Goal: Information Seeking & Learning: Learn about a topic

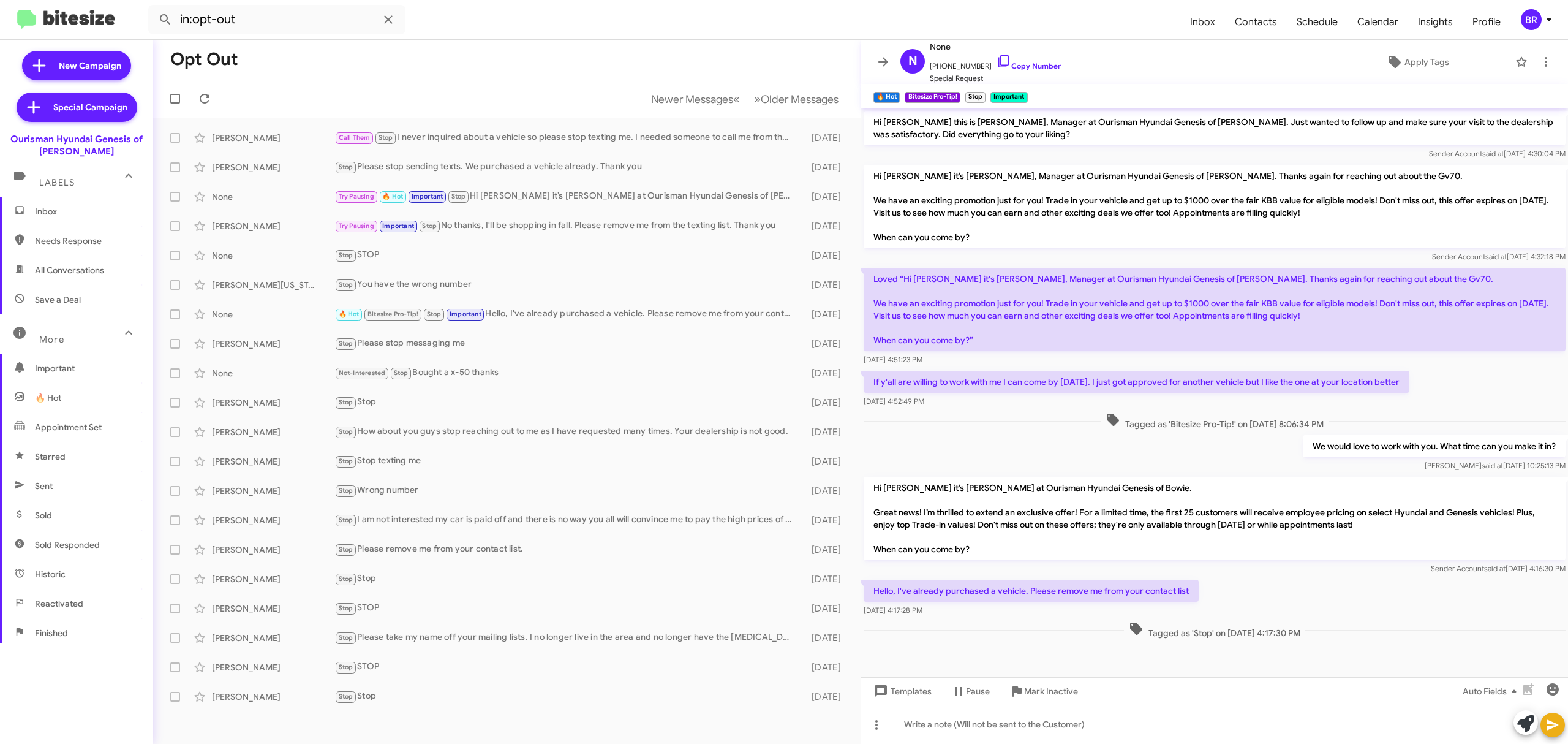
scroll to position [1, 0]
click at [882, 59] on icon at bounding box center [882, 61] width 14 height 14
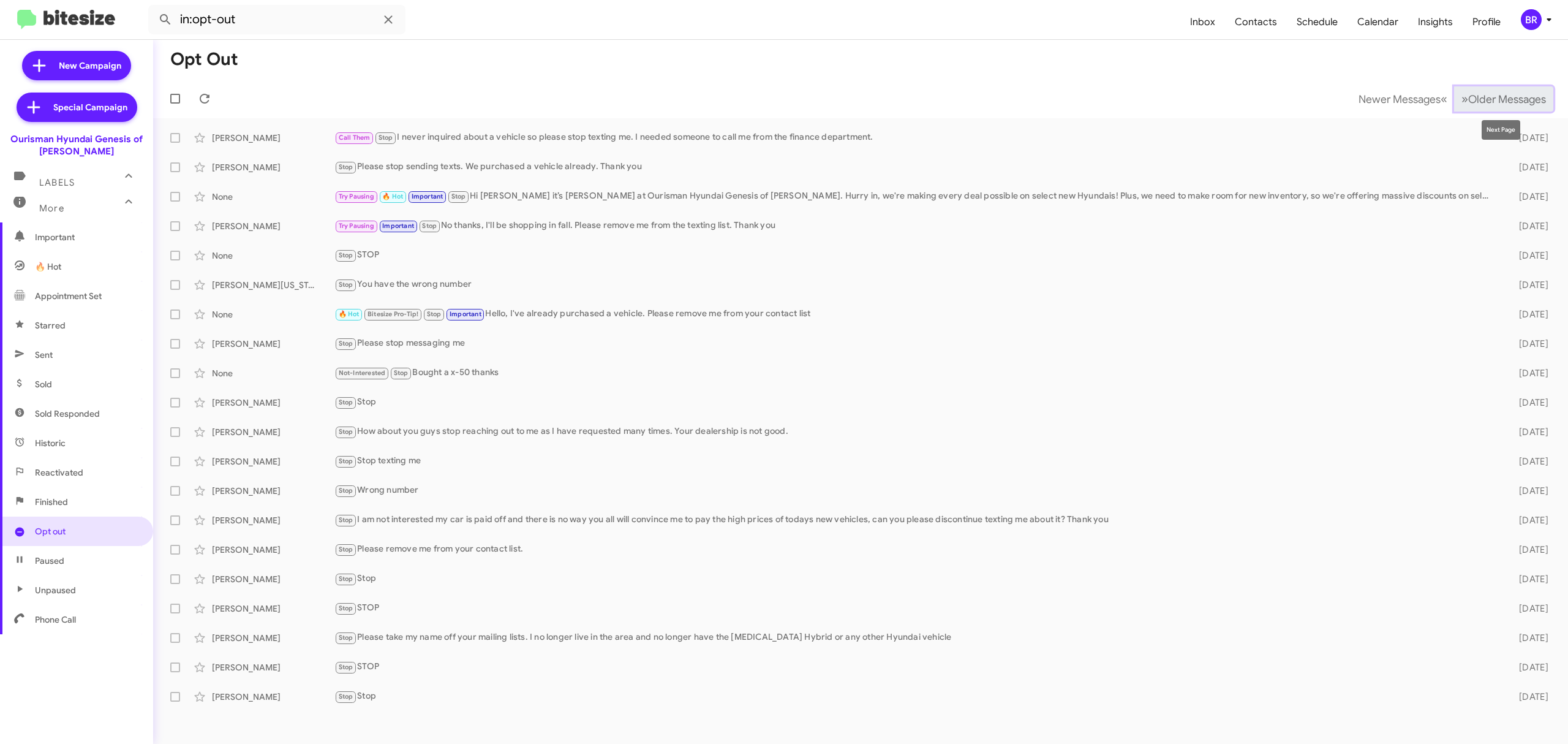
click at [1533, 95] on span "Older Messages" at bounding box center [1506, 99] width 78 height 13
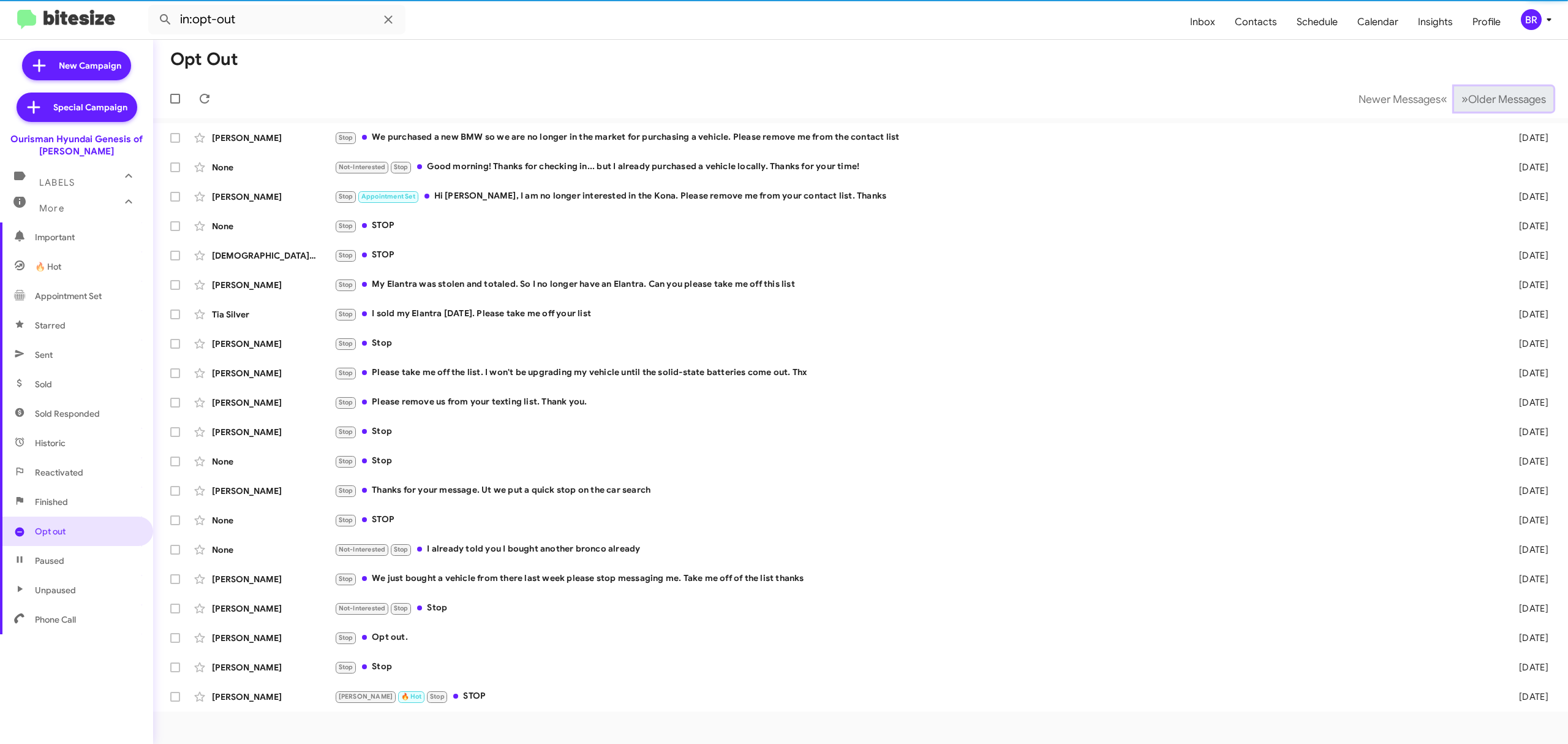
click at [1533, 95] on span "Older Messages" at bounding box center [1506, 99] width 78 height 13
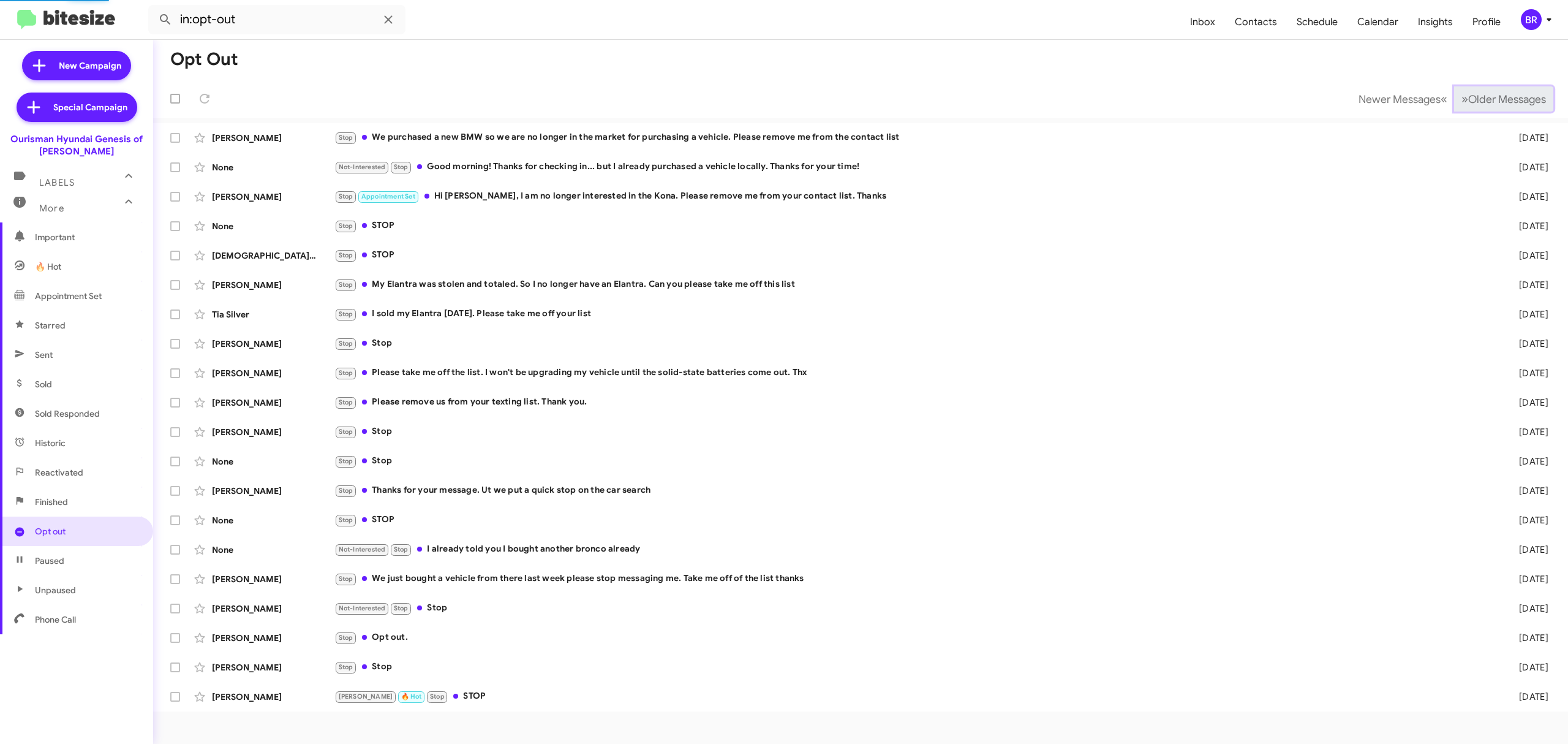
click at [1533, 95] on span "Older Messages" at bounding box center [1506, 99] width 78 height 13
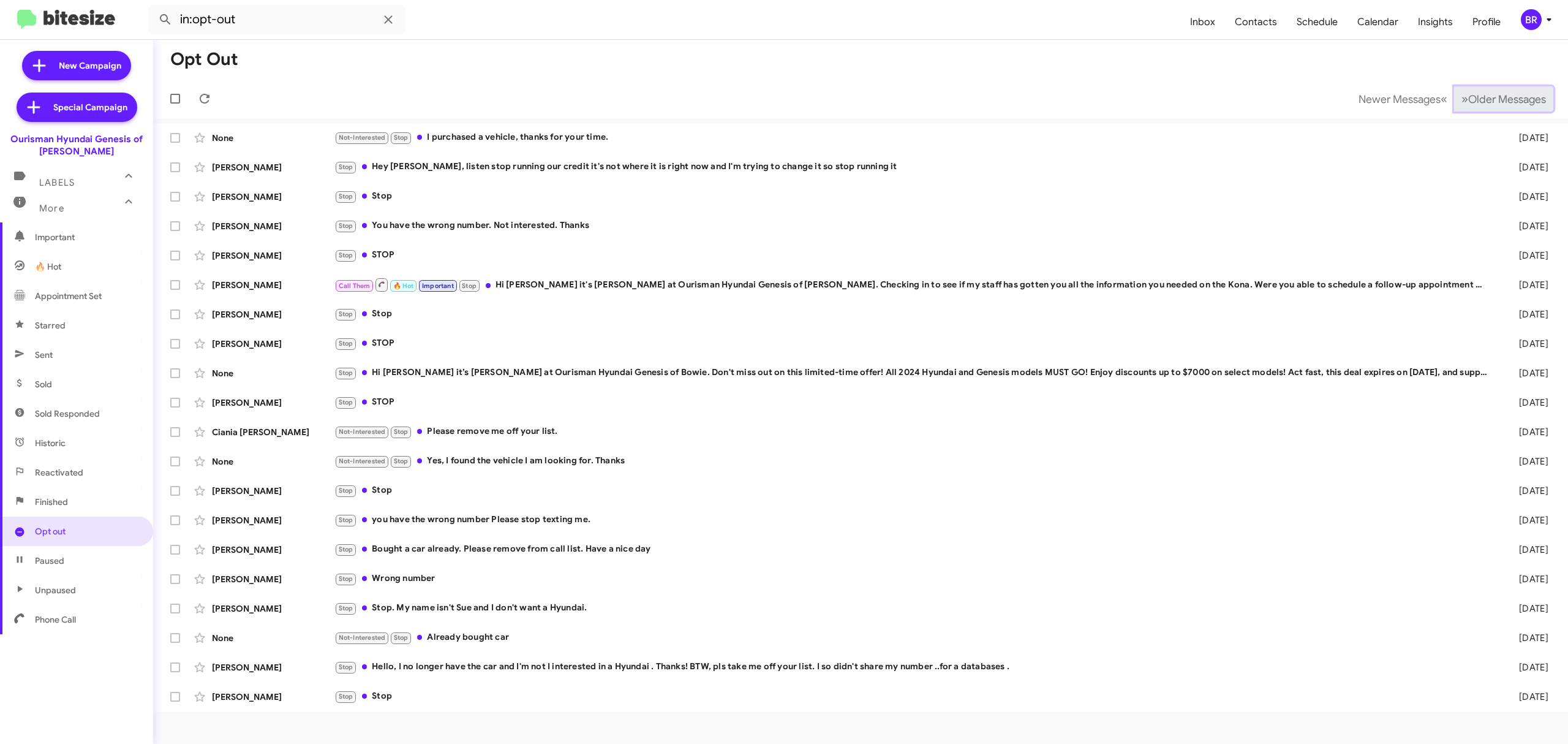
click at [1533, 95] on span "Older Messages" at bounding box center [1506, 99] width 78 height 13
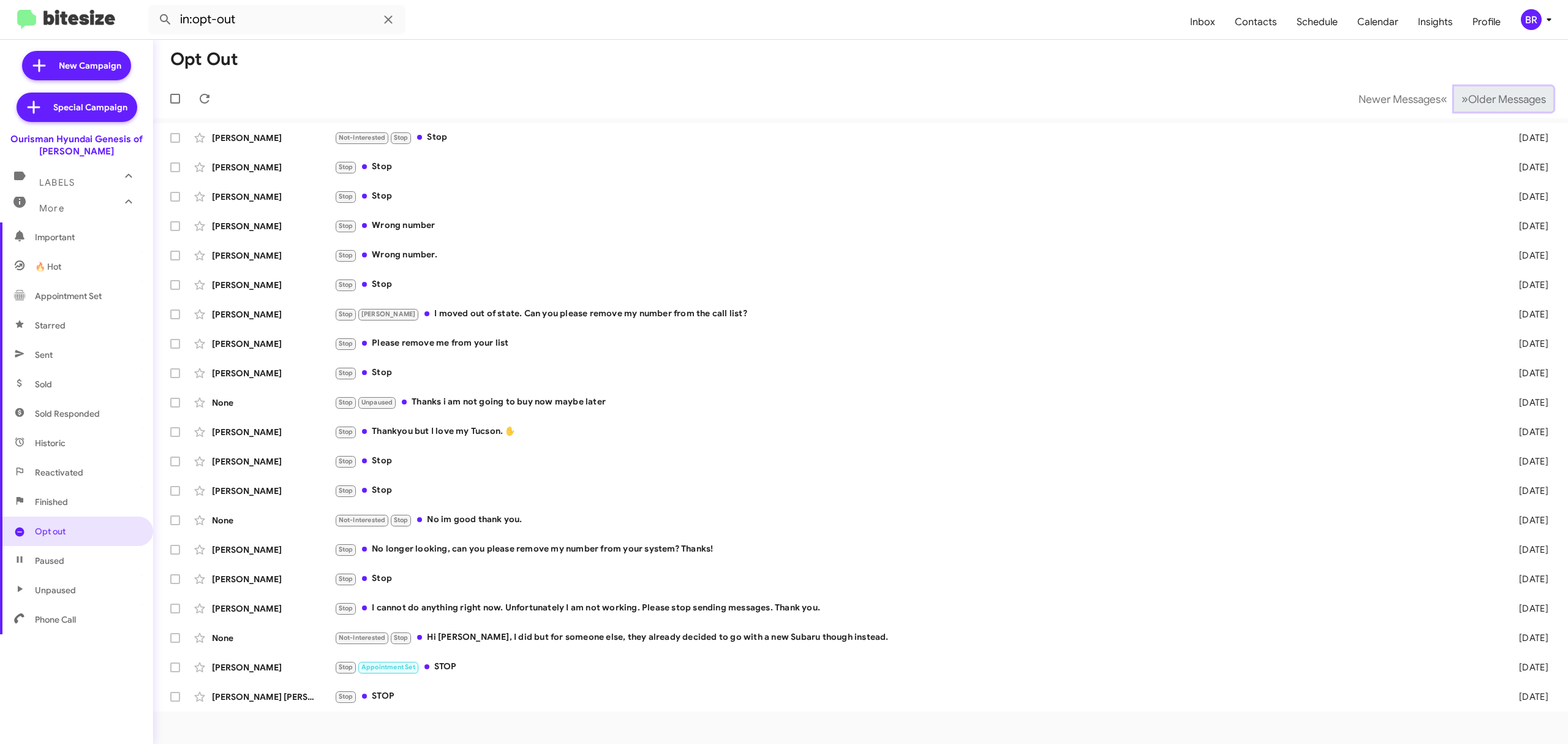
click at [1533, 95] on span "Older Messages" at bounding box center [1506, 99] width 78 height 13
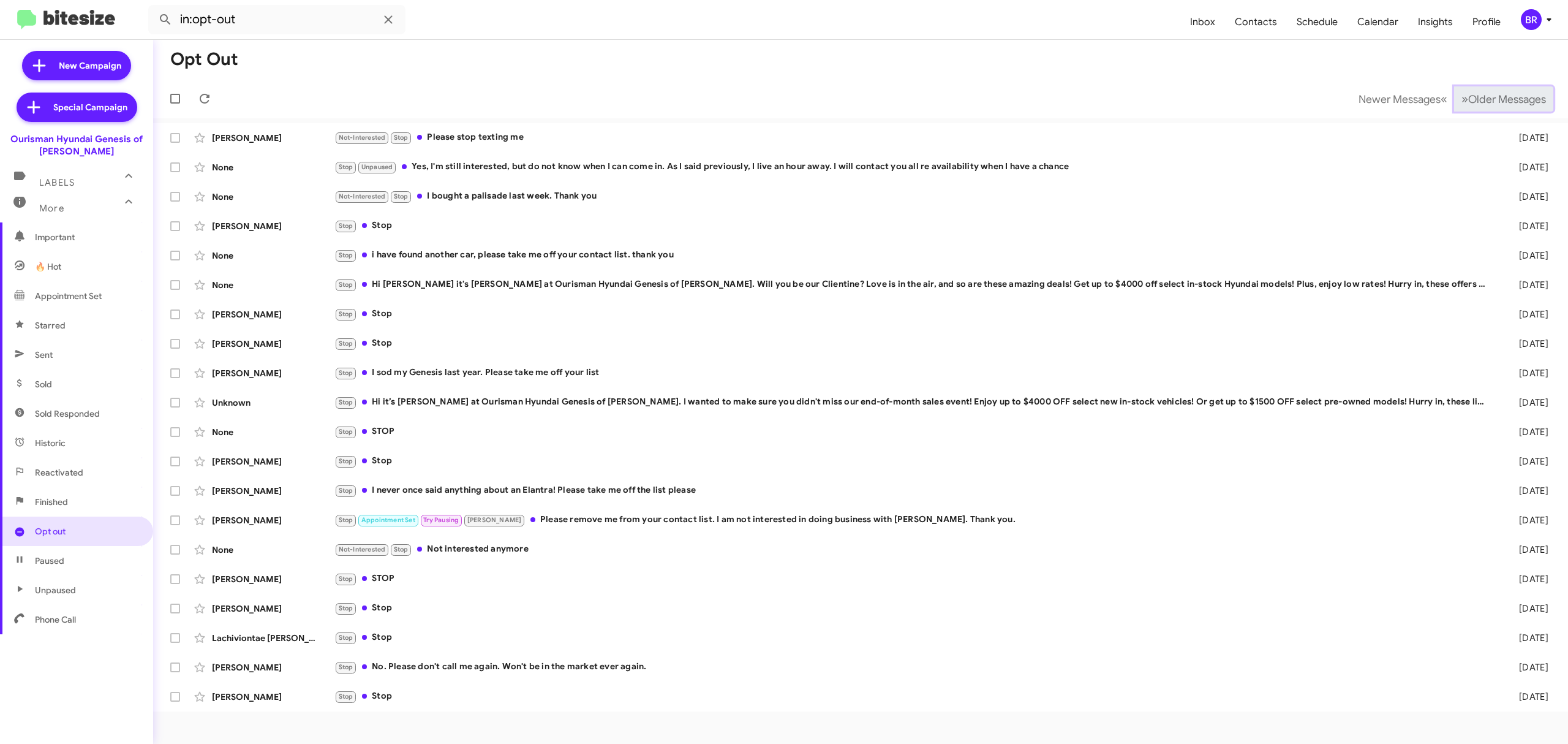
click at [1533, 95] on span "Older Messages" at bounding box center [1506, 99] width 78 height 13
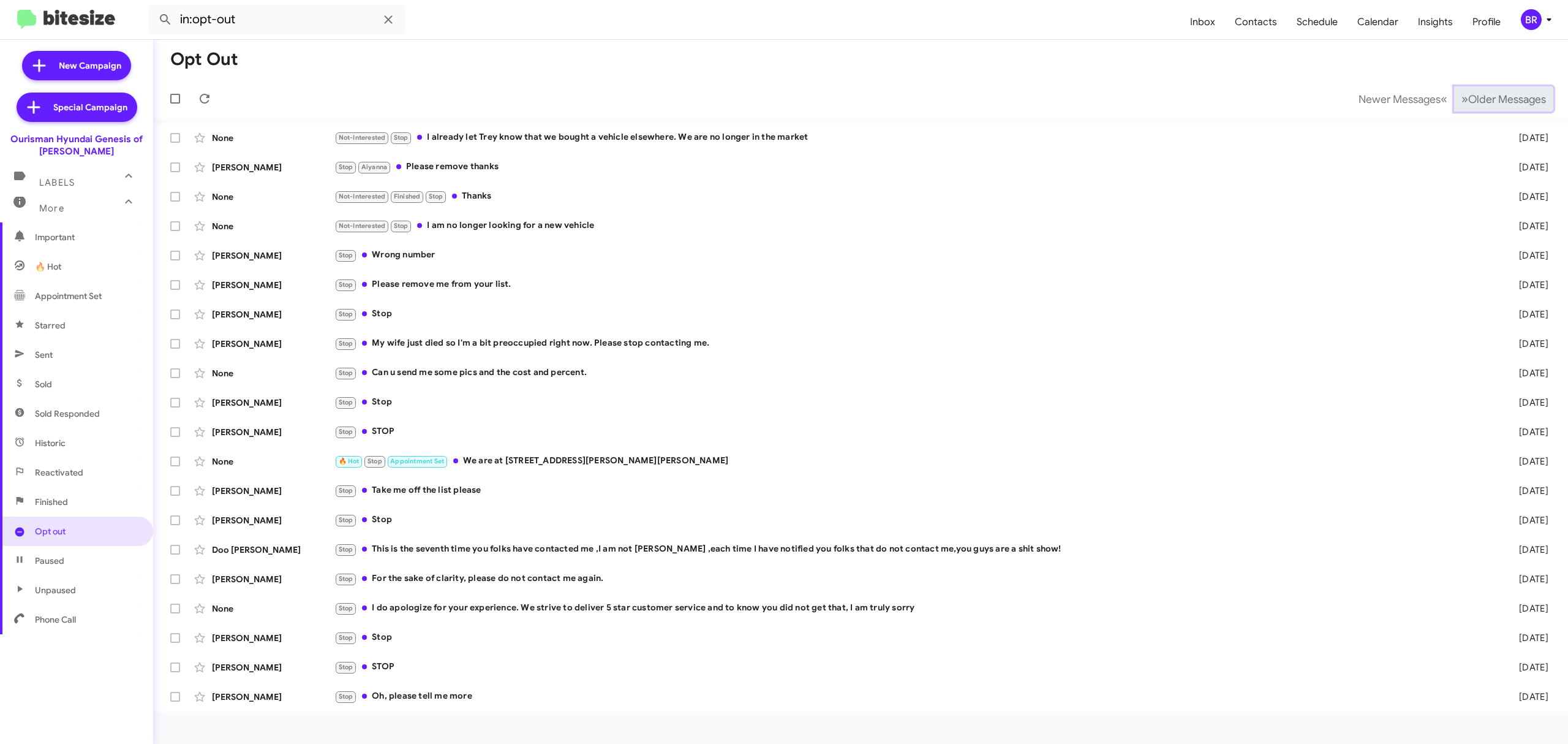
click at [1533, 95] on span "Older Messages" at bounding box center [1506, 99] width 78 height 13
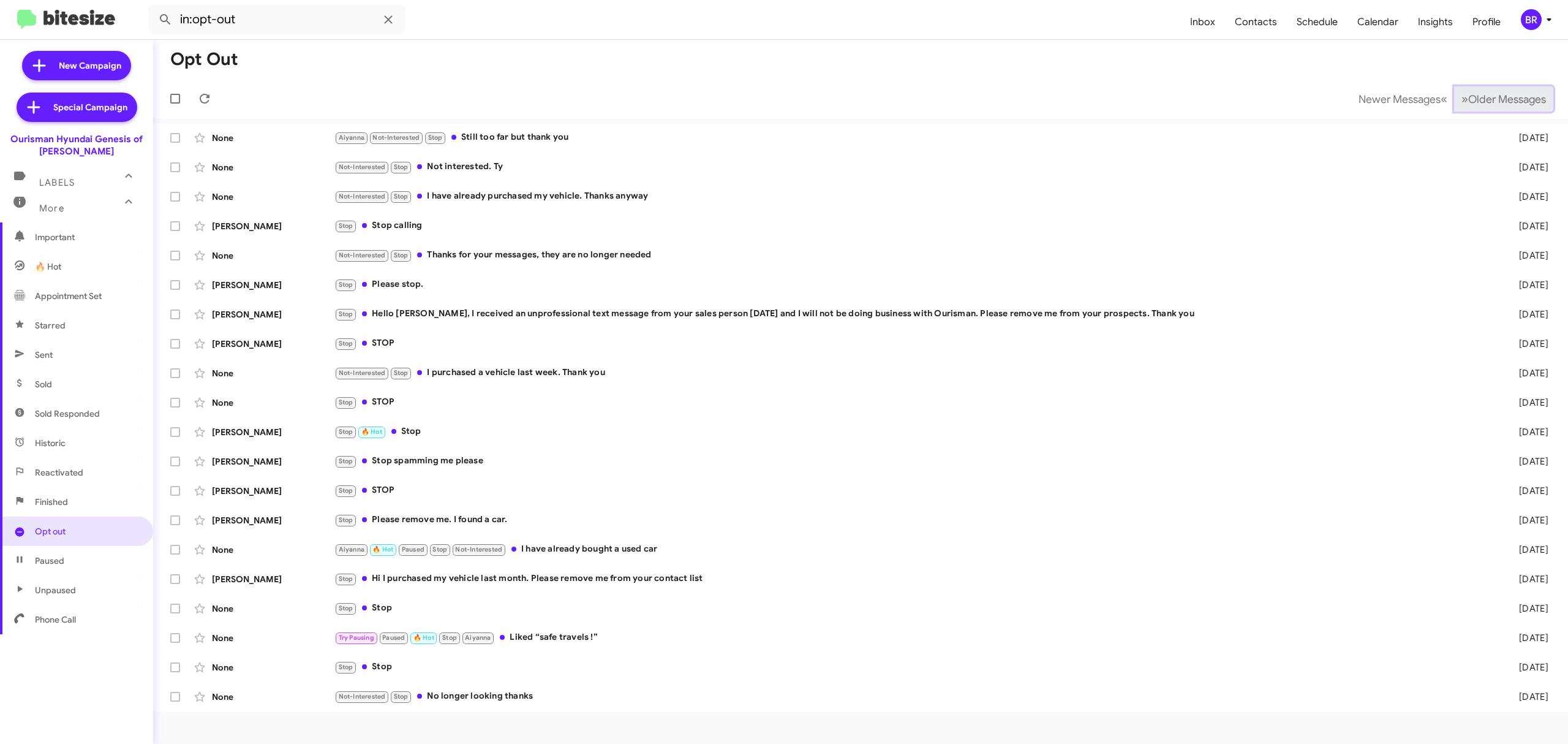
click at [1533, 95] on span "Older Messages" at bounding box center [1506, 99] width 78 height 13
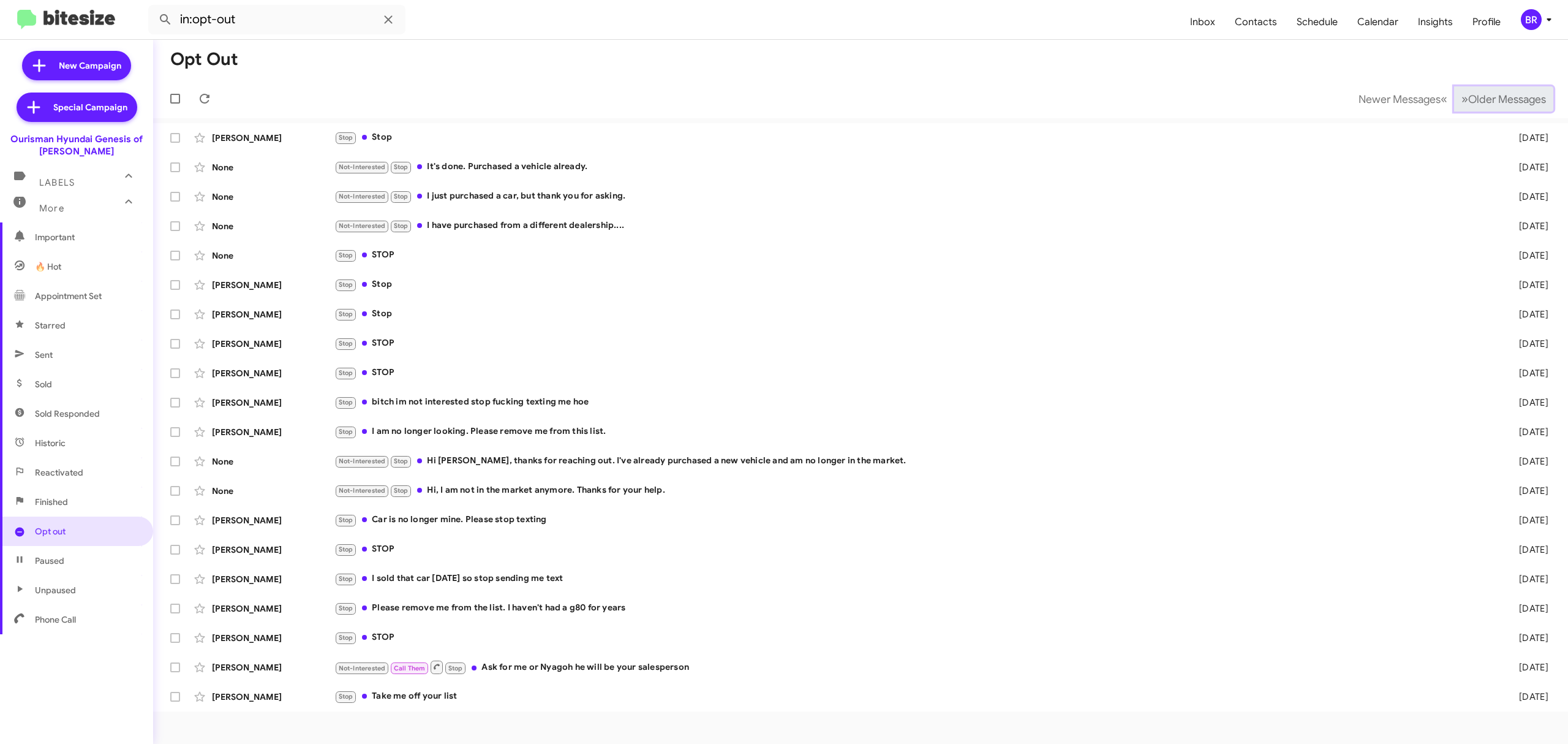
click at [1533, 95] on span "Older Messages" at bounding box center [1506, 99] width 78 height 13
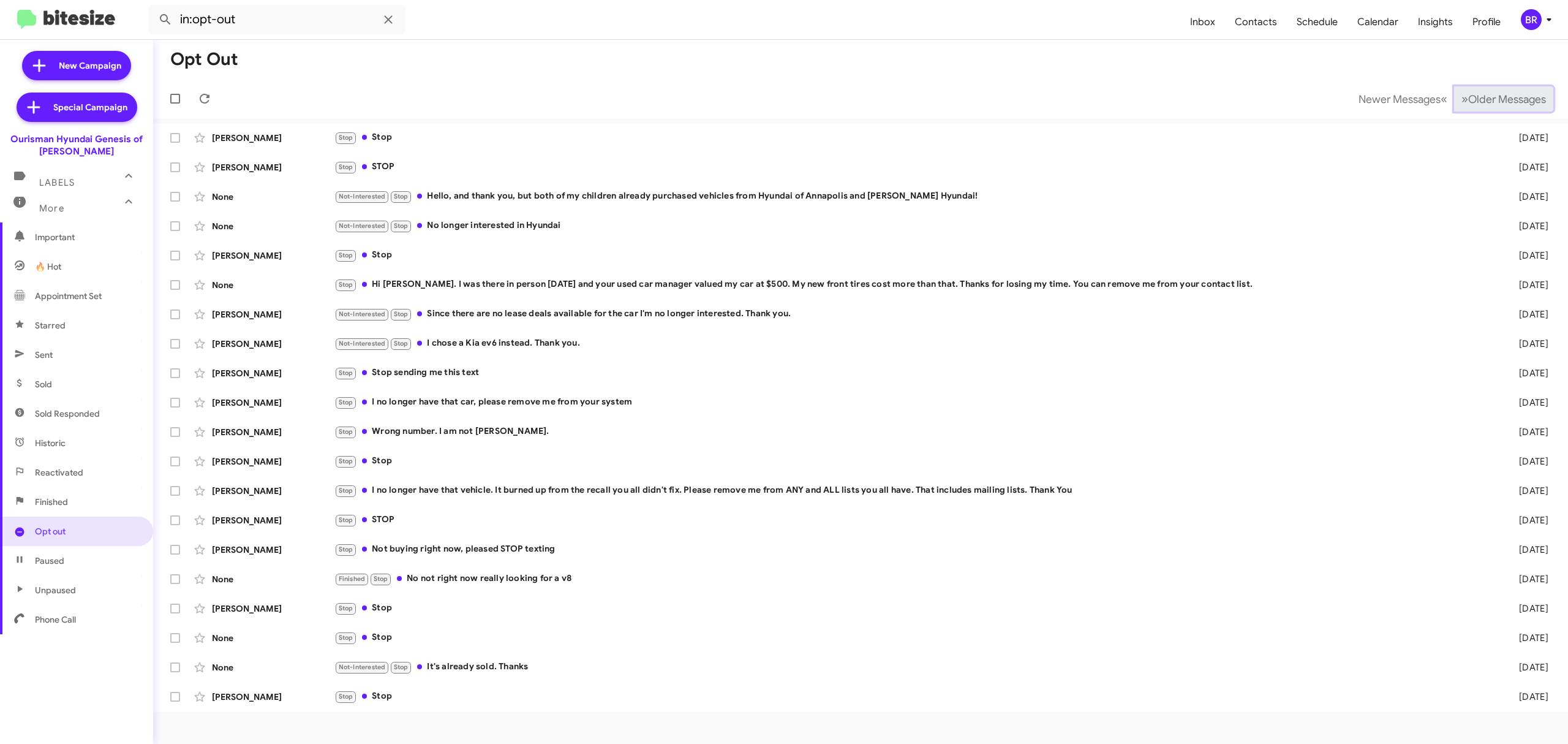
click at [1533, 95] on span "Older Messages" at bounding box center [1506, 99] width 78 height 13
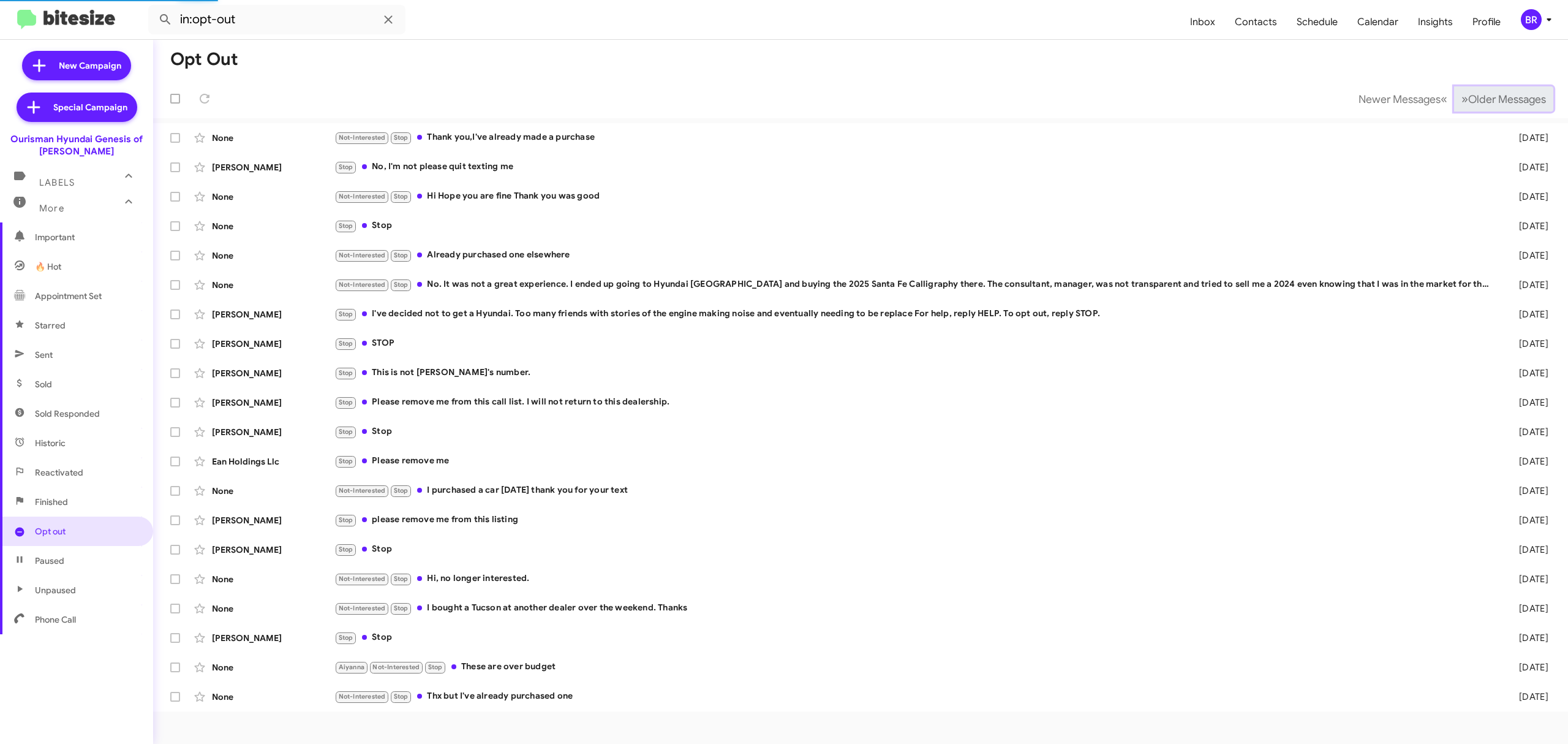
click at [1533, 95] on span "Older Messages" at bounding box center [1506, 99] width 78 height 13
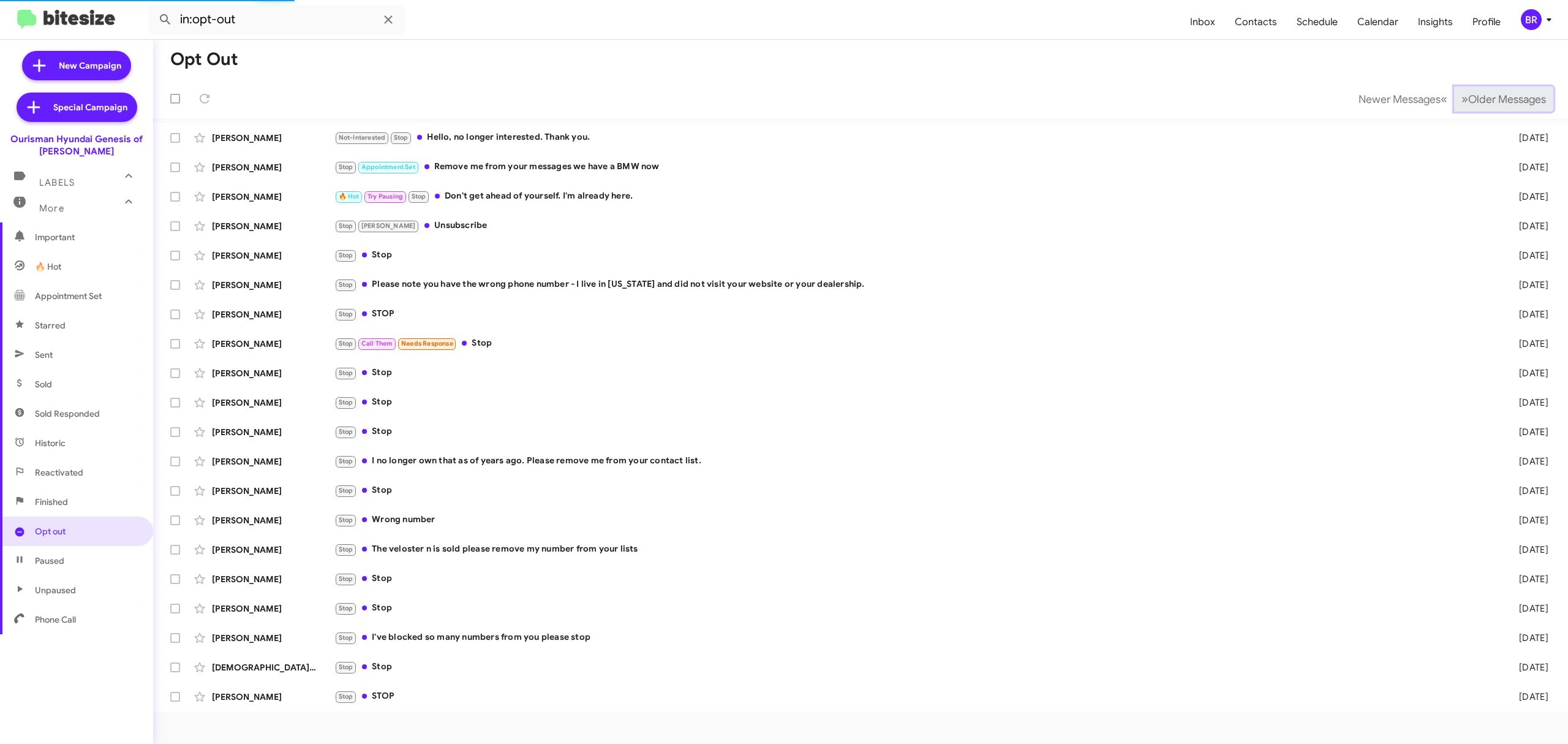
click at [1533, 95] on span "Older Messages" at bounding box center [1506, 99] width 78 height 13
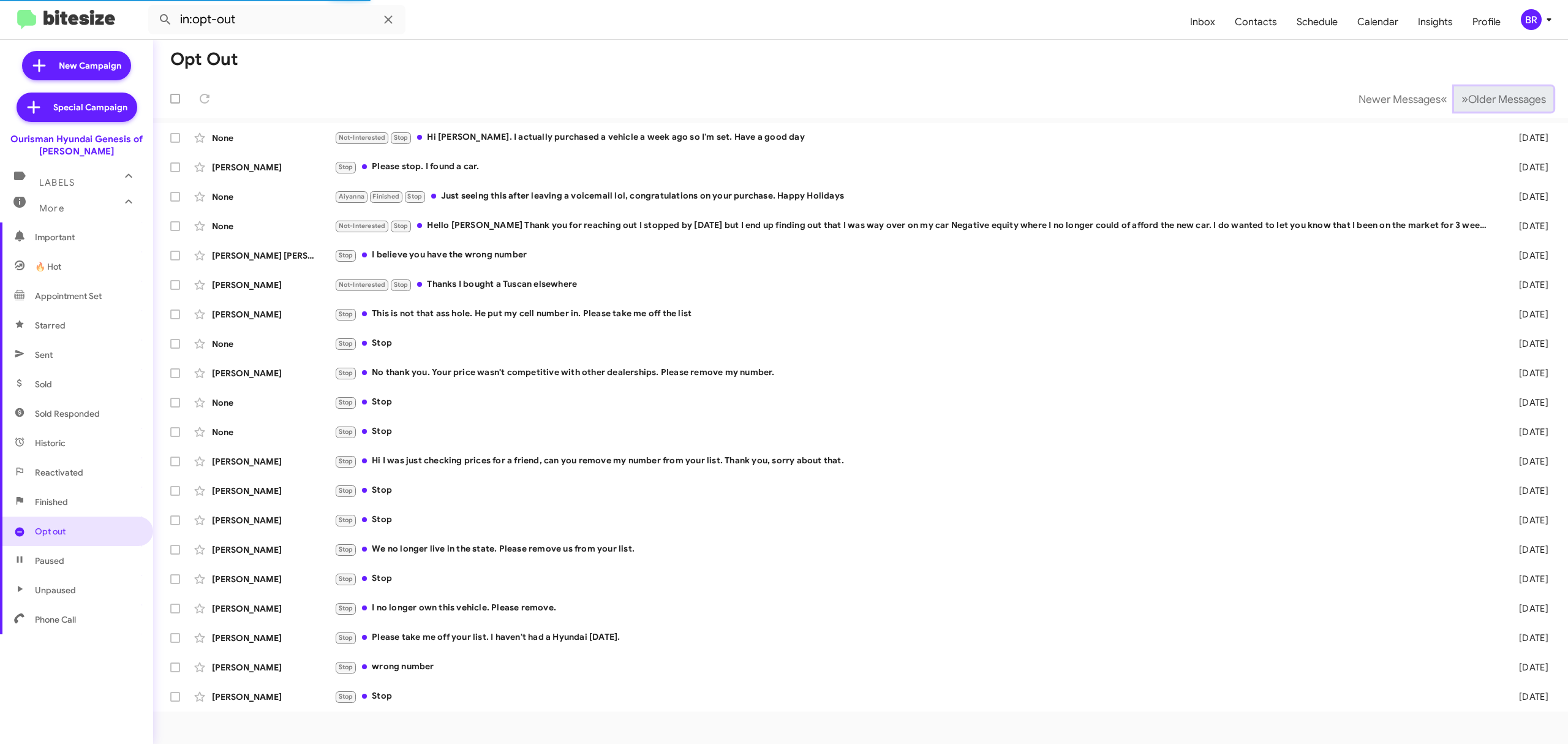
click at [1533, 95] on span "Older Messages" at bounding box center [1506, 99] width 78 height 13
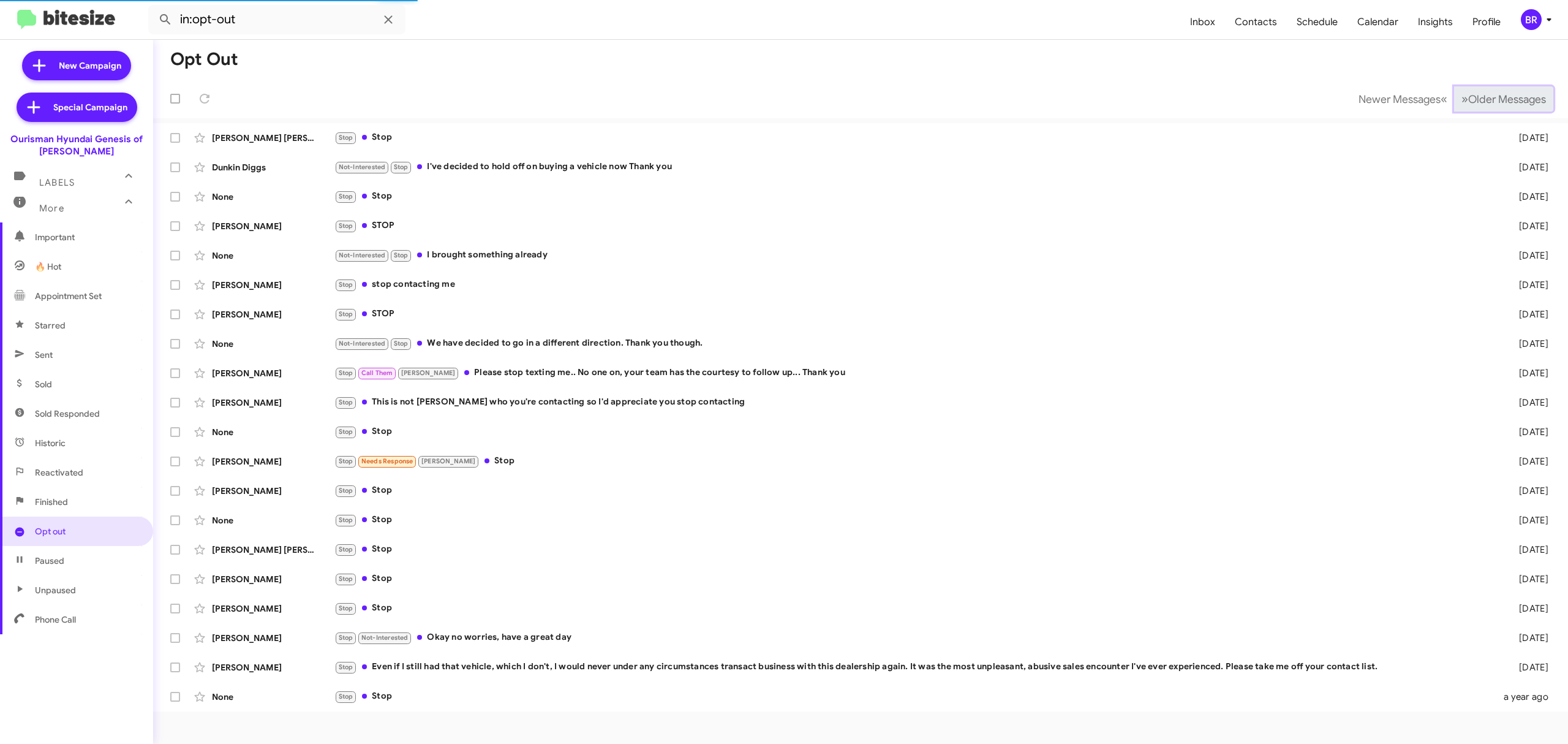
click at [1533, 95] on span "Older Messages" at bounding box center [1506, 99] width 78 height 13
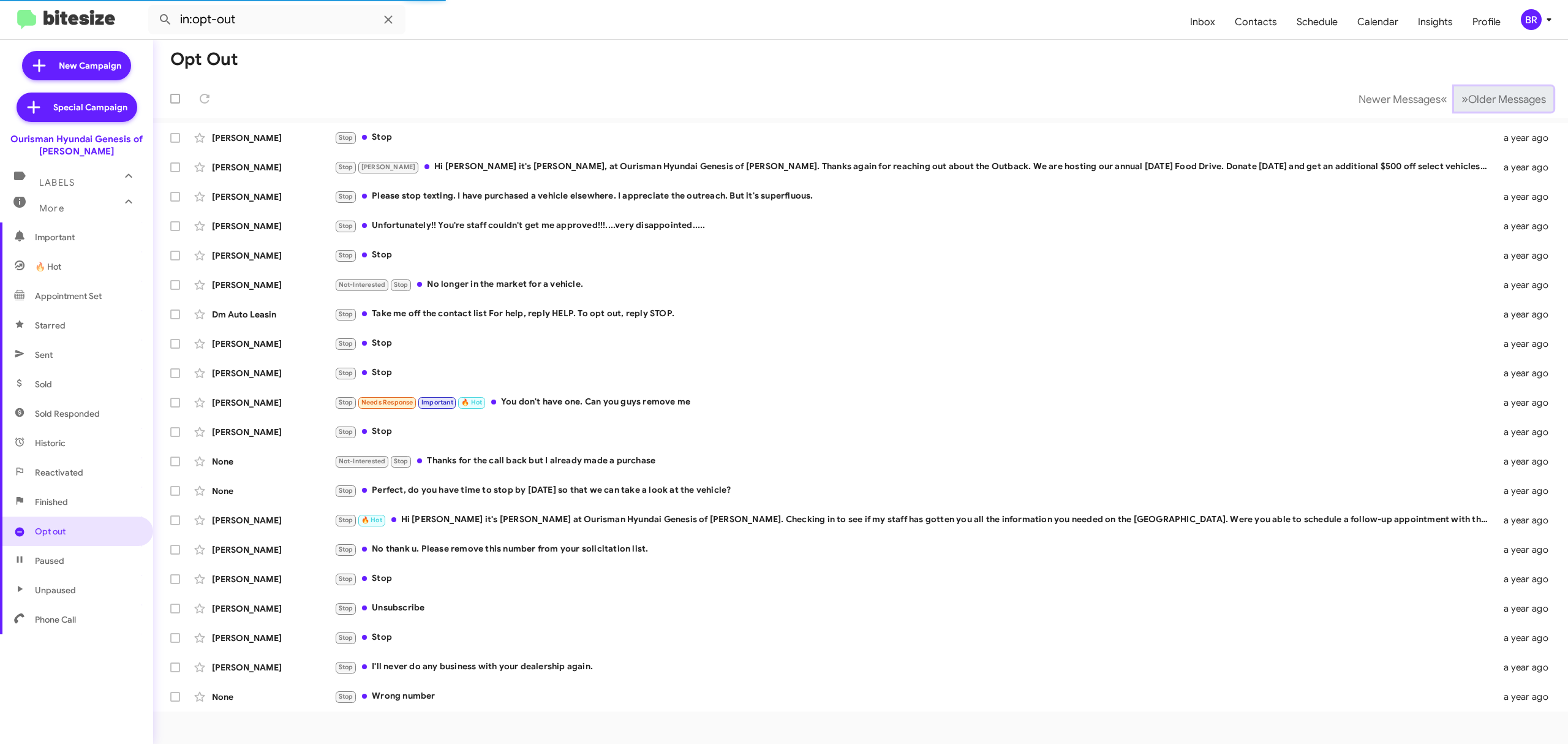
click at [1533, 95] on span "Older Messages" at bounding box center [1506, 99] width 78 height 13
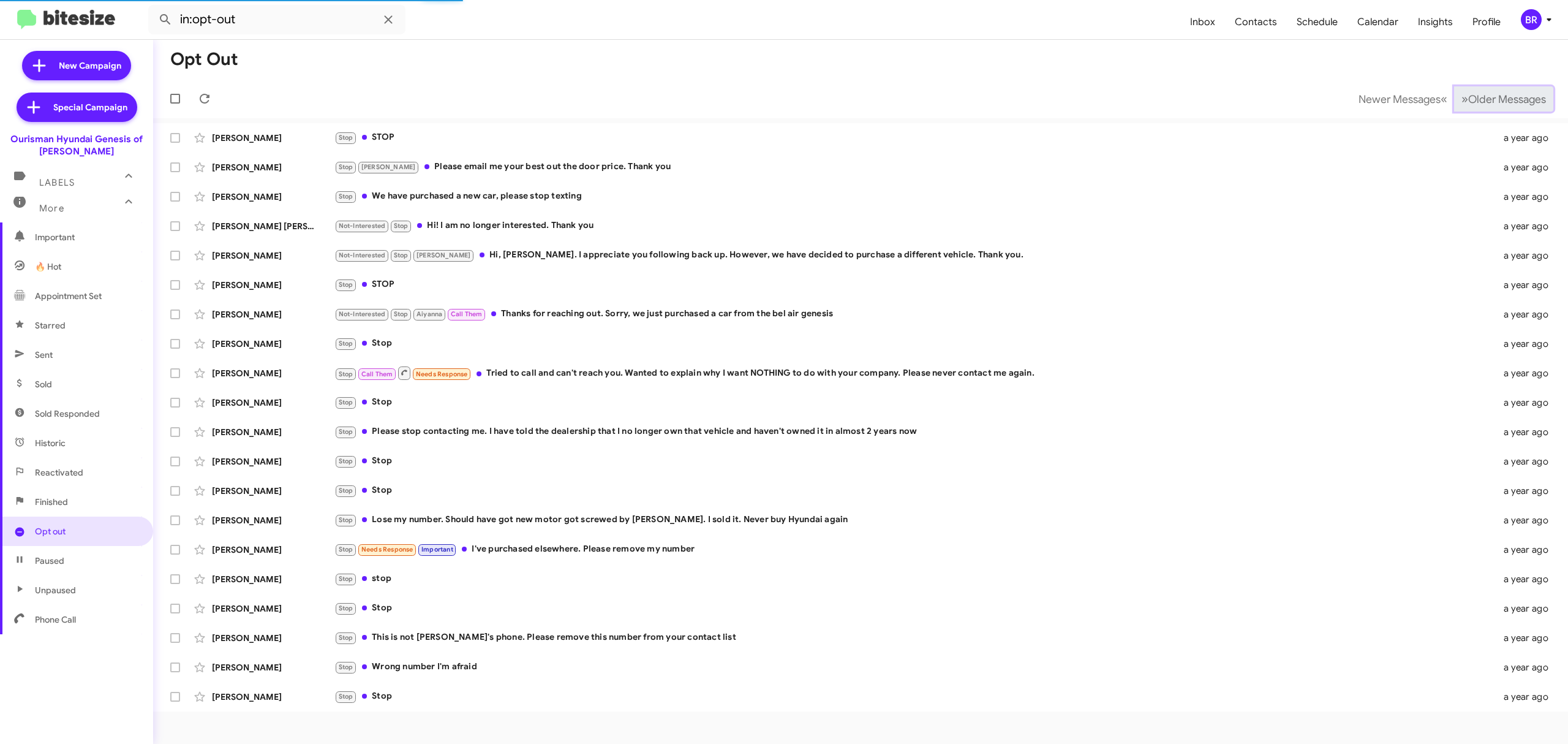
click at [1533, 95] on span "Older Messages" at bounding box center [1506, 99] width 78 height 13
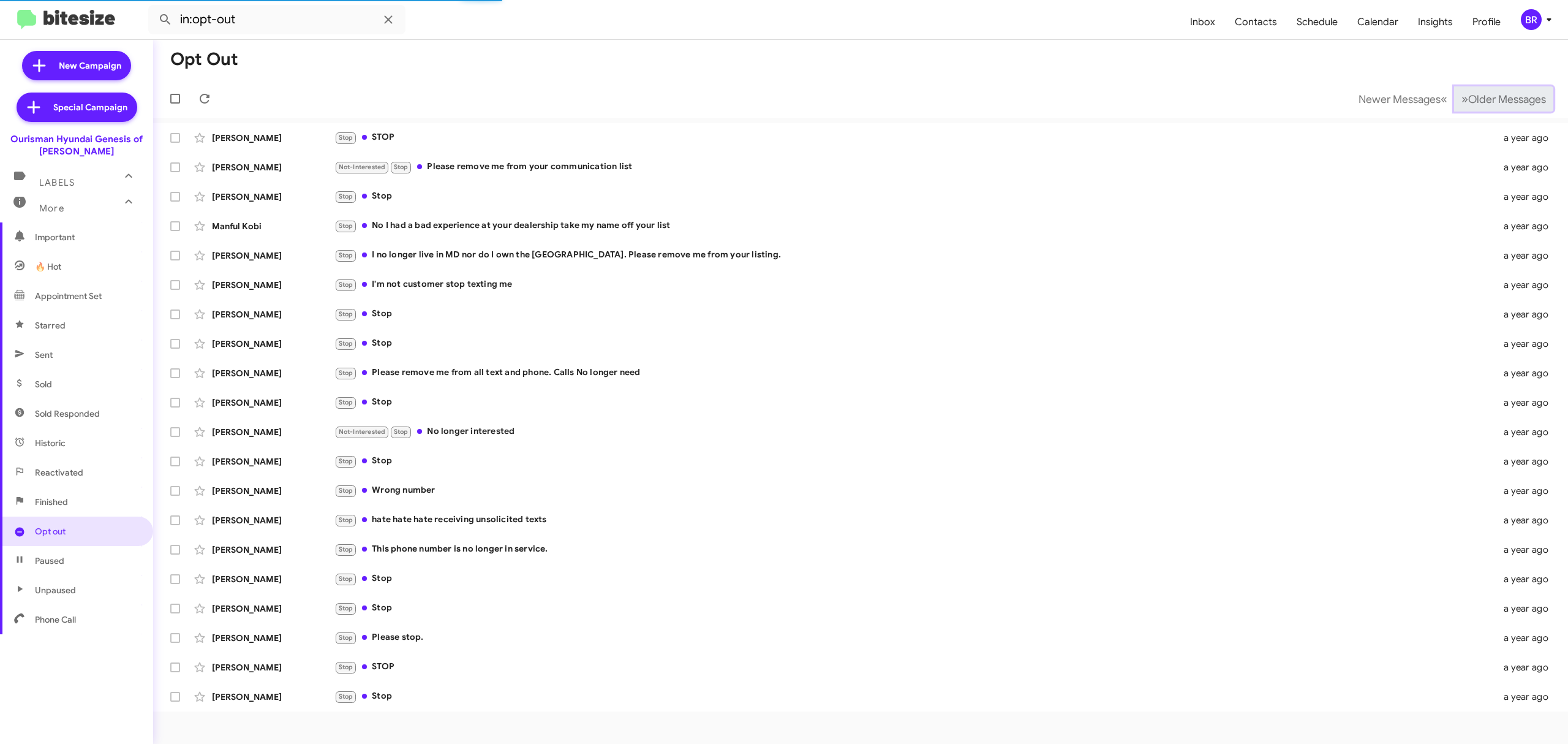
click at [1533, 95] on span "Older Messages" at bounding box center [1506, 99] width 78 height 13
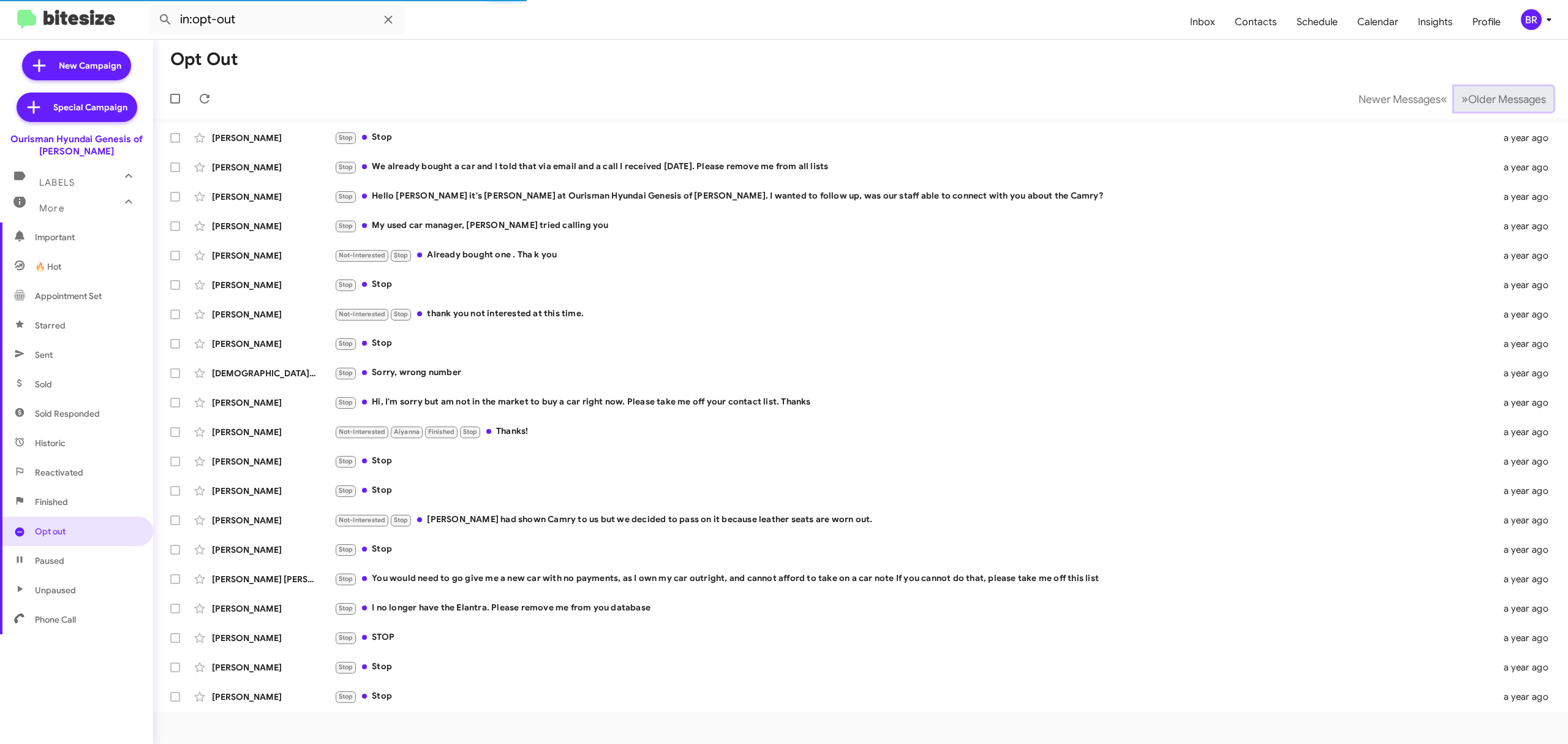
click at [1533, 95] on span "Older Messages" at bounding box center [1506, 99] width 78 height 13
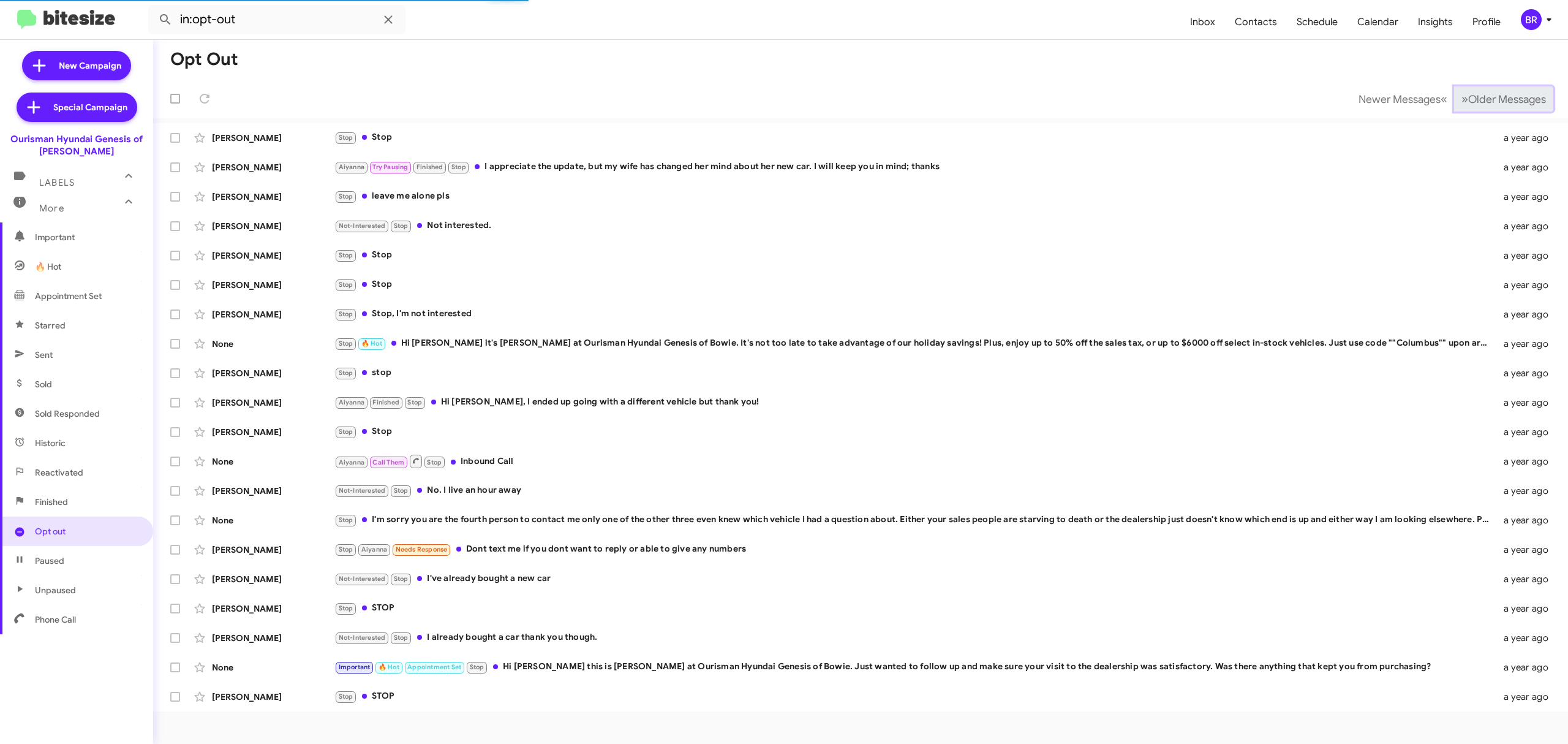
click at [1533, 95] on span "Older Messages" at bounding box center [1506, 99] width 78 height 13
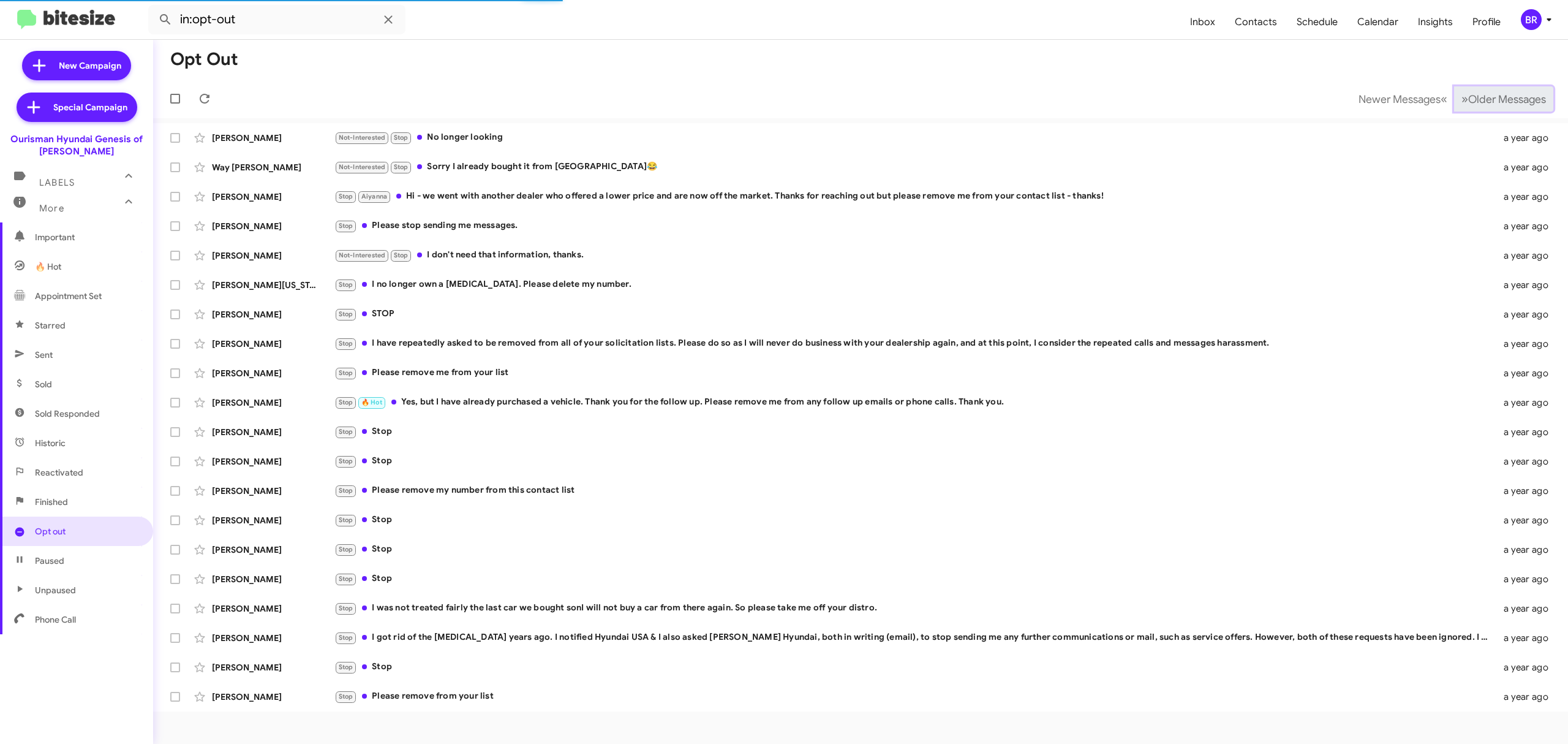
click at [1533, 95] on span "Older Messages" at bounding box center [1506, 99] width 78 height 13
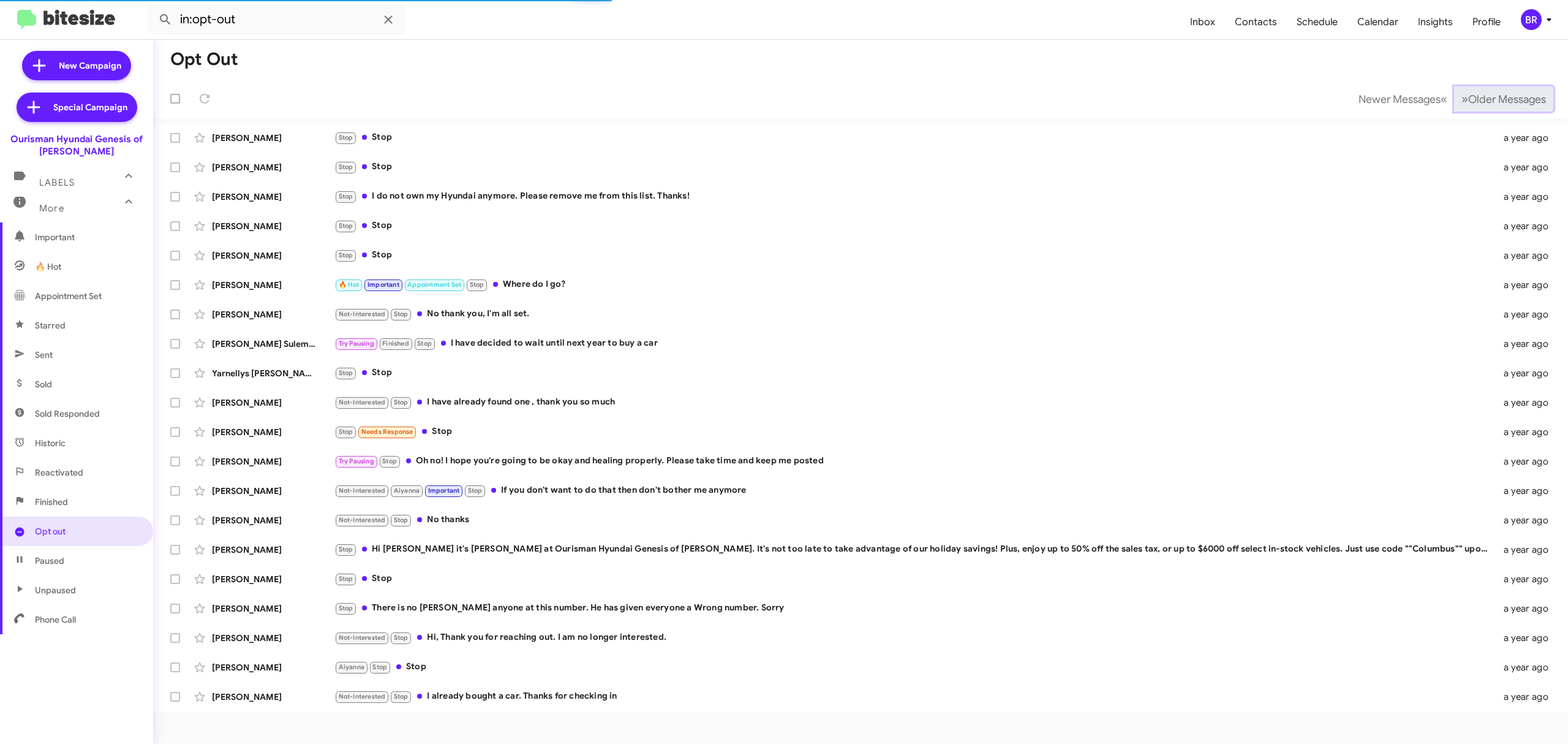
click at [1533, 95] on span "Older Messages" at bounding box center [1506, 99] width 78 height 13
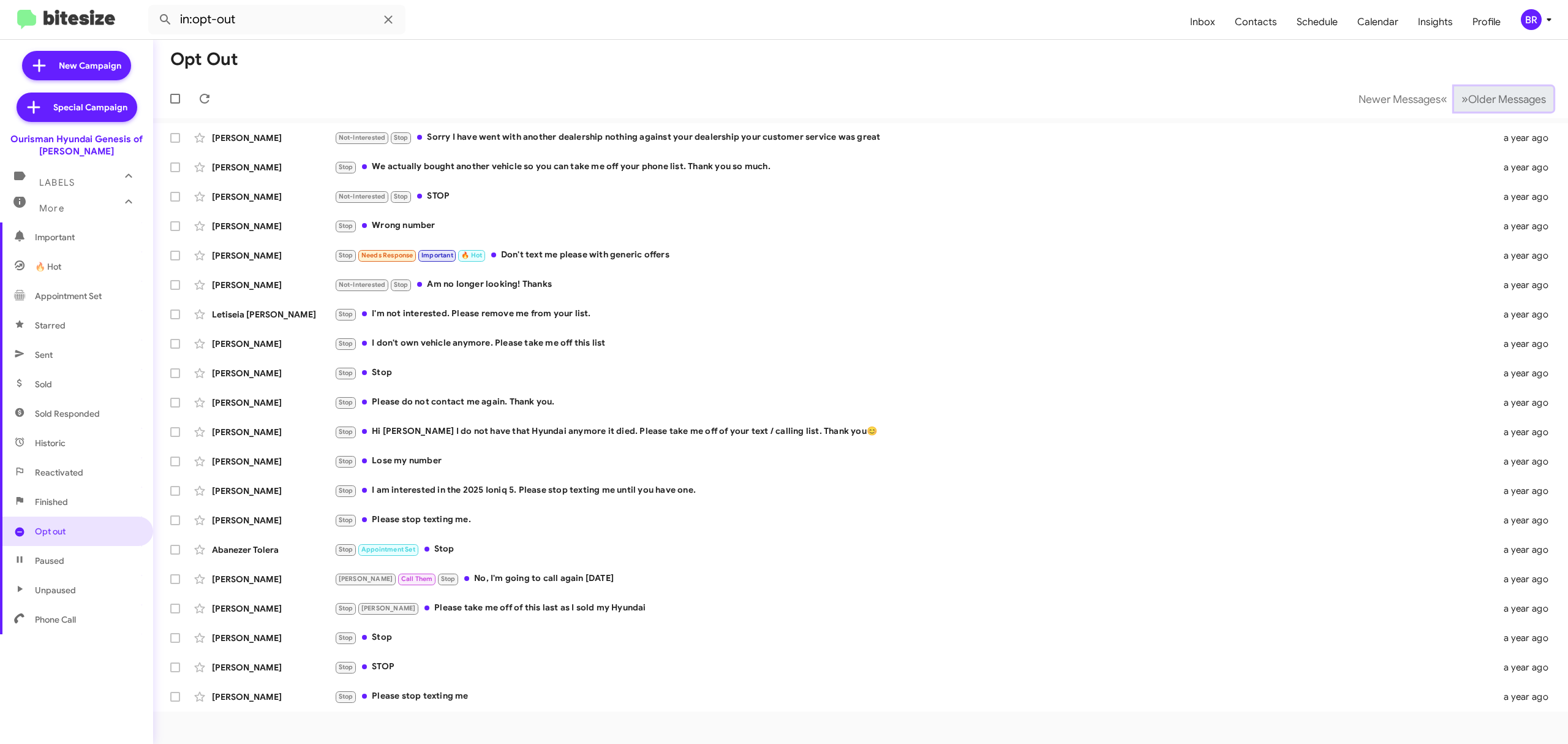
click at [1533, 95] on span "Older Messages" at bounding box center [1506, 99] width 78 height 13
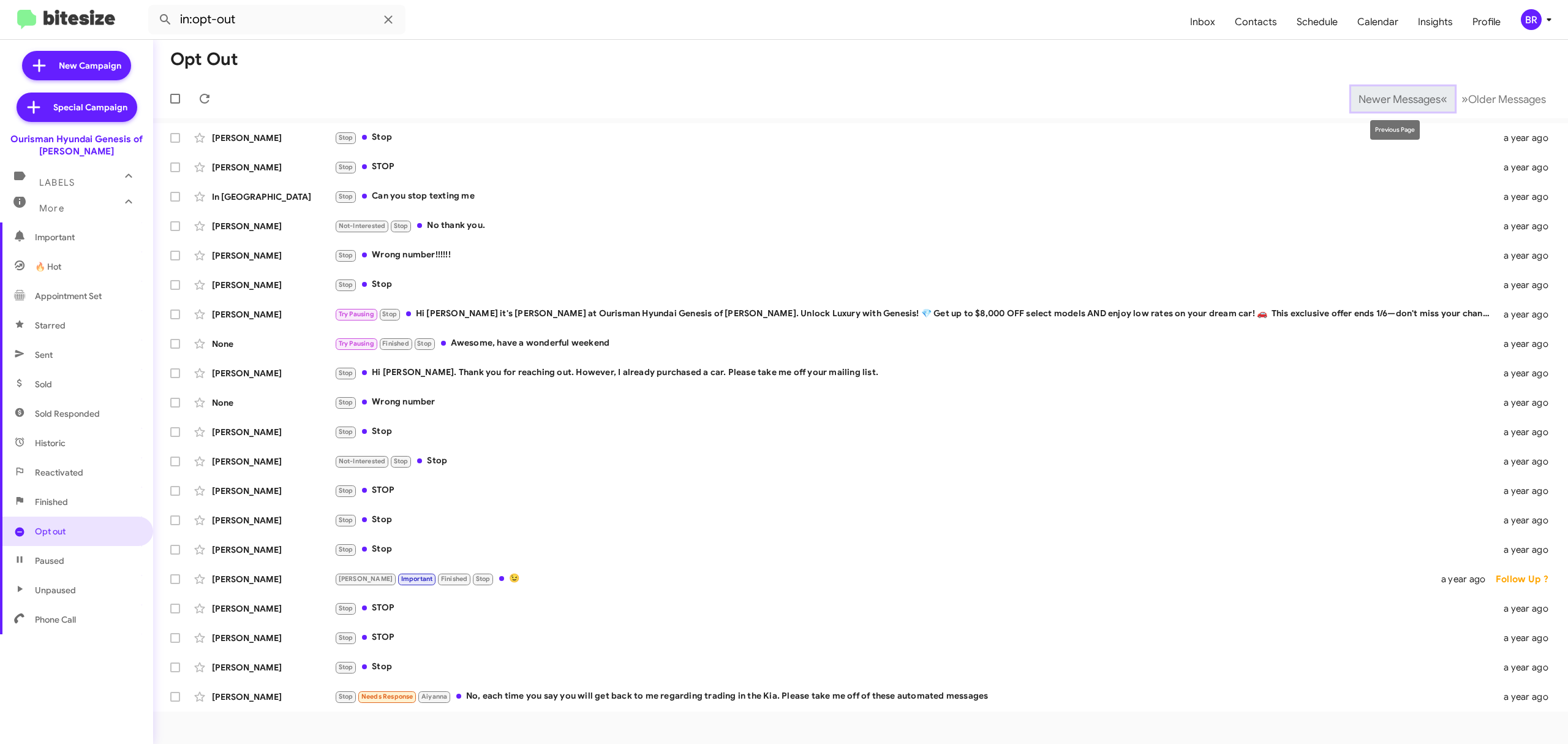
click at [1417, 99] on span "Newer Messages" at bounding box center [1398, 99] width 82 height 13
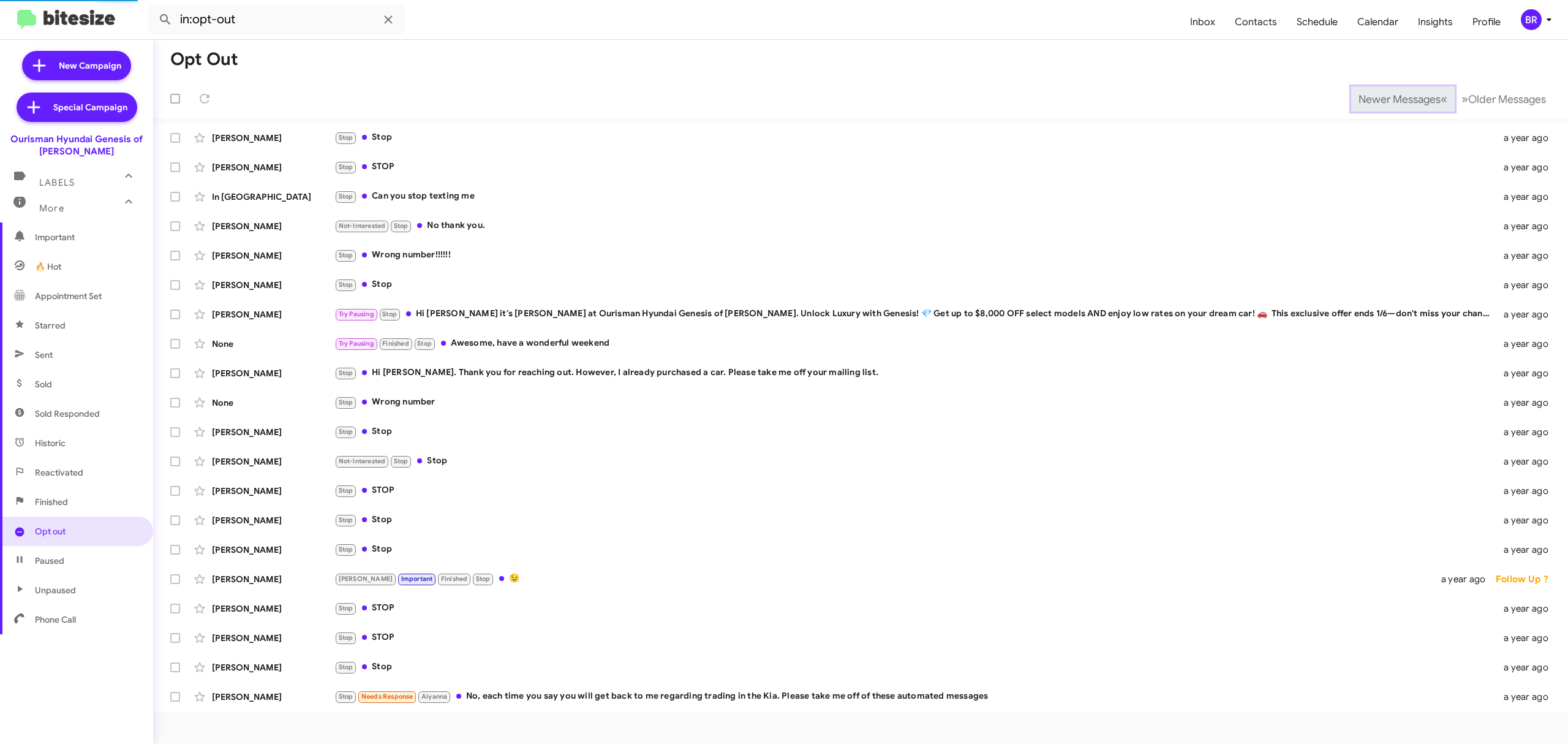
click at [1417, 99] on span "Newer Messages" at bounding box center [1398, 99] width 82 height 13
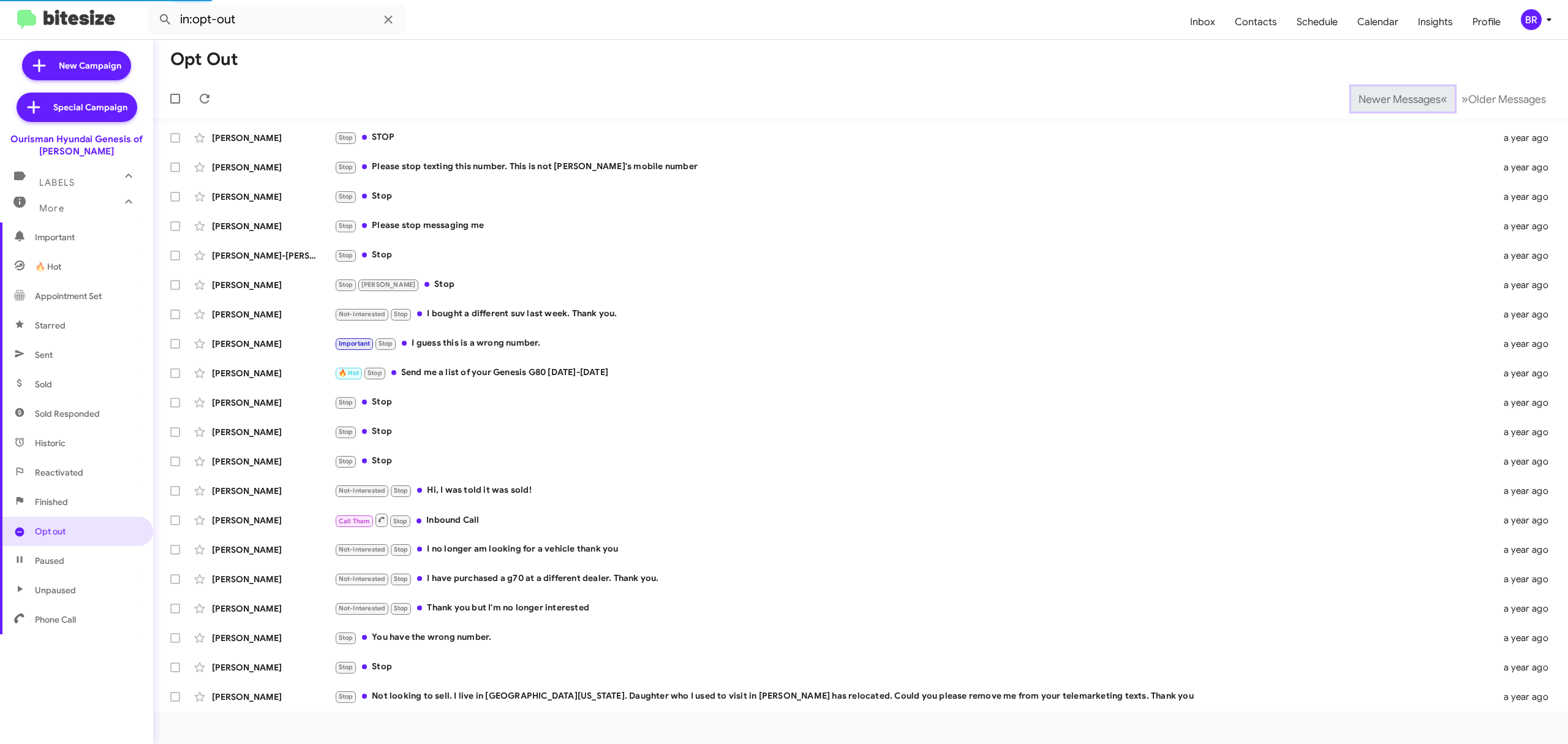
click at [1417, 99] on span "Newer Messages" at bounding box center [1398, 99] width 82 height 13
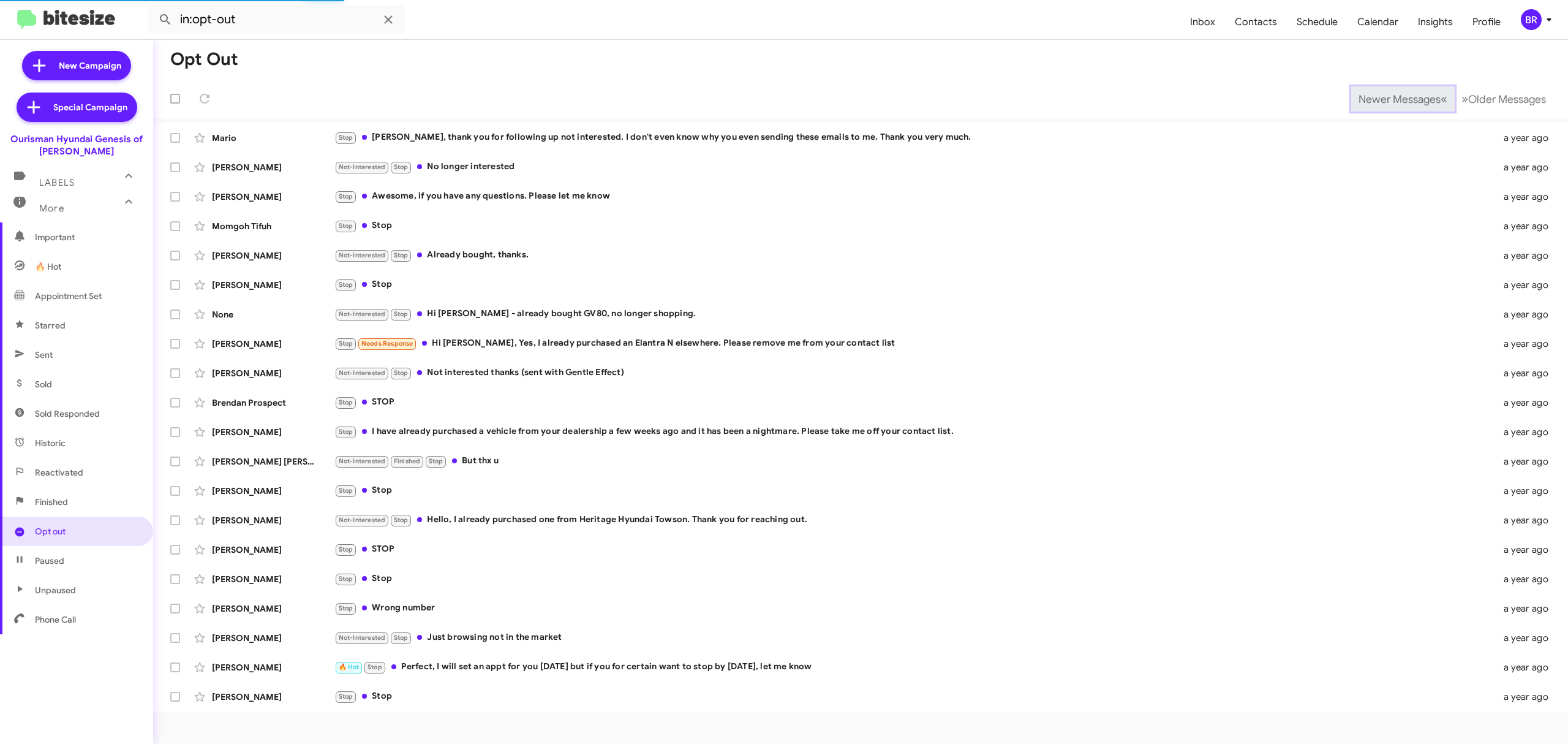
click at [1417, 99] on span "Newer Messages" at bounding box center [1398, 99] width 82 height 13
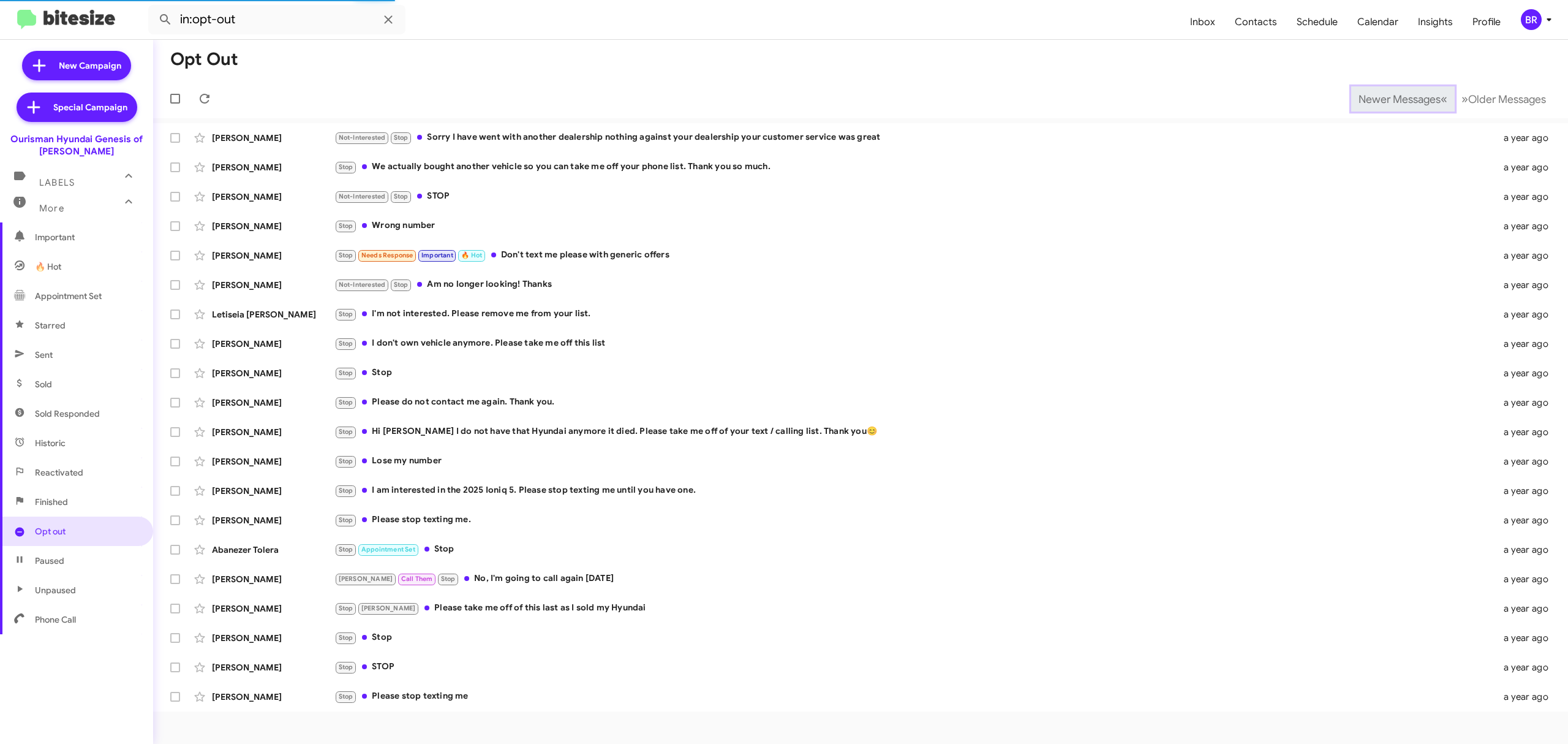
click at [1417, 99] on span "Newer Messages" at bounding box center [1398, 99] width 82 height 13
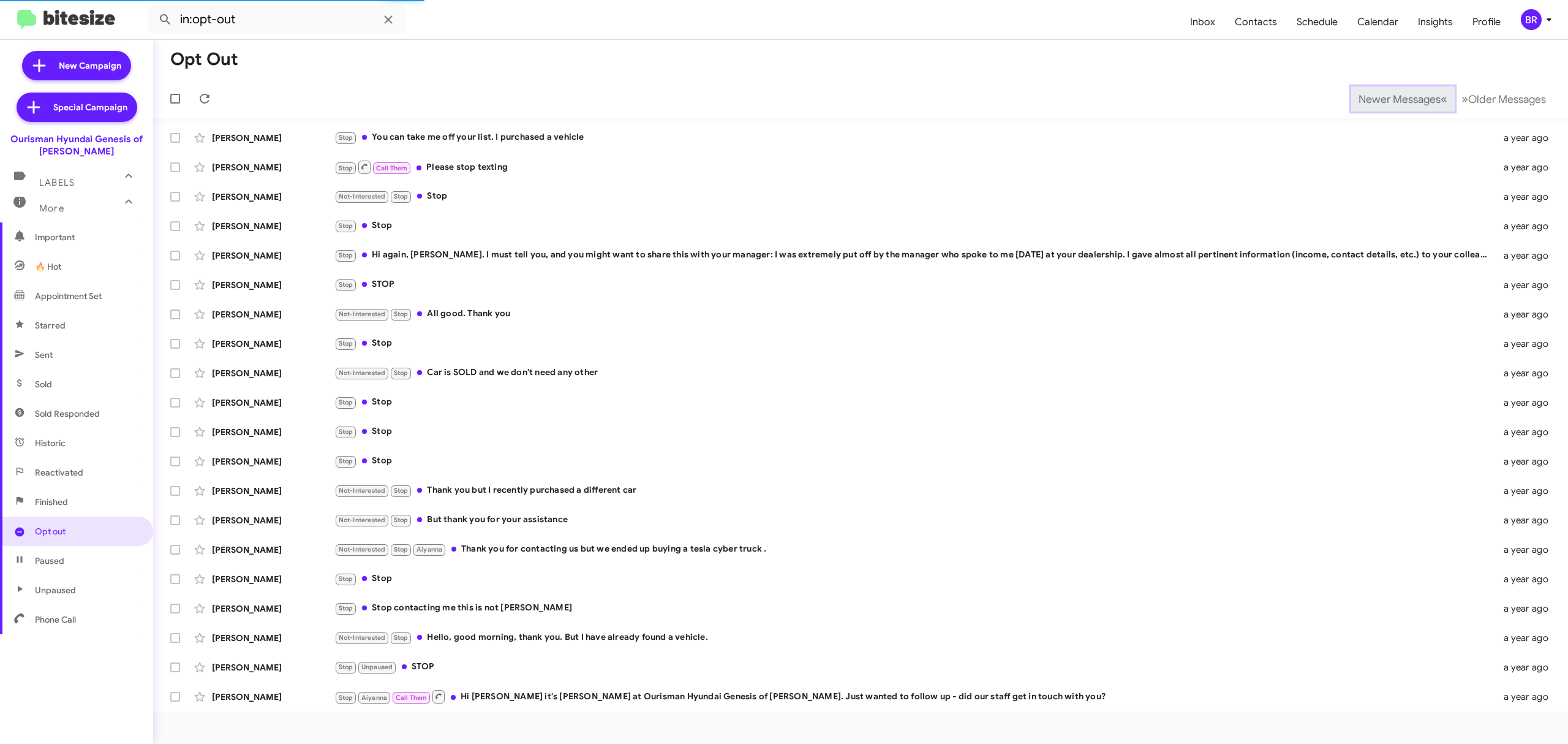
click at [1417, 99] on span "Newer Messages" at bounding box center [1398, 99] width 82 height 13
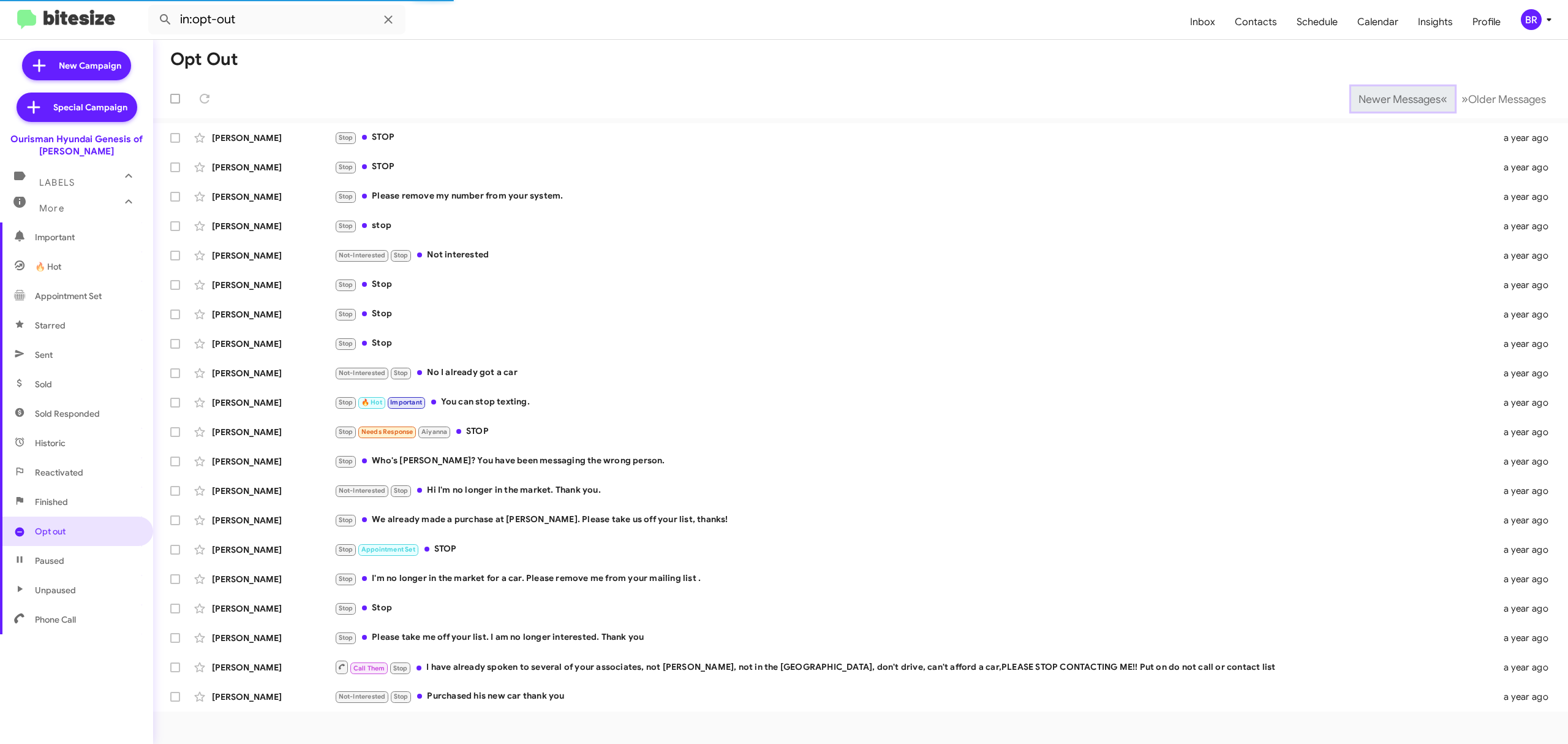
click at [1417, 99] on span "Newer Messages" at bounding box center [1398, 99] width 82 height 13
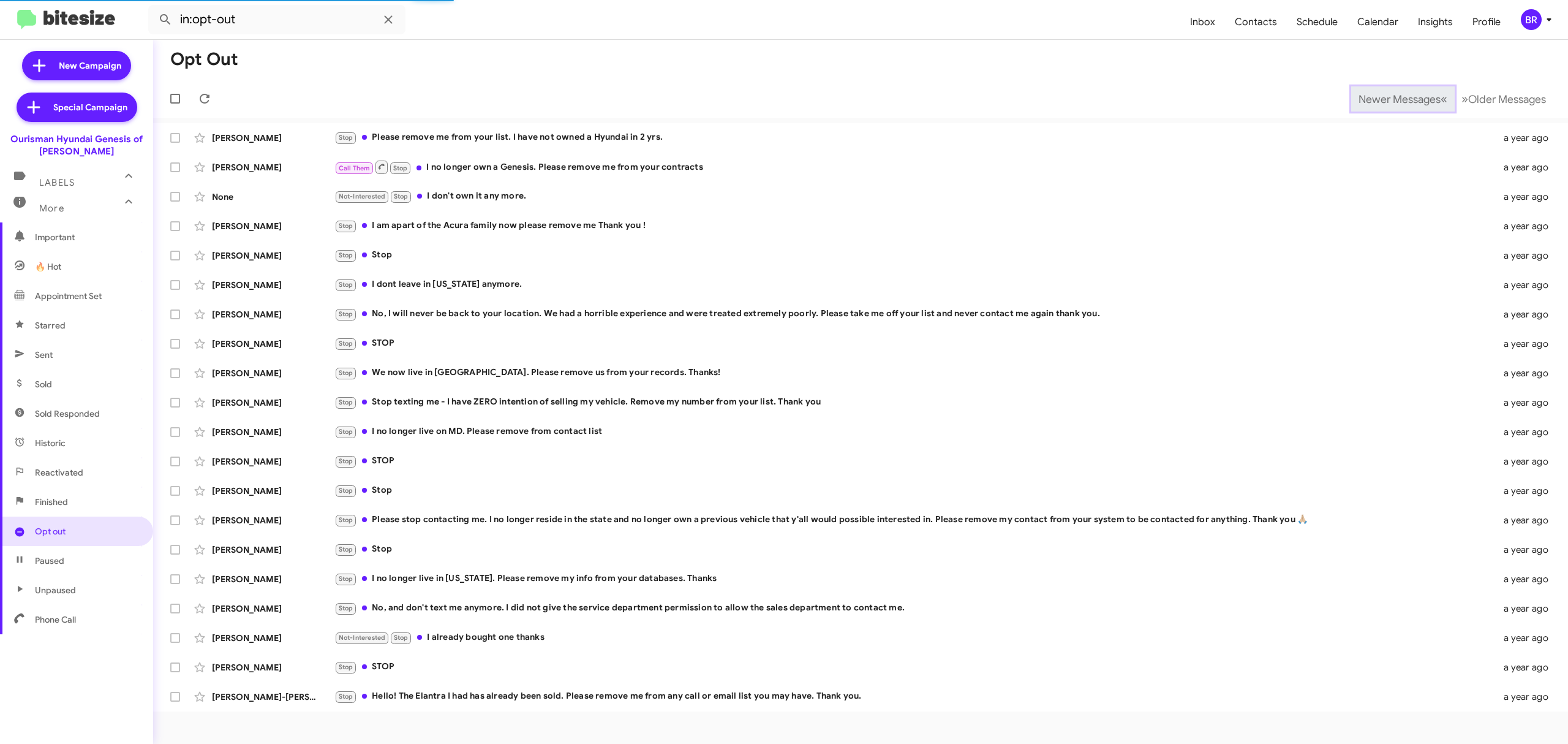
click at [1417, 99] on span "Newer Messages" at bounding box center [1398, 99] width 82 height 13
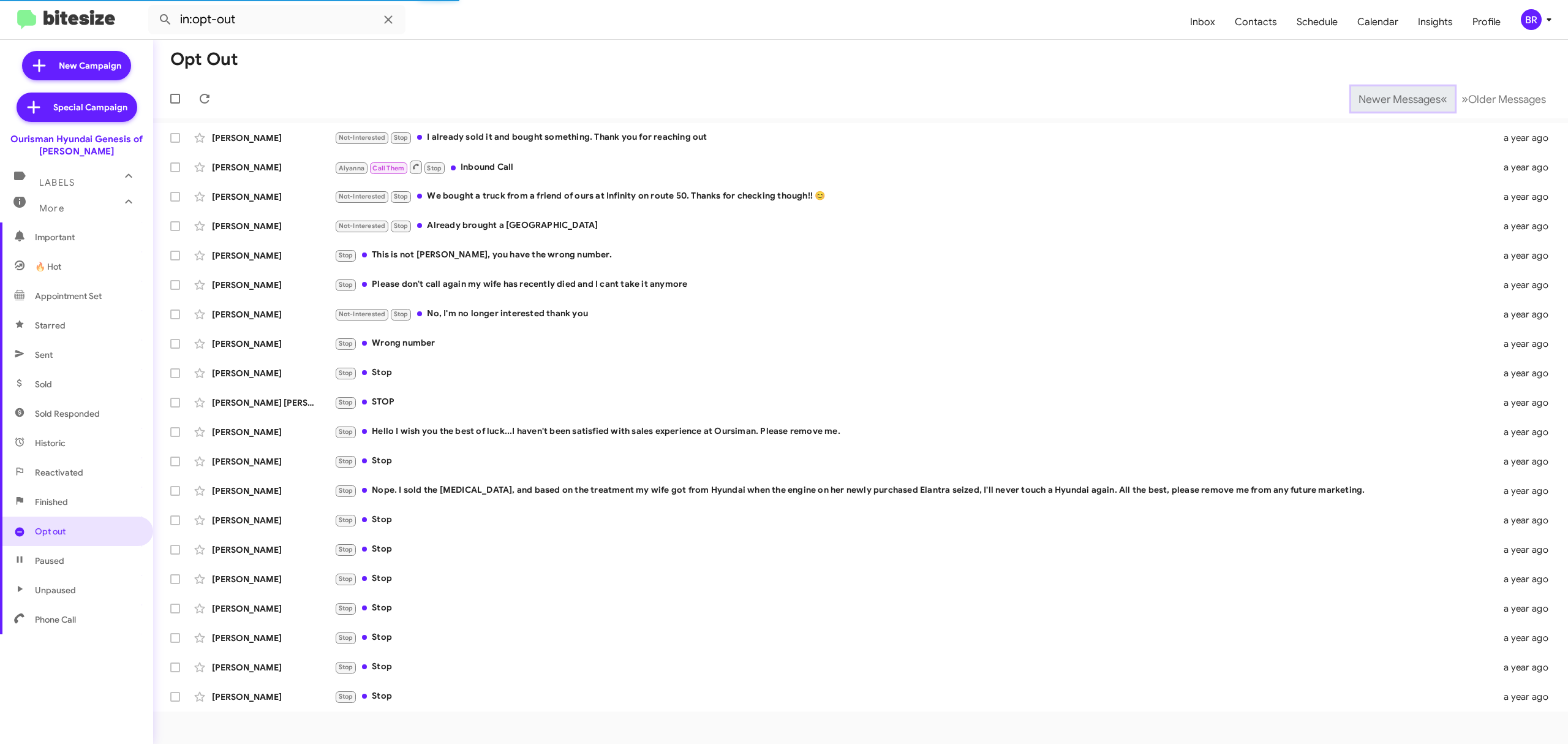
click at [1417, 99] on span "Newer Messages" at bounding box center [1398, 99] width 82 height 13
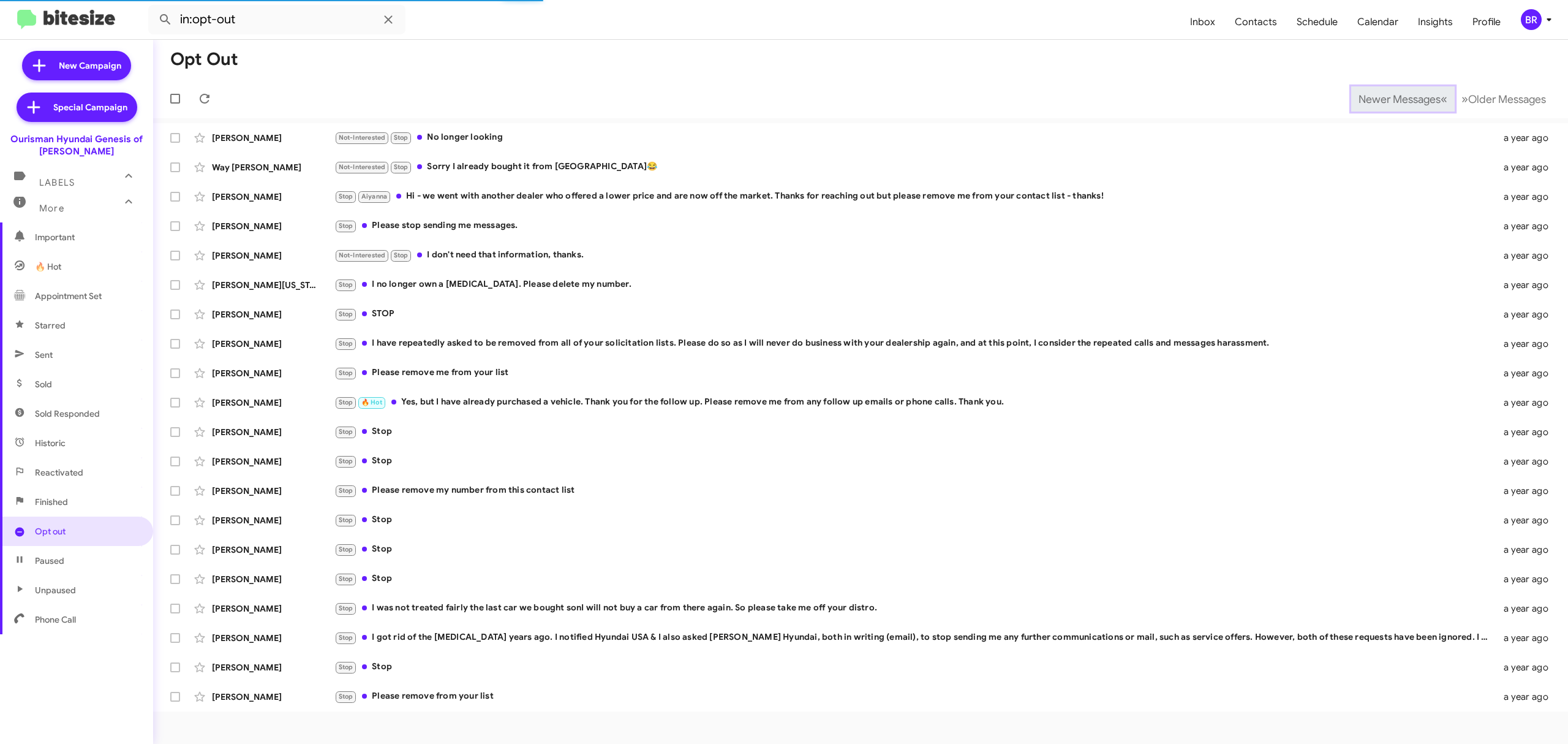
click at [1417, 99] on span "Newer Messages" at bounding box center [1398, 99] width 82 height 13
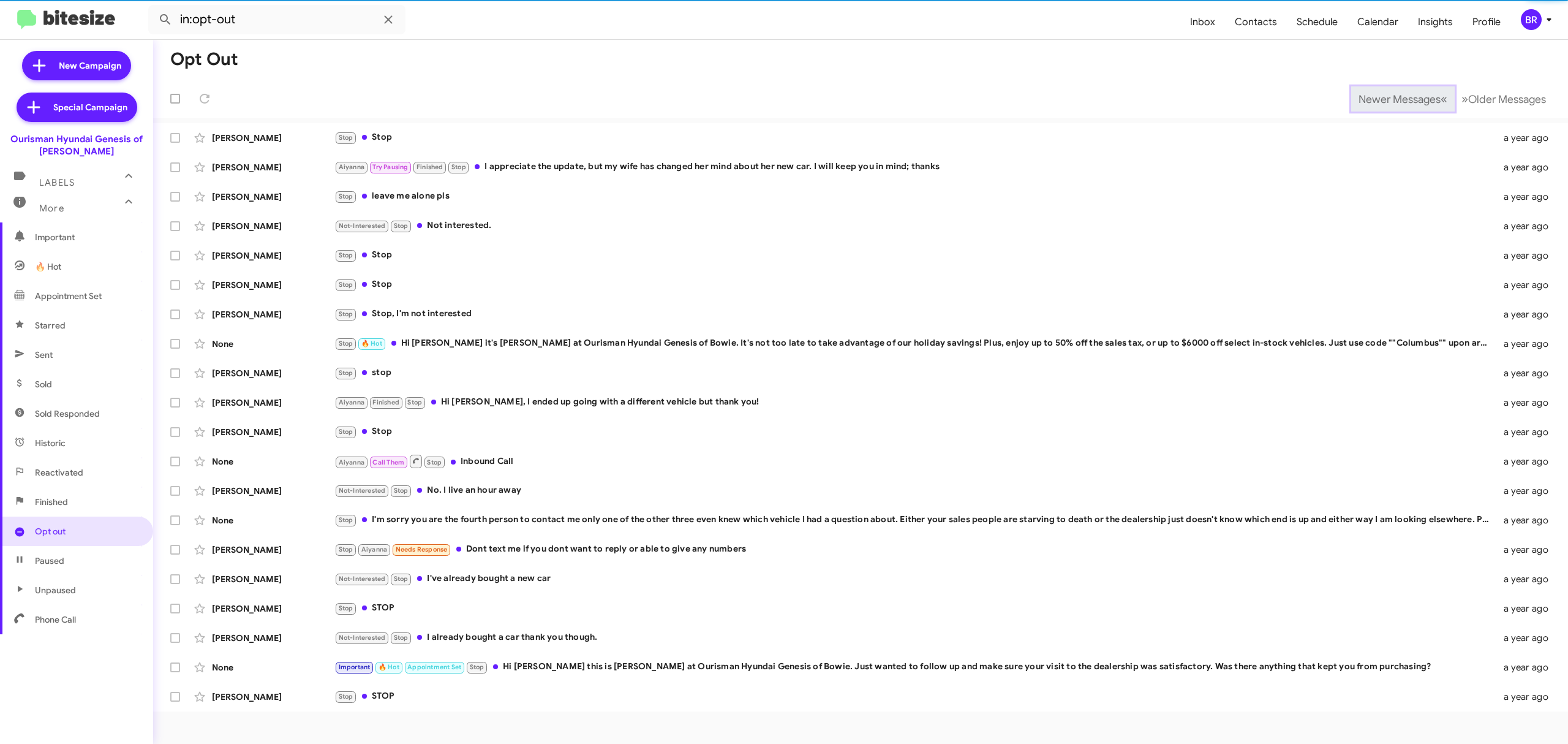
click at [1417, 99] on span "Newer Messages" at bounding box center [1398, 99] width 82 height 13
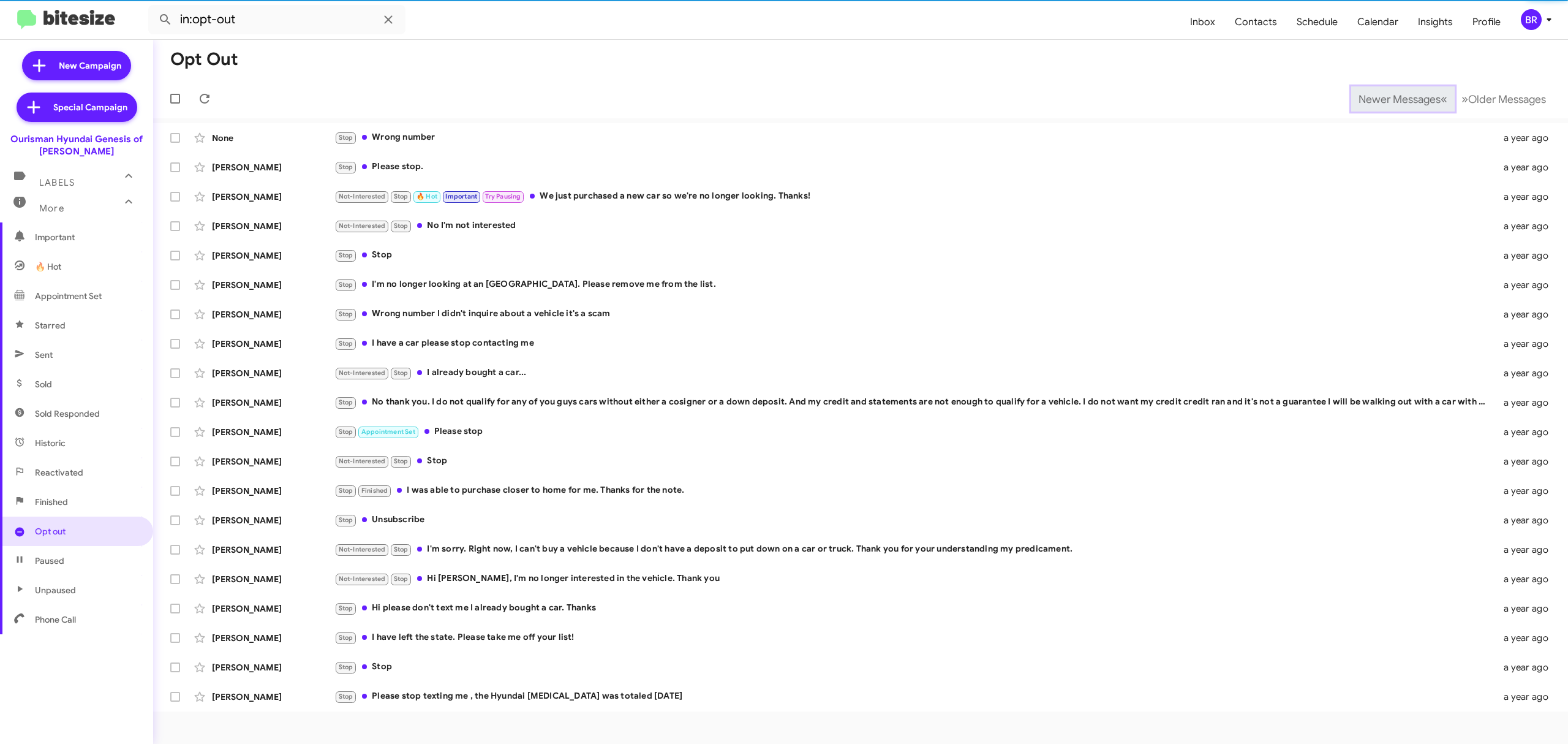
click at [1417, 99] on span "Newer Messages" at bounding box center [1398, 99] width 82 height 13
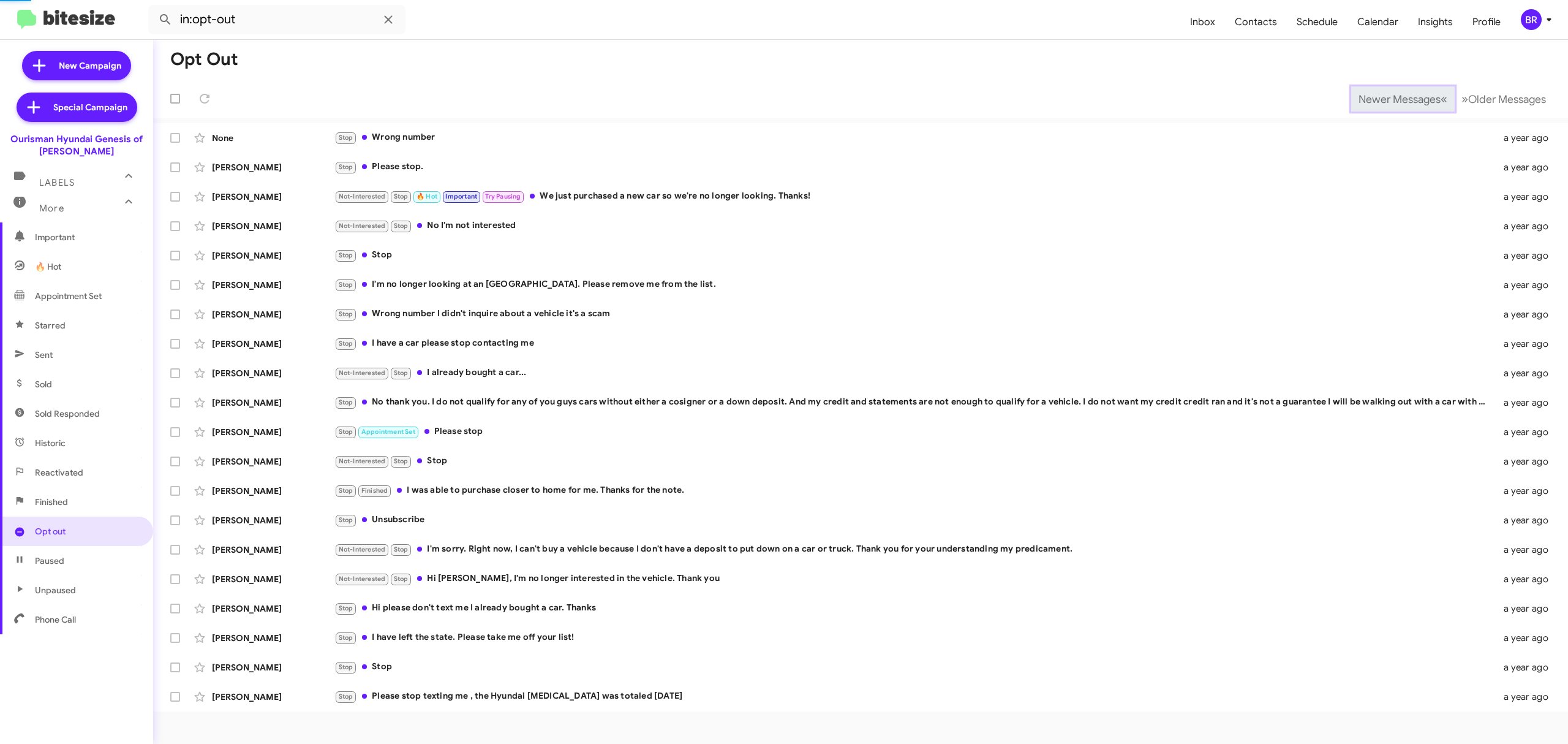
click at [1417, 99] on span "Newer Messages" at bounding box center [1398, 99] width 82 height 13
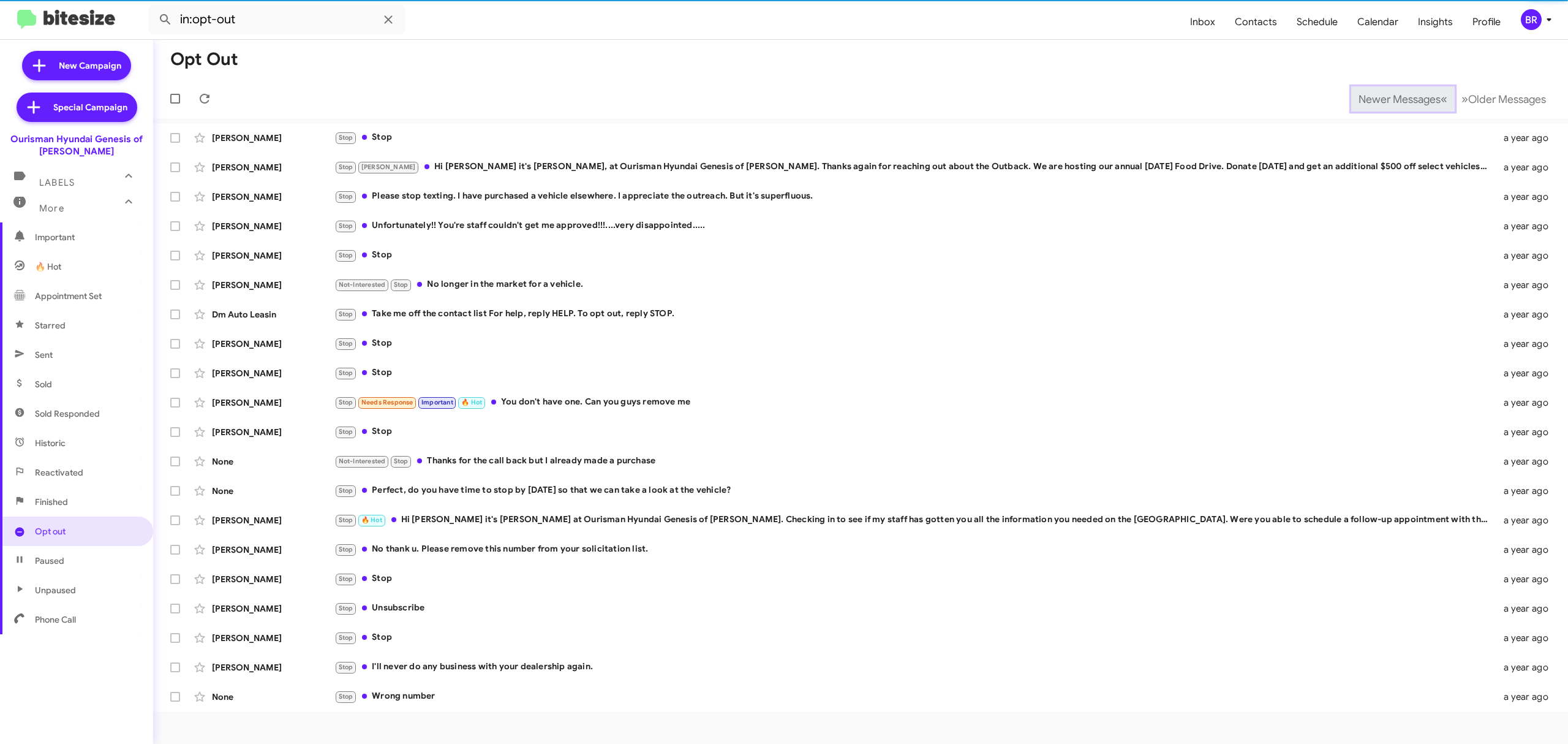
click at [1417, 99] on span "Newer Messages" at bounding box center [1398, 99] width 82 height 13
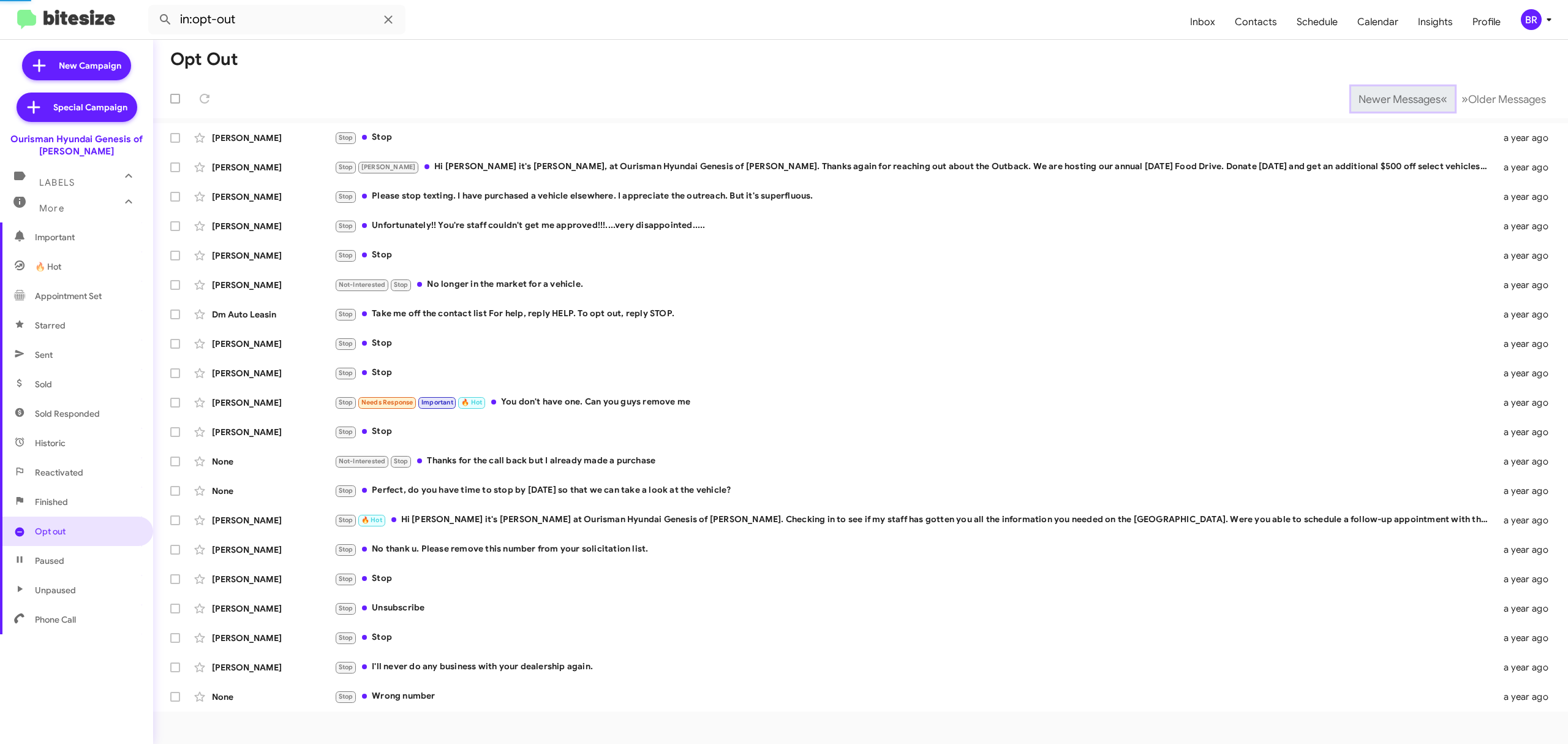
click at [1417, 99] on span "Newer Messages" at bounding box center [1398, 99] width 82 height 13
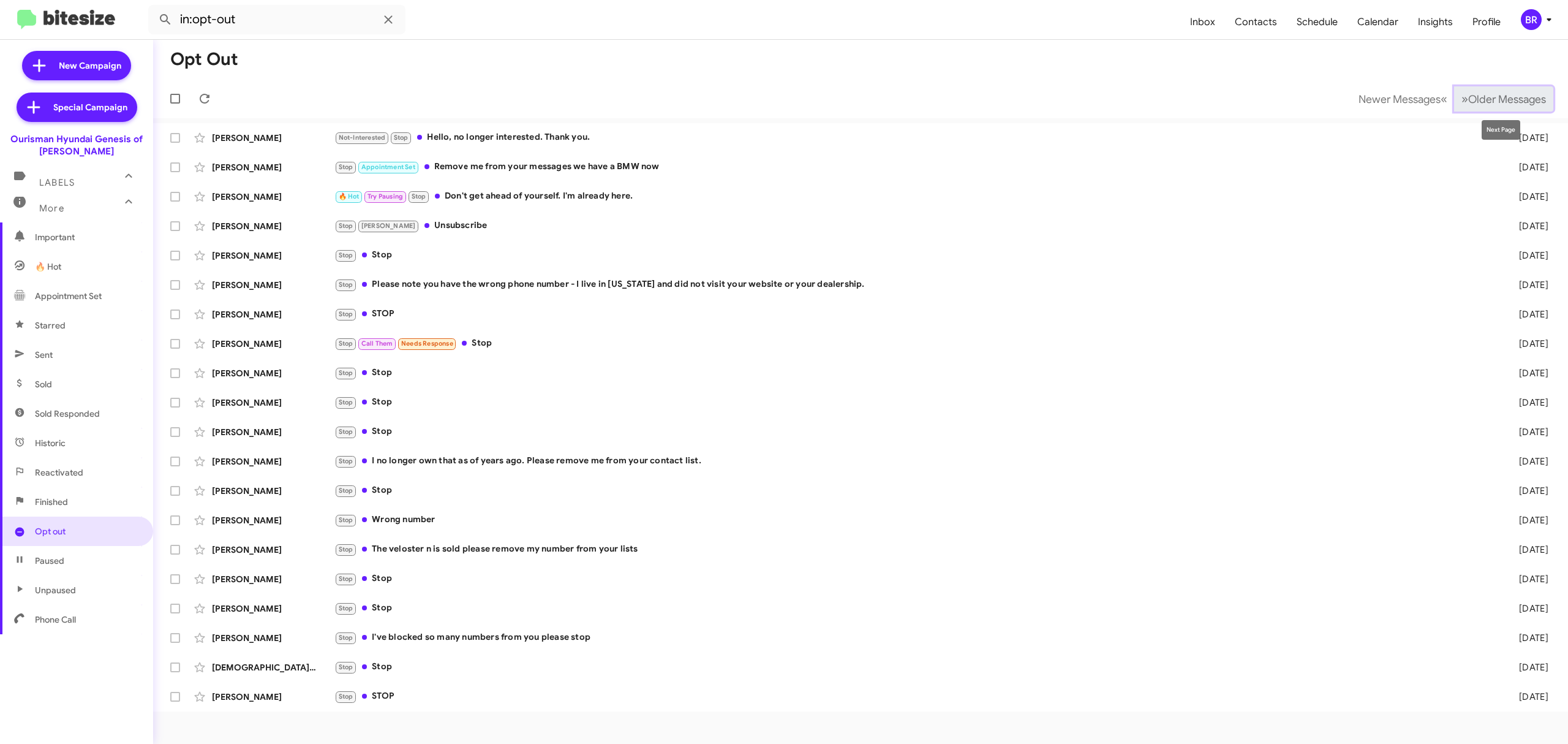
click at [1476, 100] on span "Older Messages" at bounding box center [1506, 99] width 78 height 13
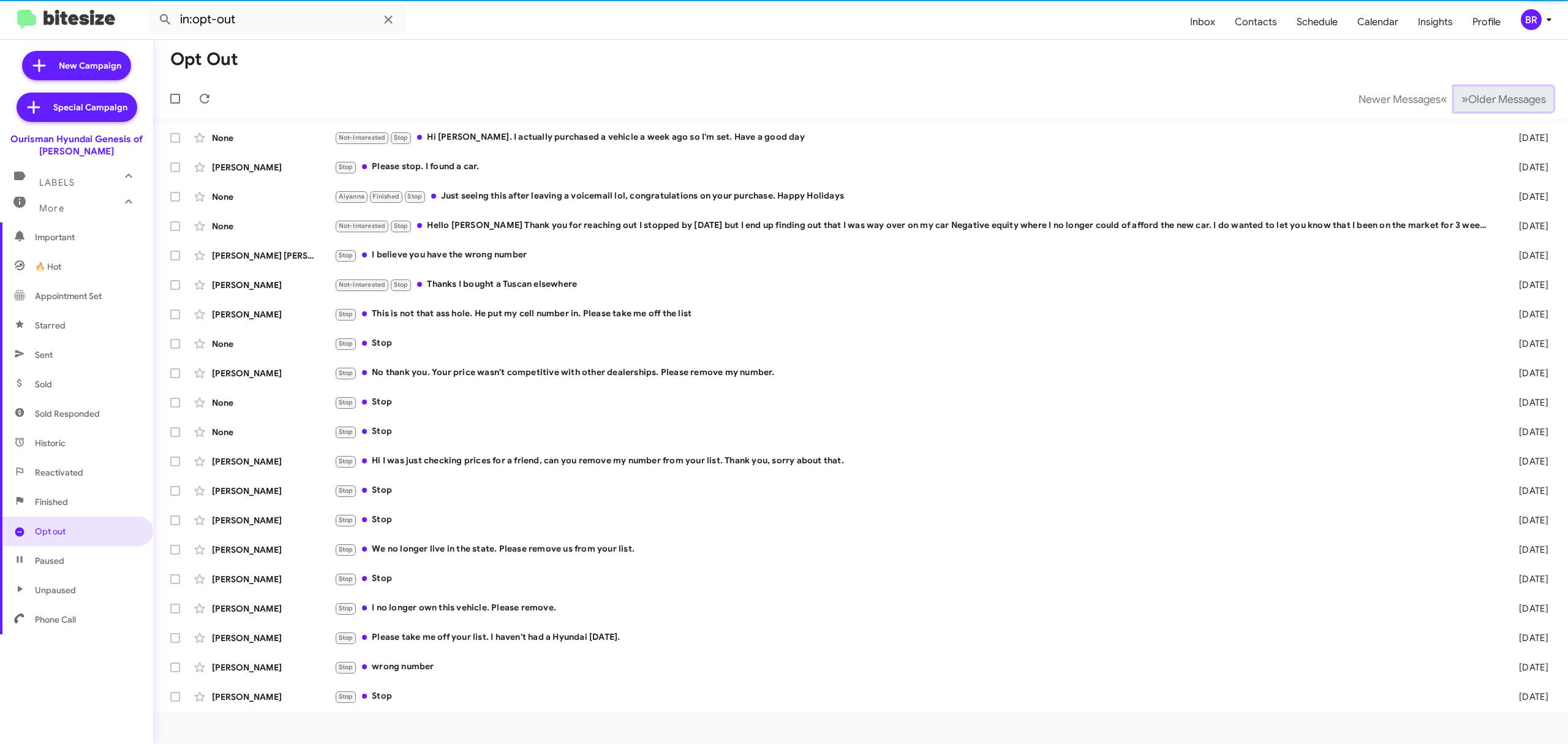
click at [1476, 100] on span "Older Messages" at bounding box center [1506, 99] width 78 height 13
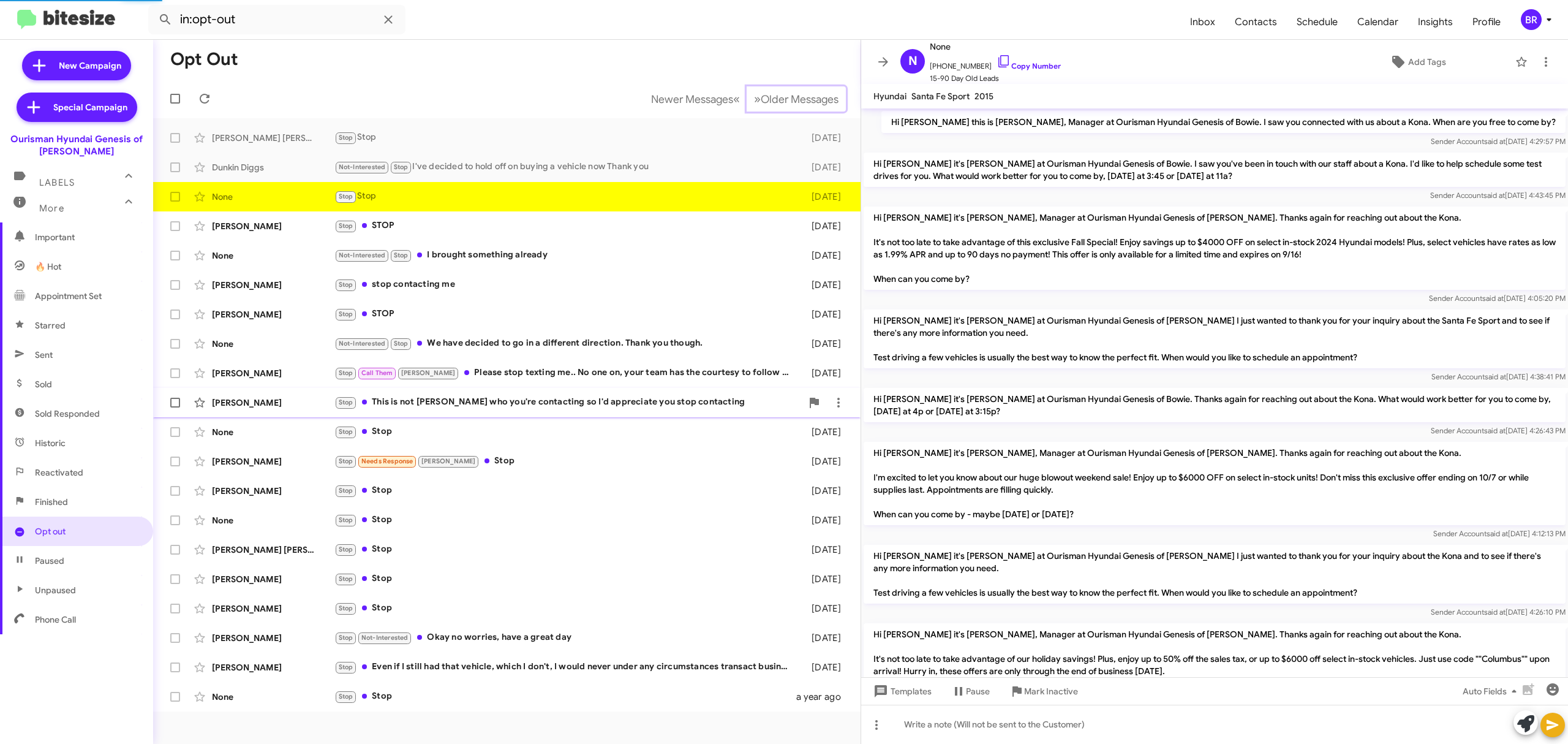
scroll to position [651, 0]
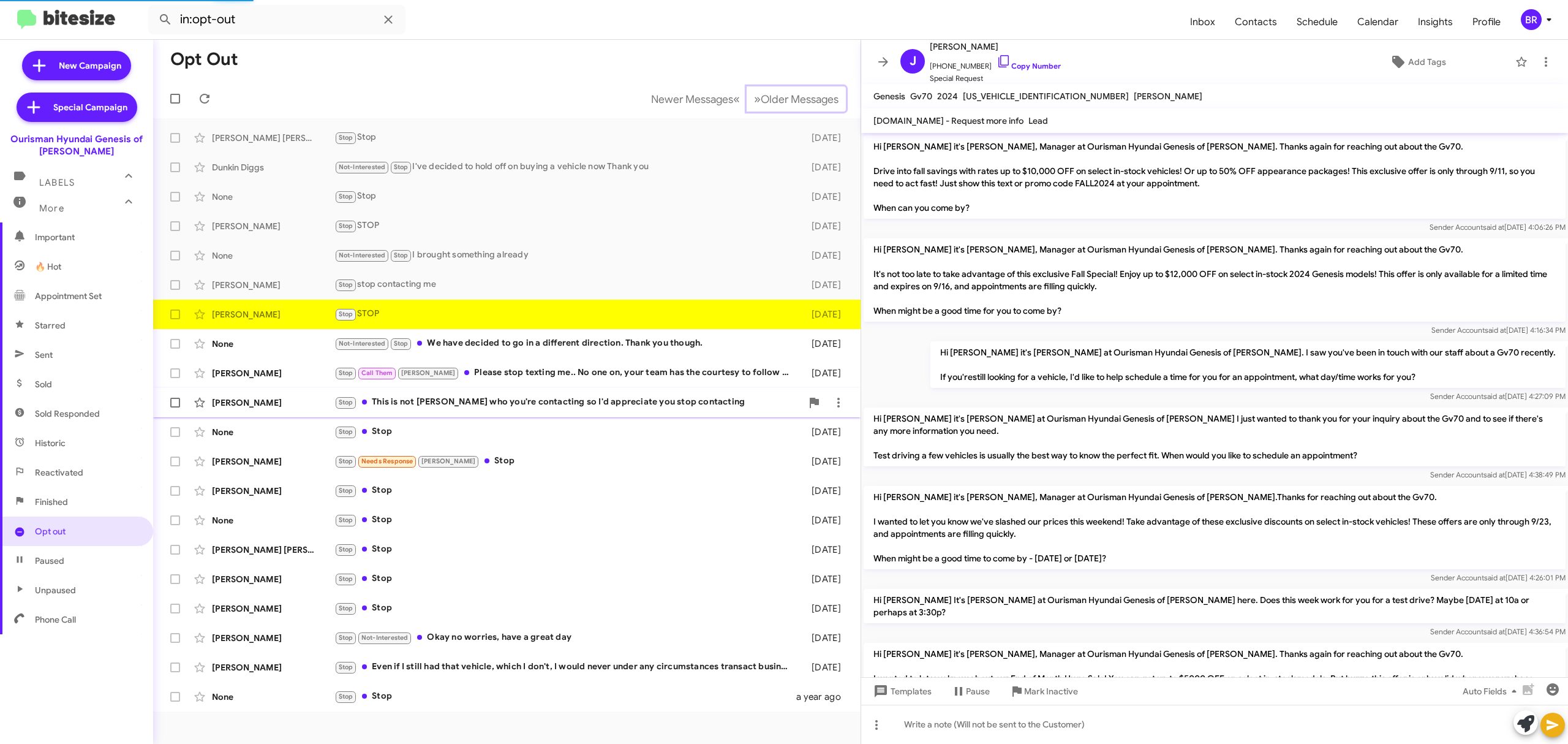
scroll to position [1043, 0]
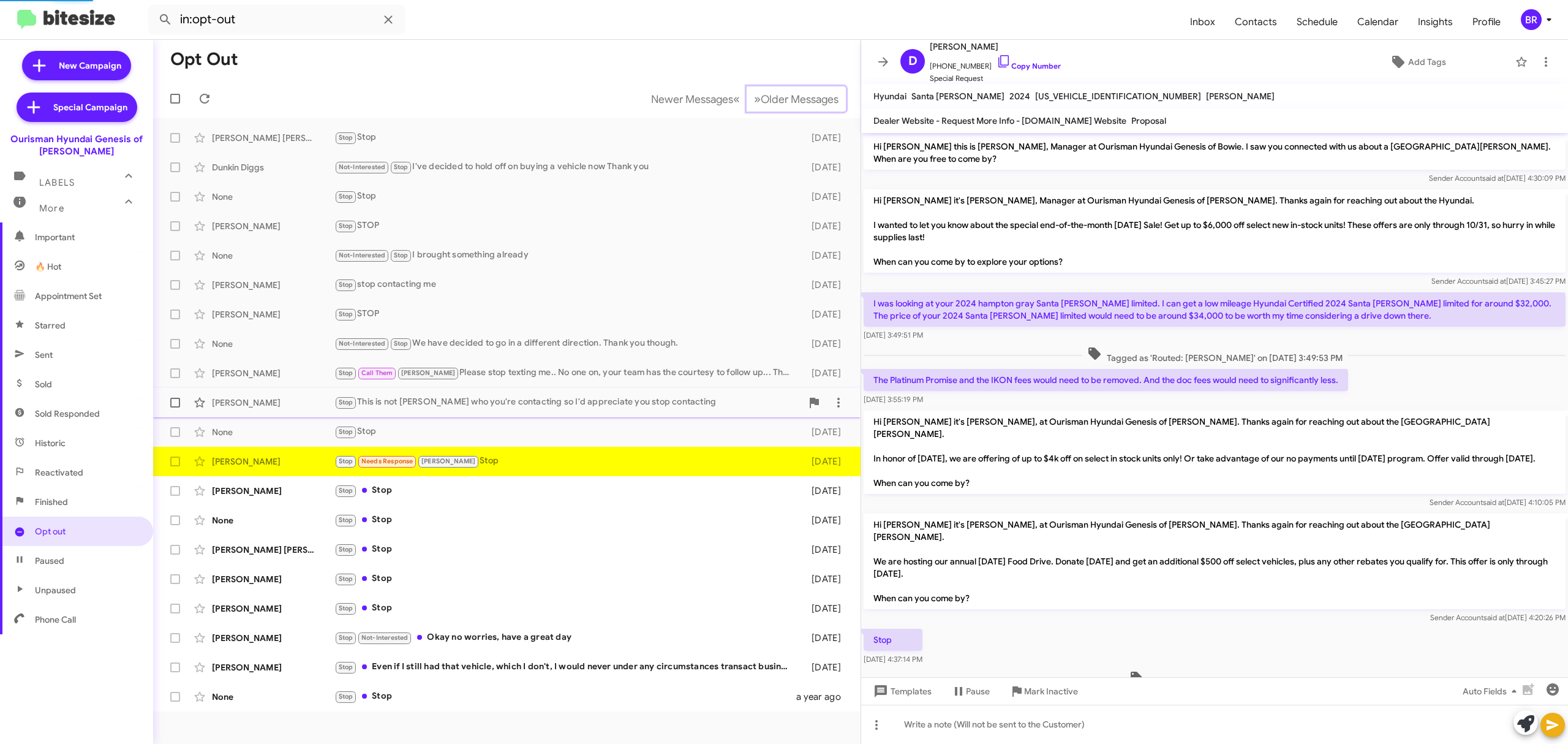
scroll to position [251, 0]
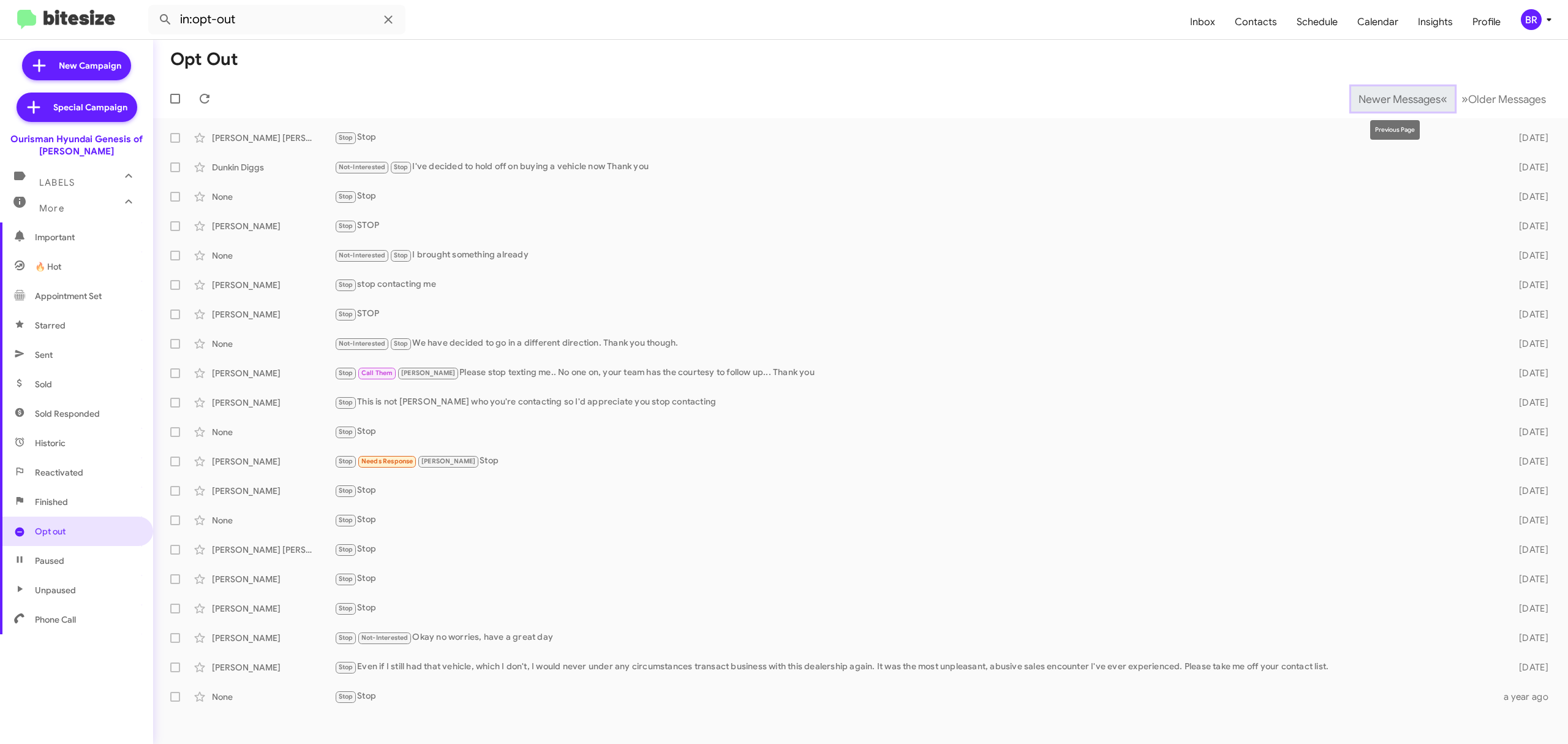
click at [1380, 96] on span "Newer Messages" at bounding box center [1398, 99] width 82 height 13
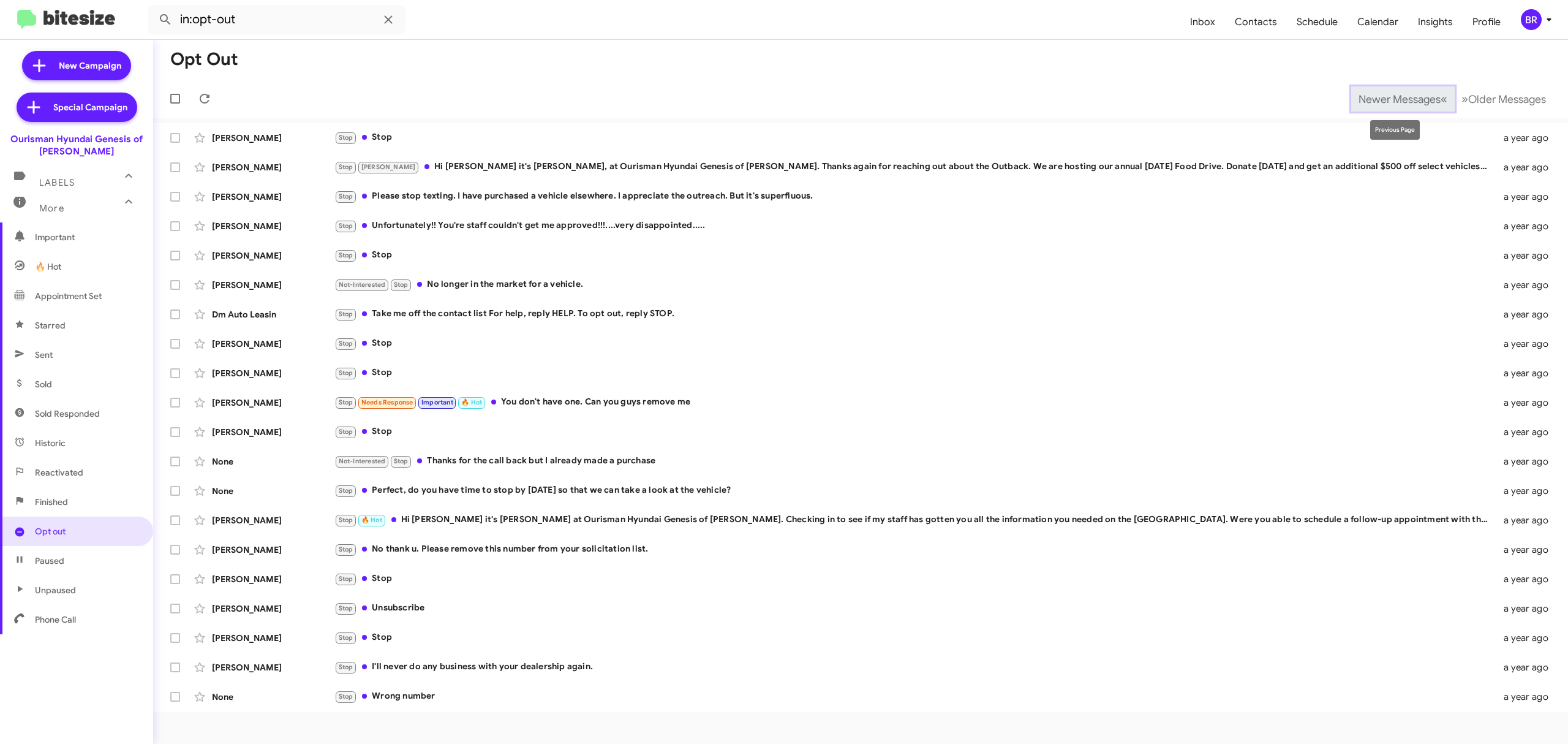
click at [1379, 91] on button "Newer Messages « Previous" at bounding box center [1402, 99] width 103 height 25
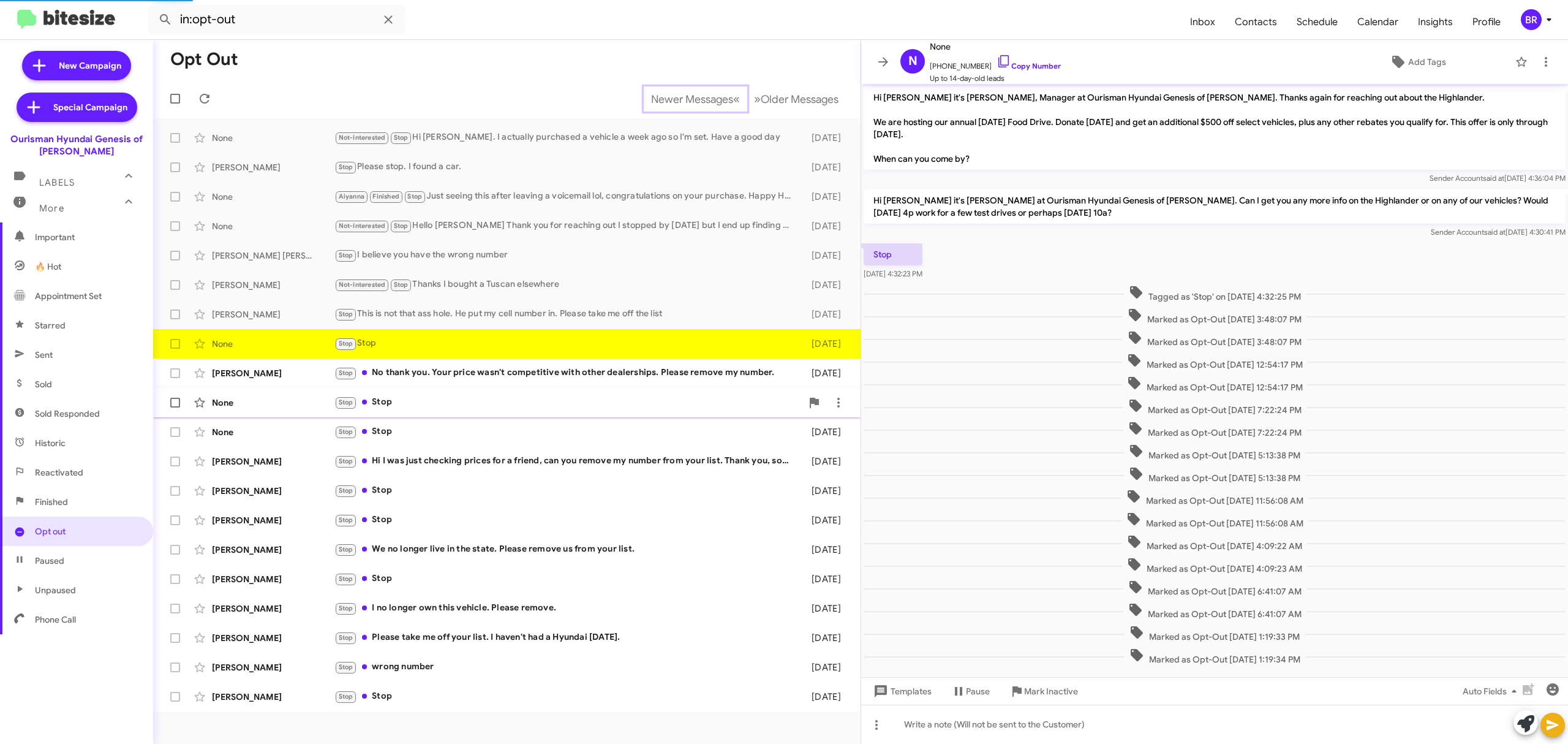
scroll to position [55, 0]
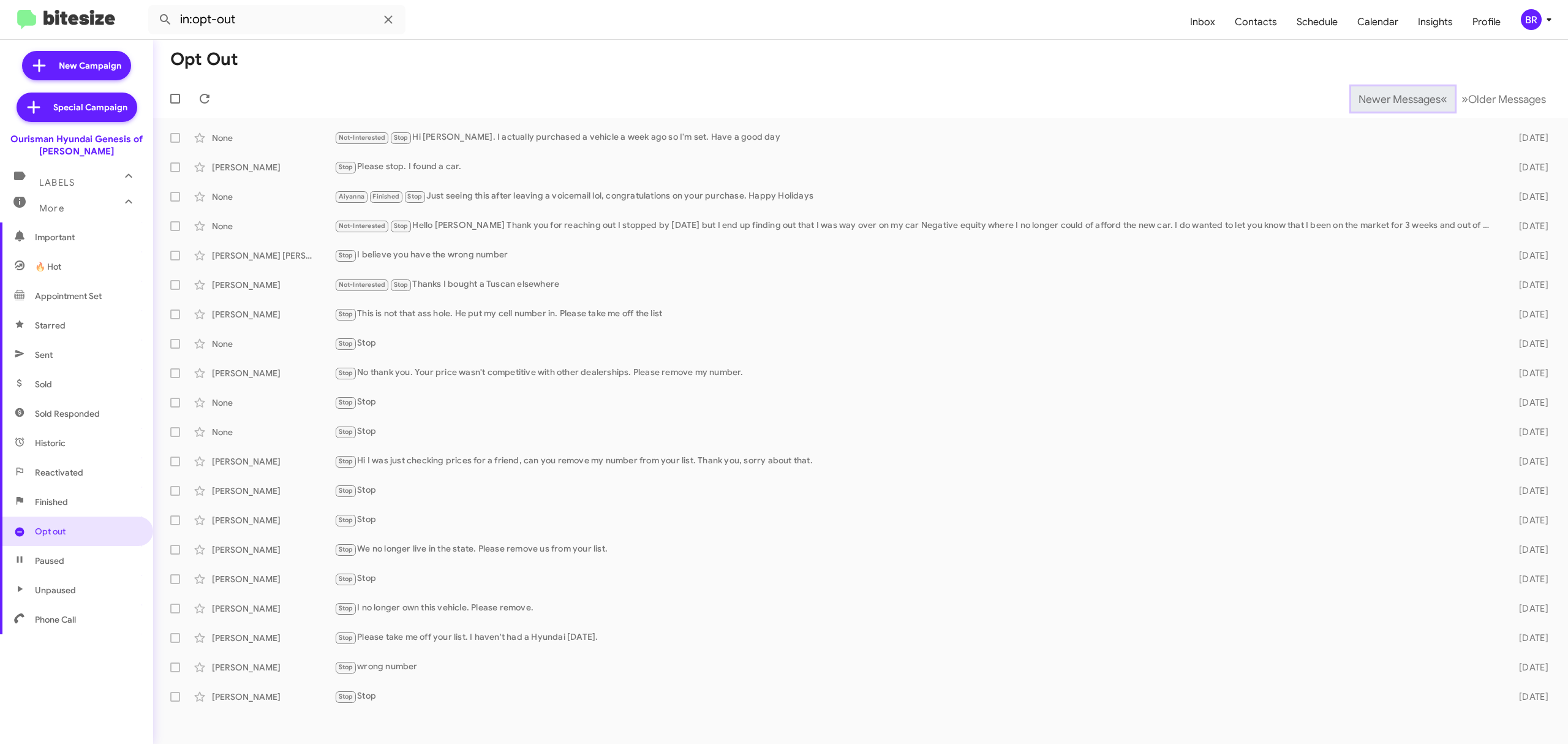
click at [1390, 98] on span "Newer Messages" at bounding box center [1398, 99] width 82 height 13
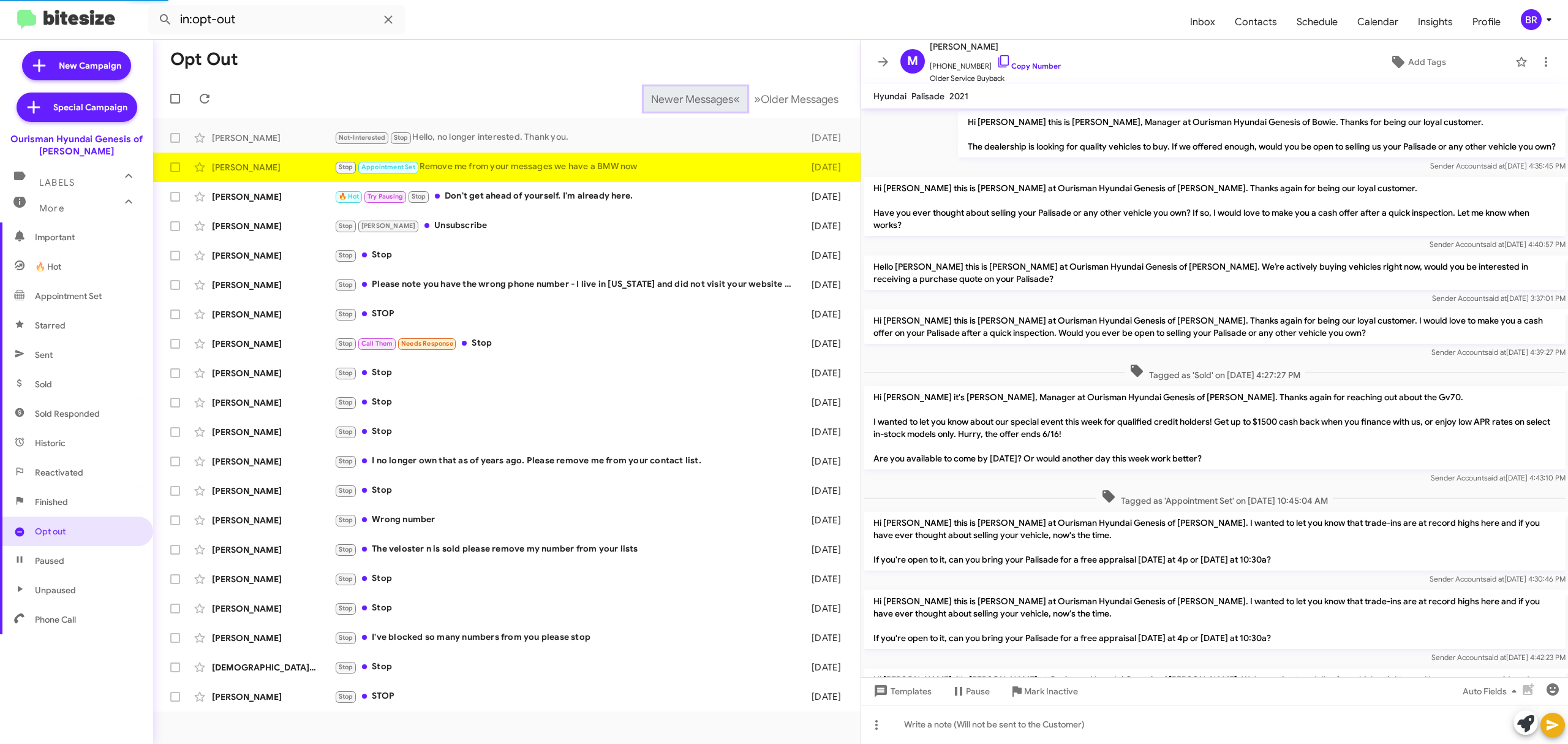
scroll to position [177, 0]
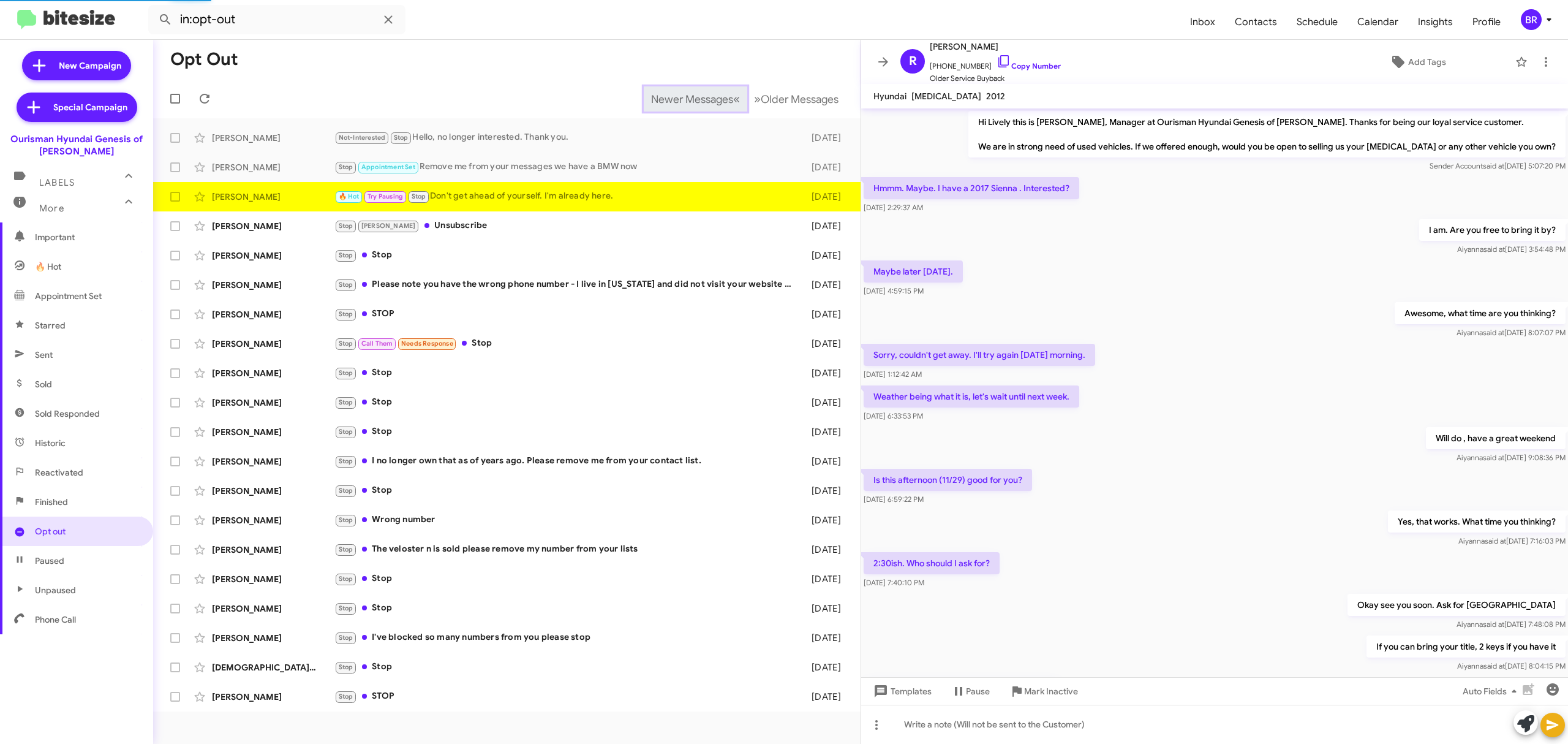
scroll to position [108, 0]
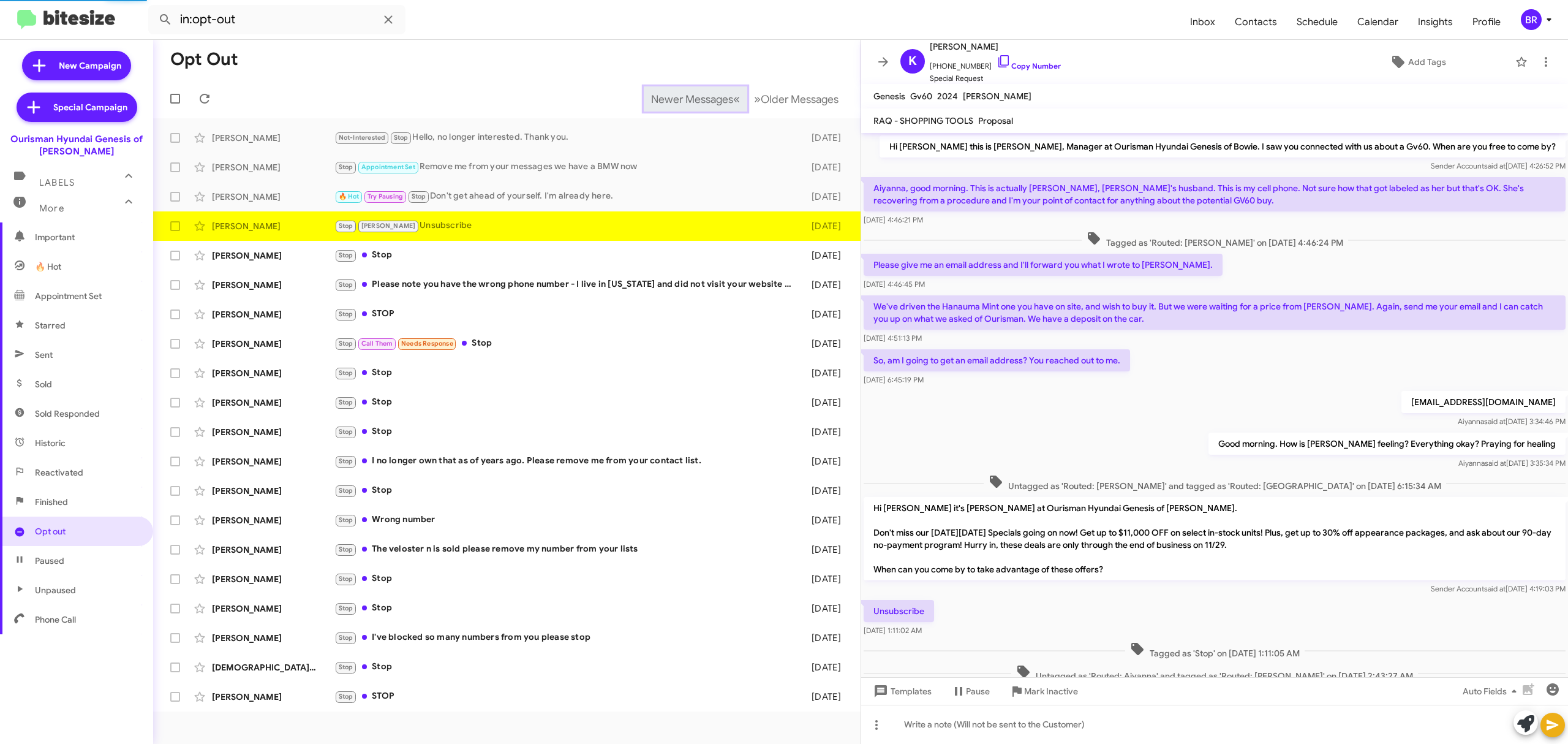
scroll to position [152, 0]
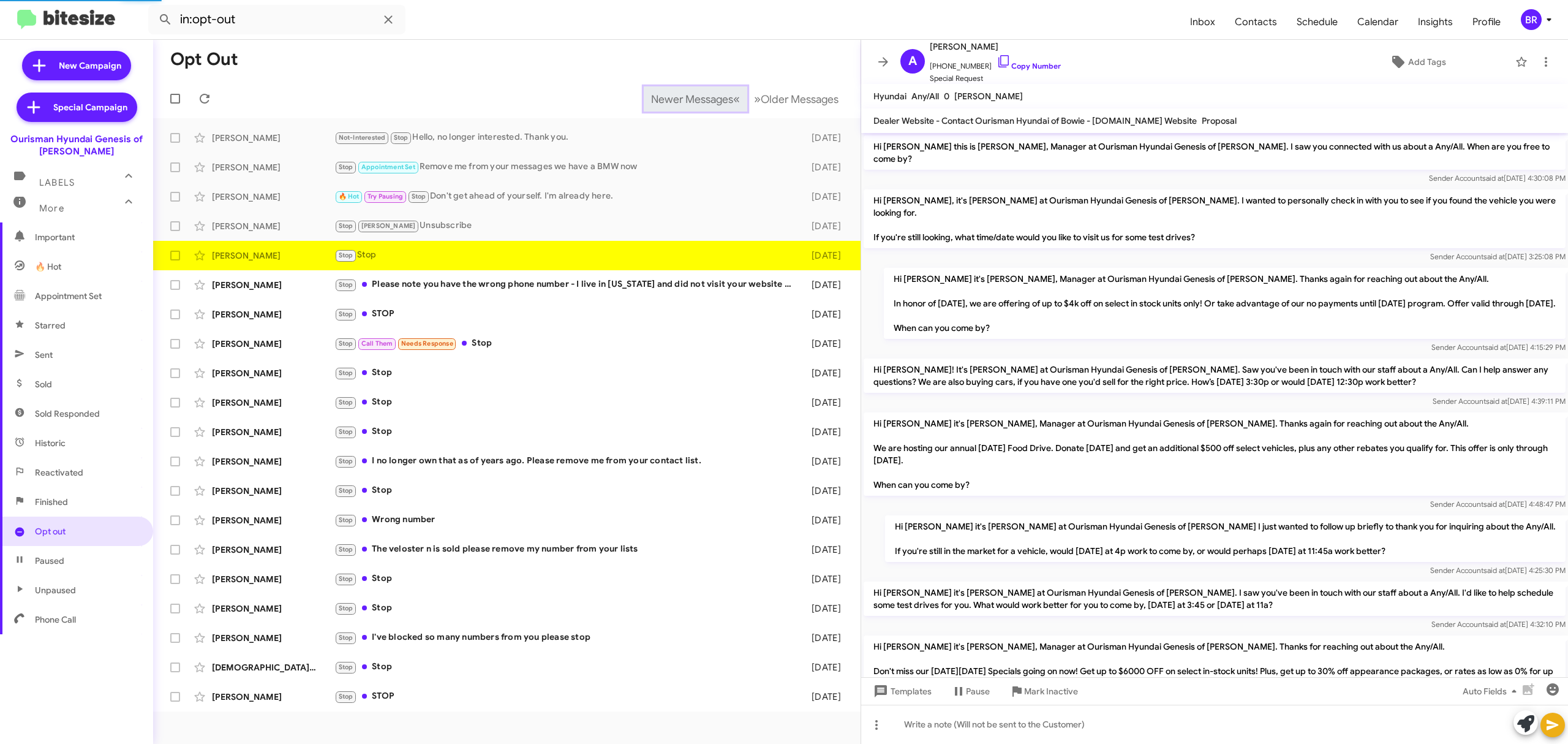
scroll to position [141, 0]
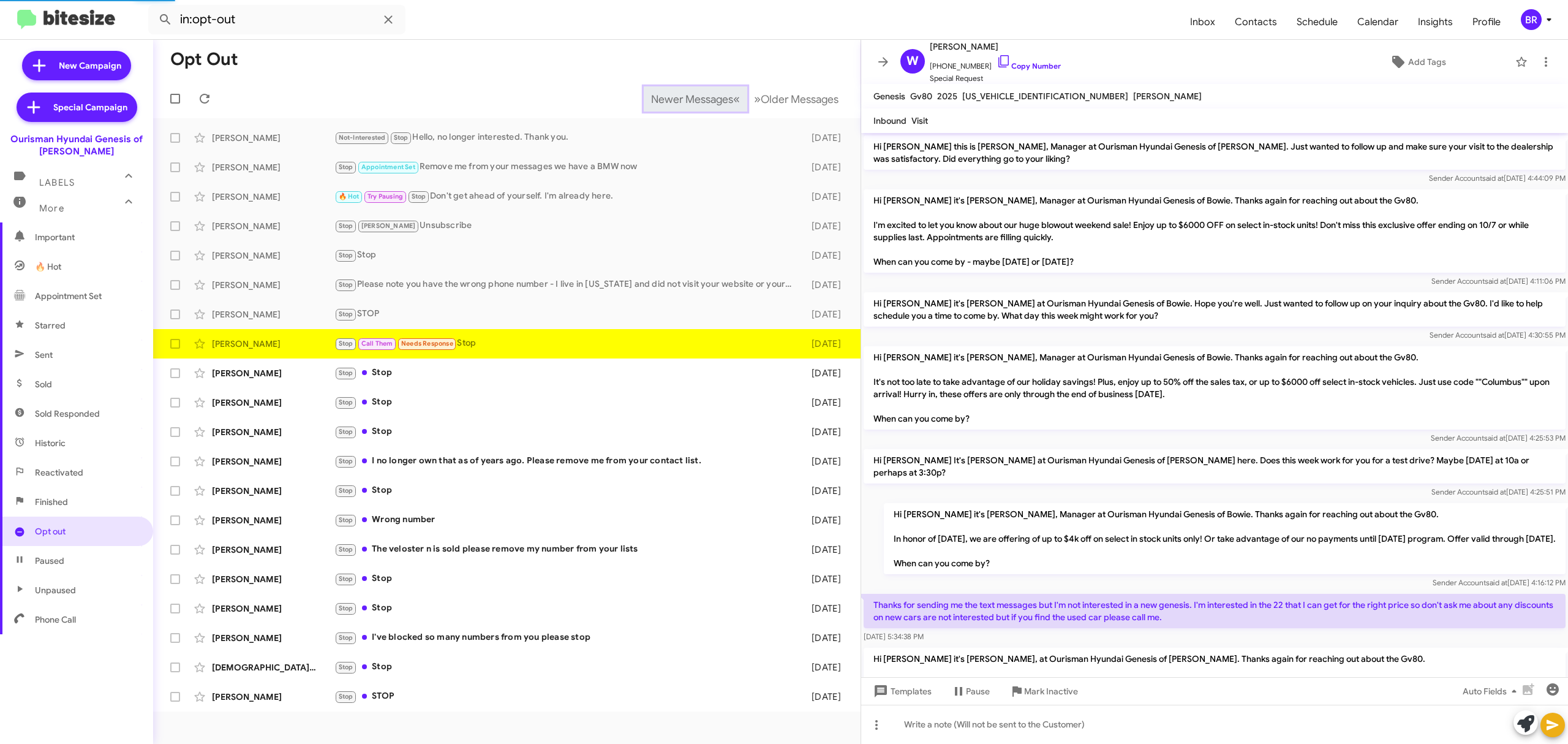
scroll to position [272, 0]
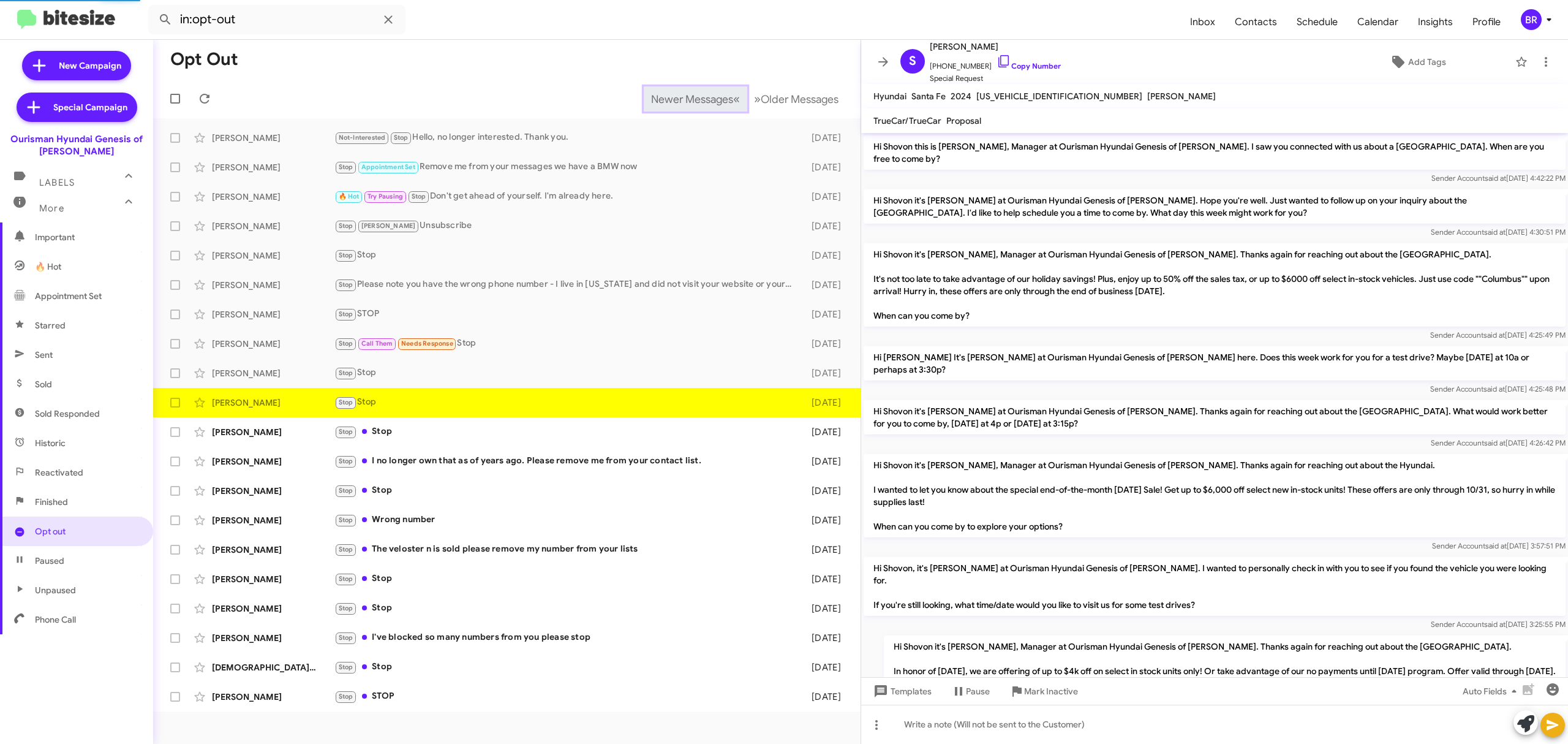
scroll to position [619, 0]
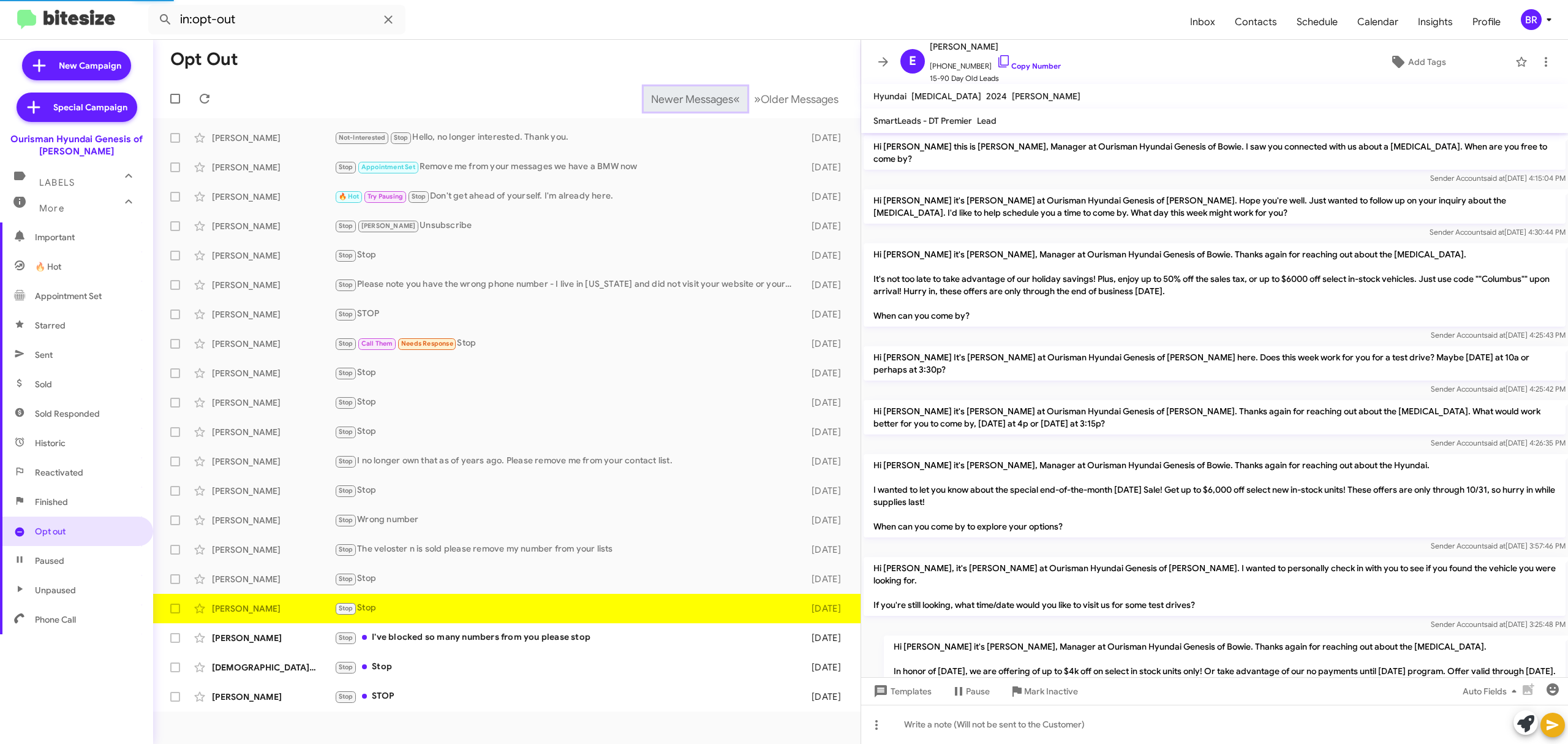
scroll to position [357, 0]
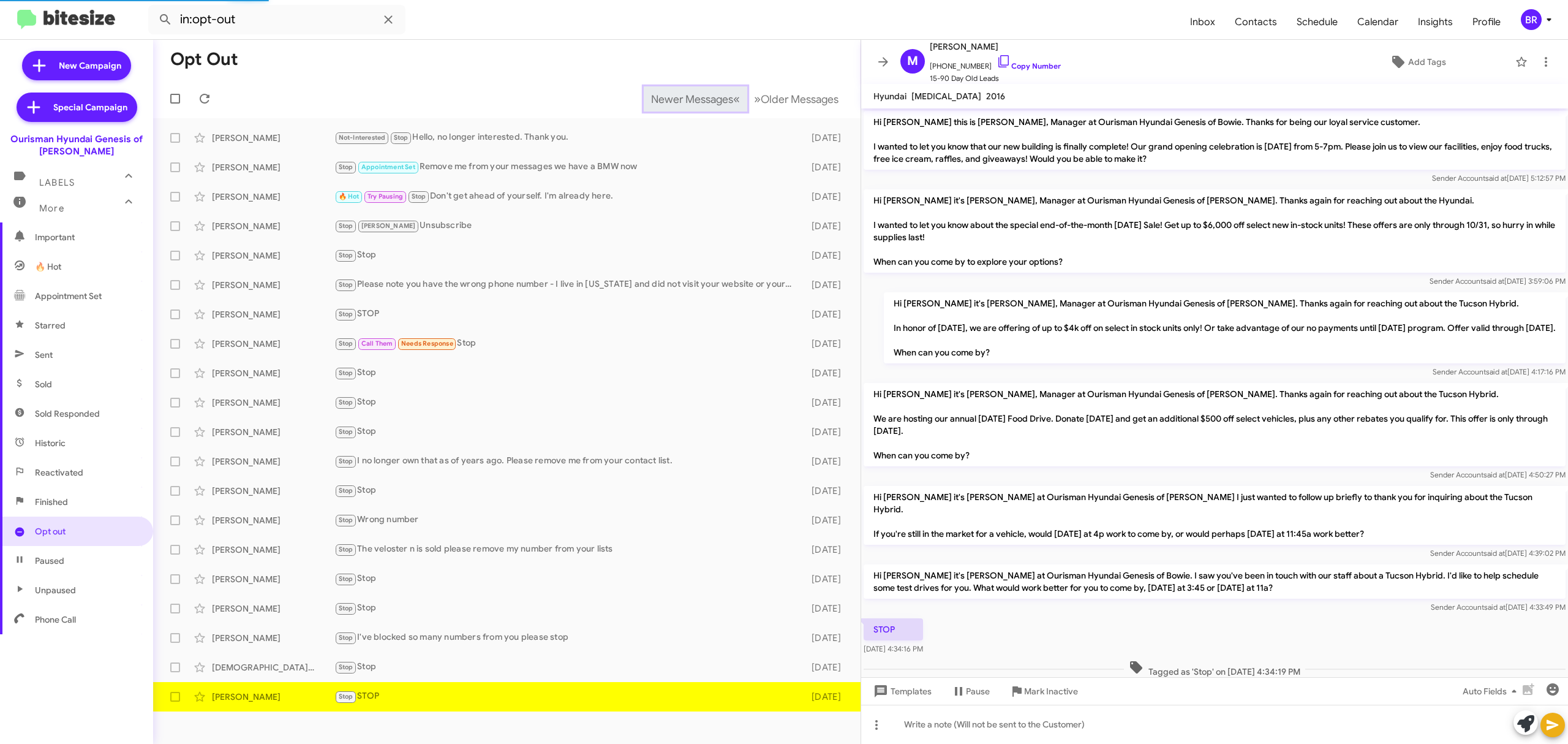
scroll to position [28, 0]
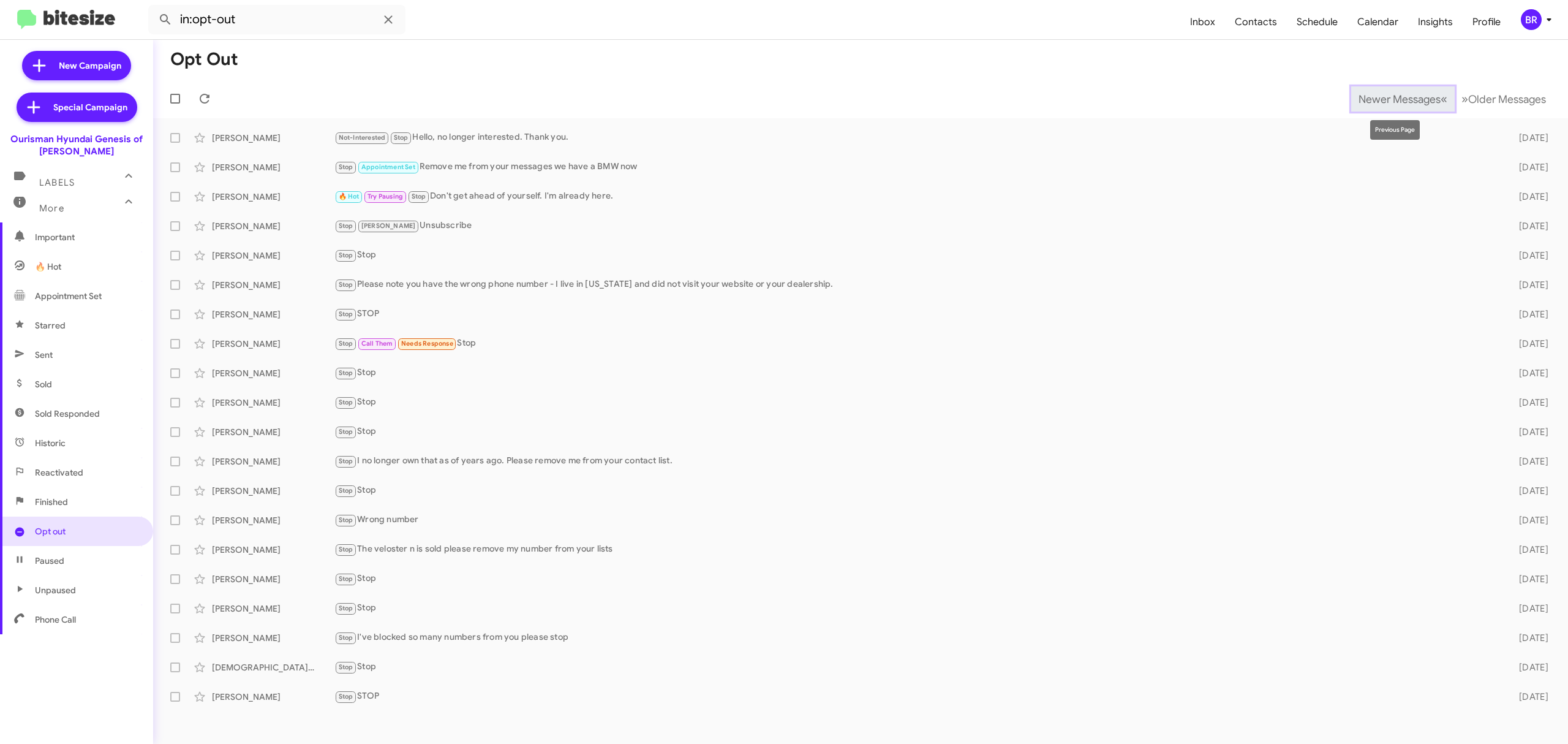
click at [1390, 98] on span "Newer Messages" at bounding box center [1398, 99] width 82 height 13
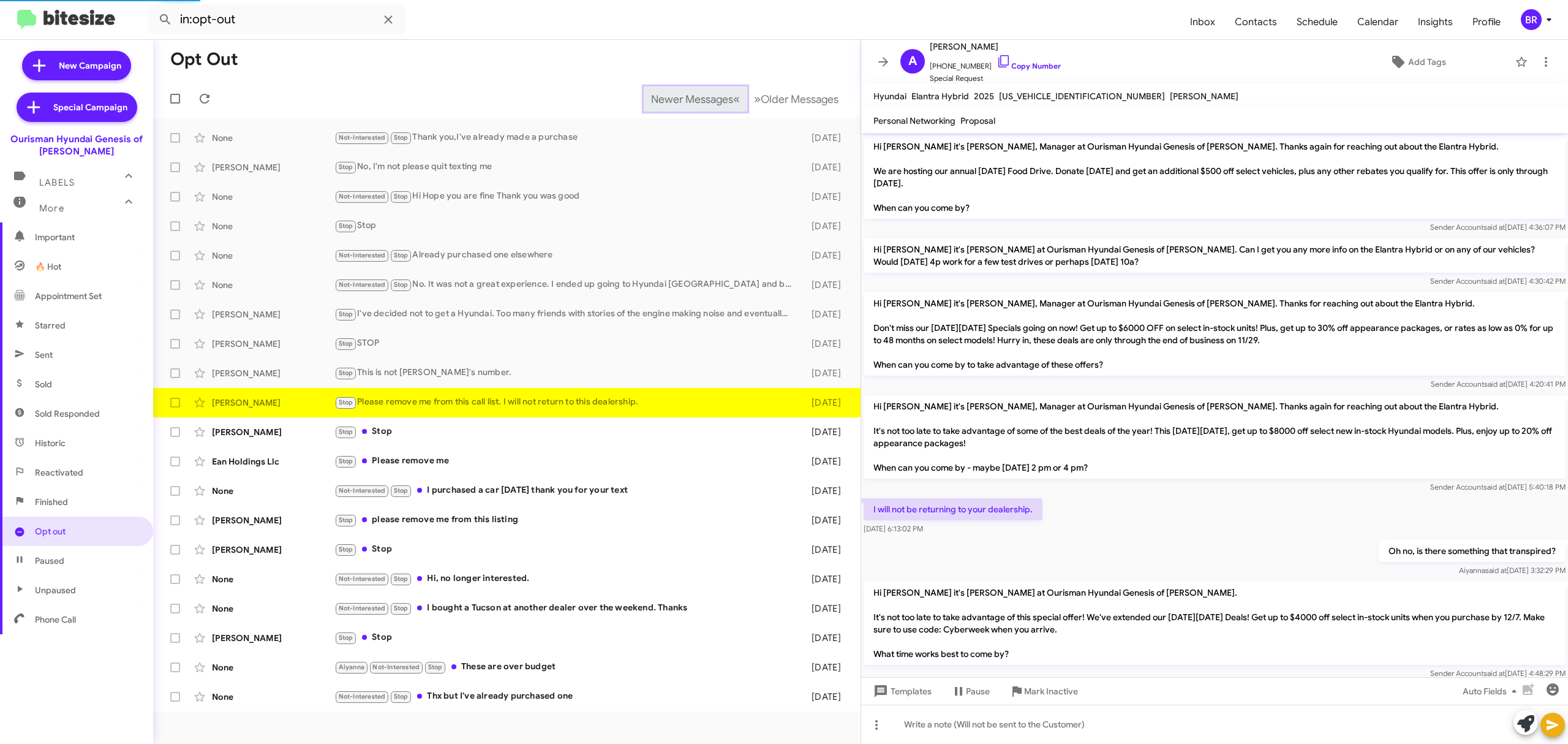
scroll to position [48, 0]
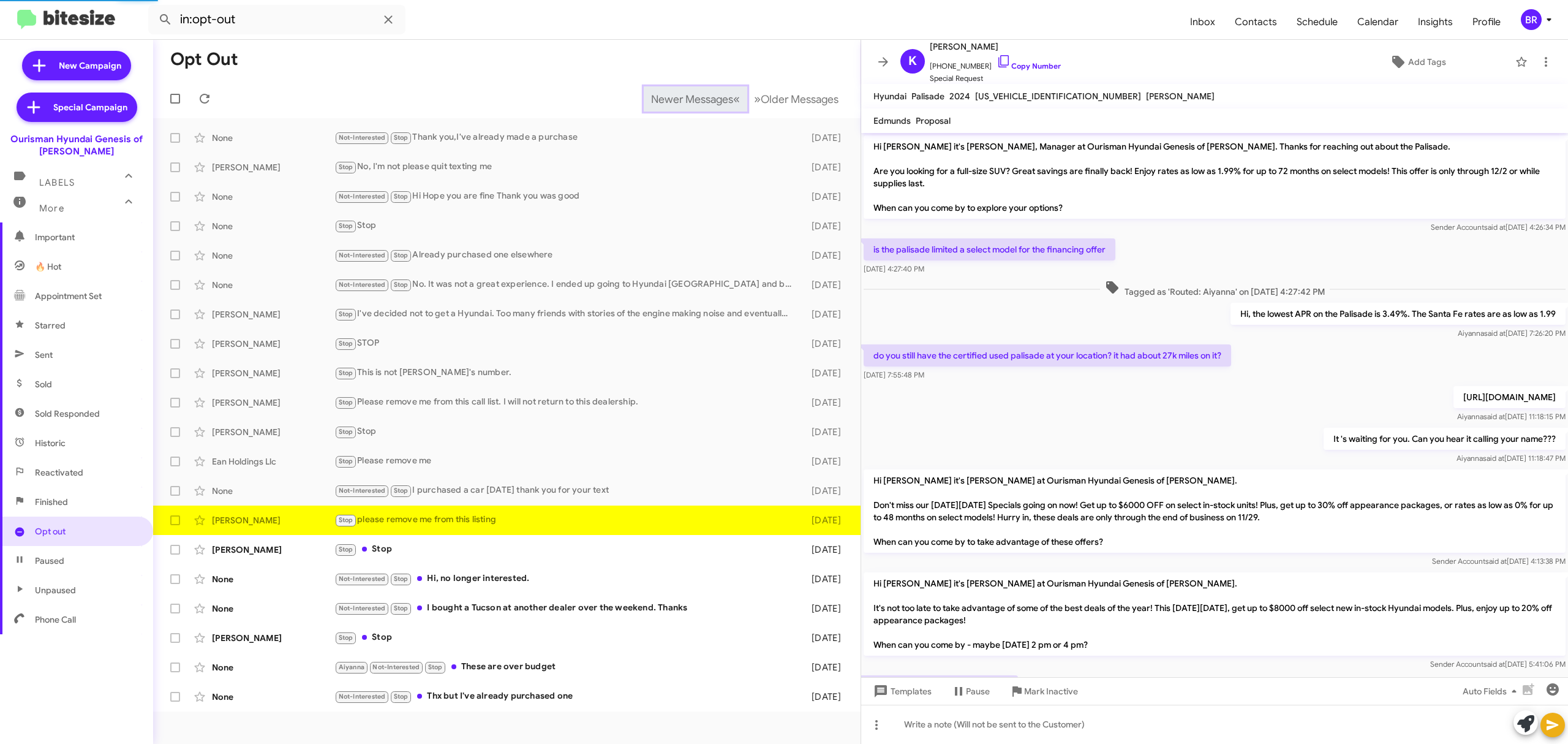
scroll to position [120, 0]
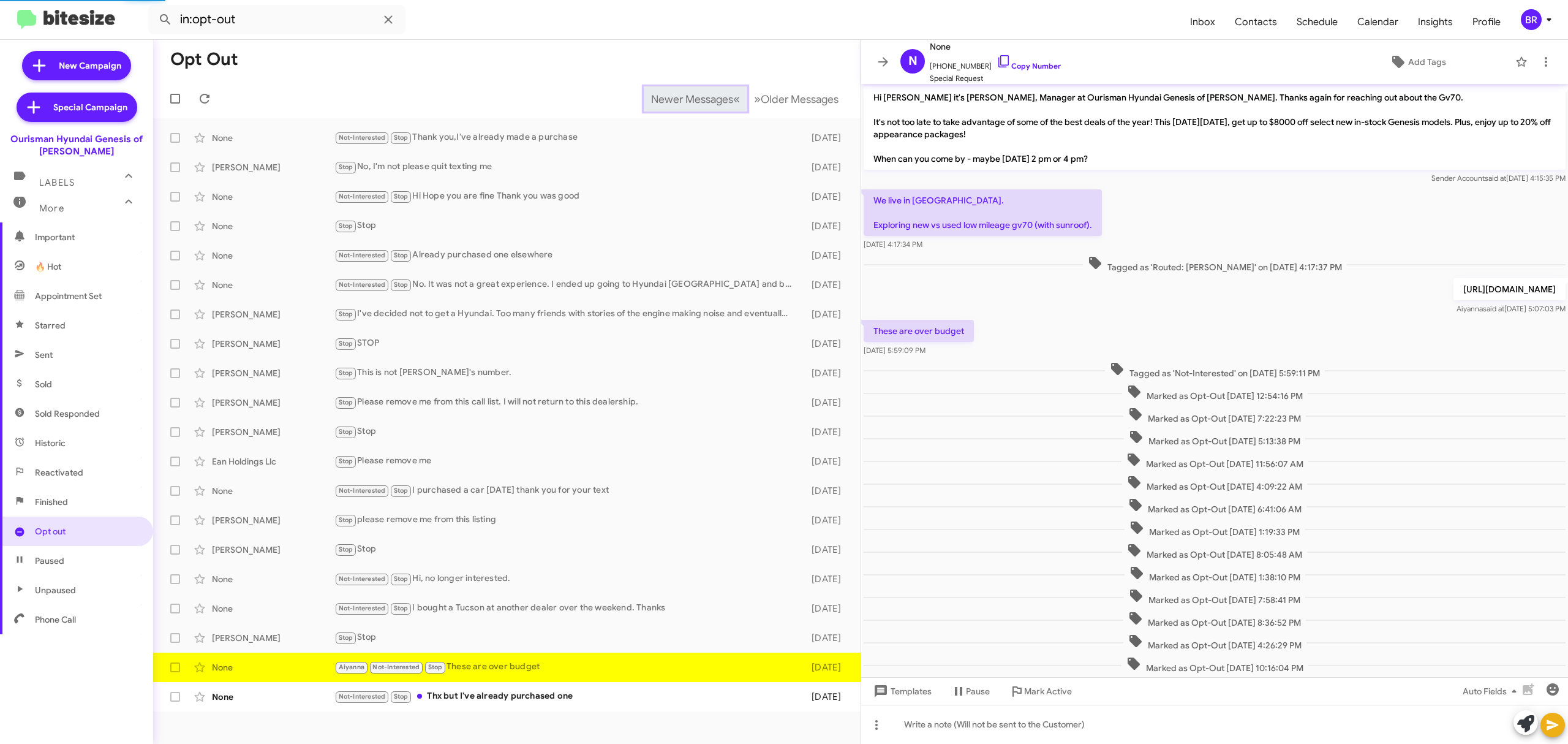
scroll to position [60, 0]
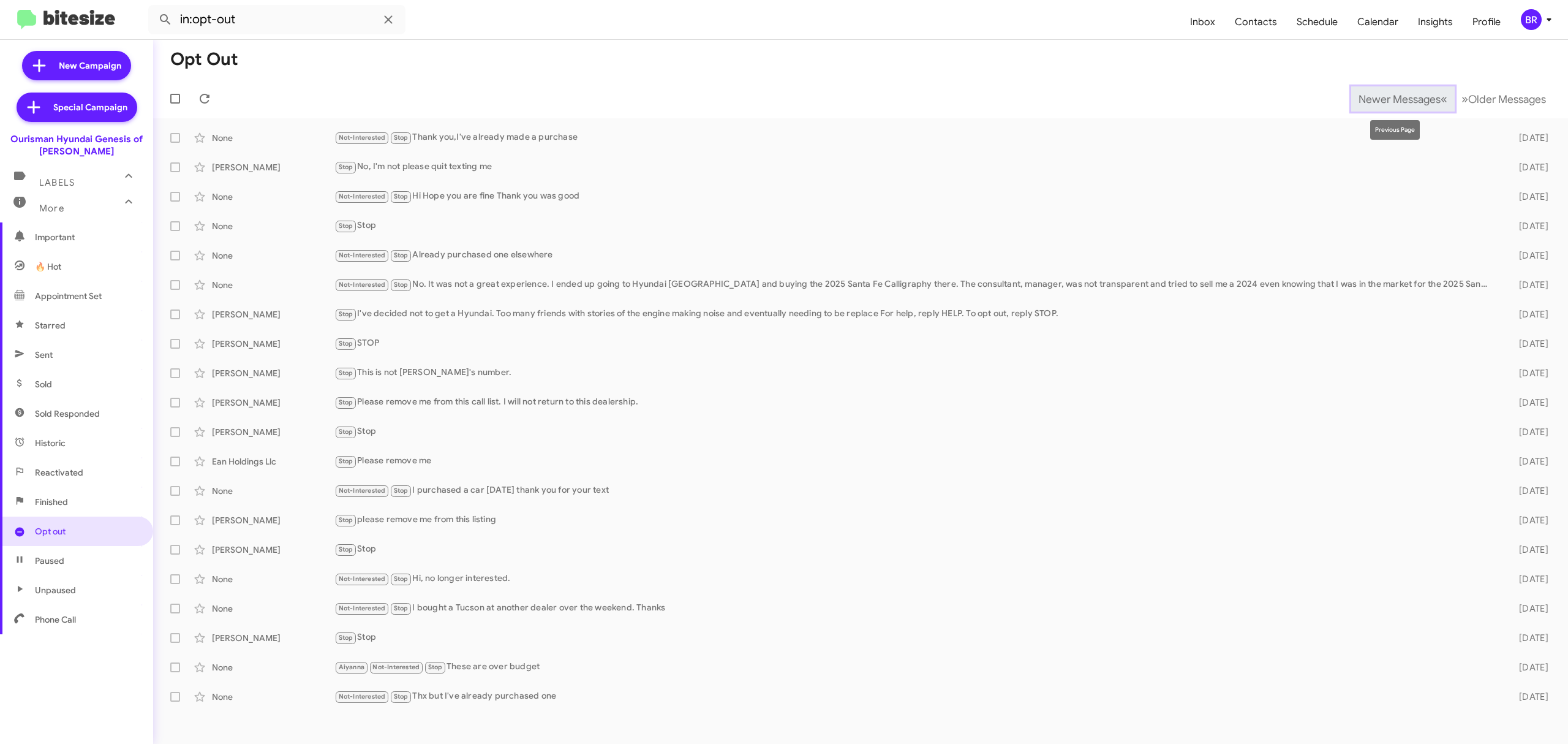
click at [1390, 98] on span "Newer Messages" at bounding box center [1398, 99] width 82 height 13
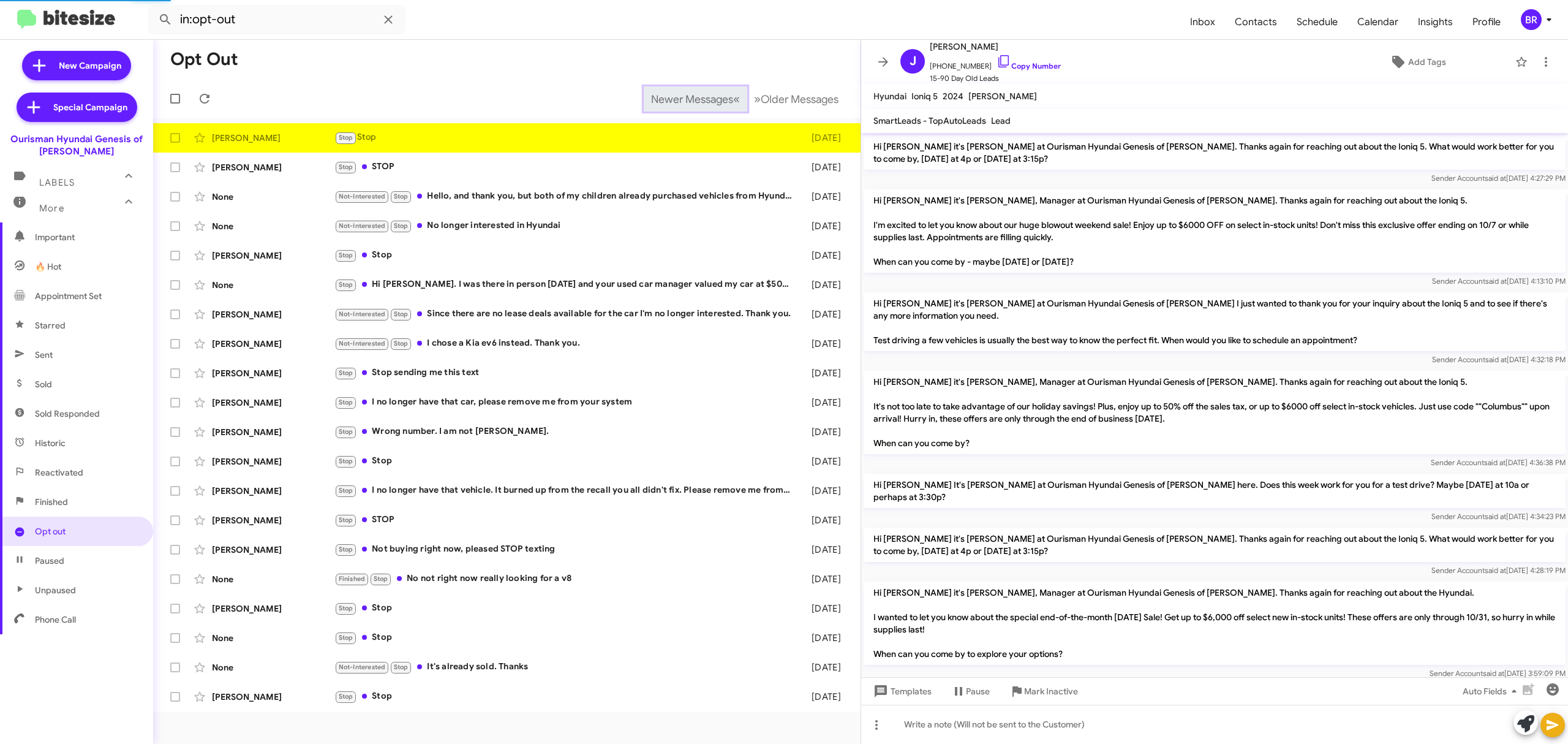
scroll to position [1005, 0]
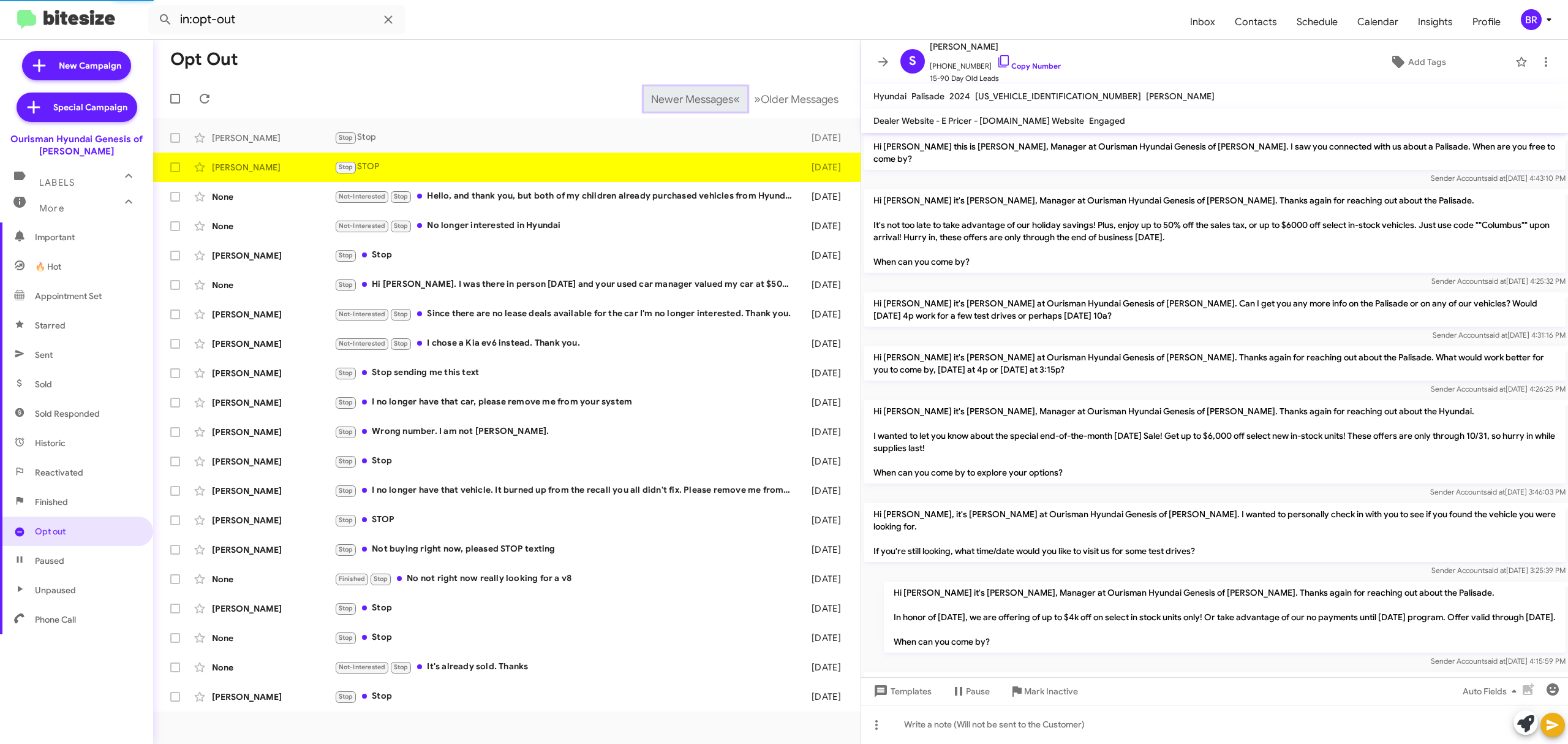
scroll to position [924, 0]
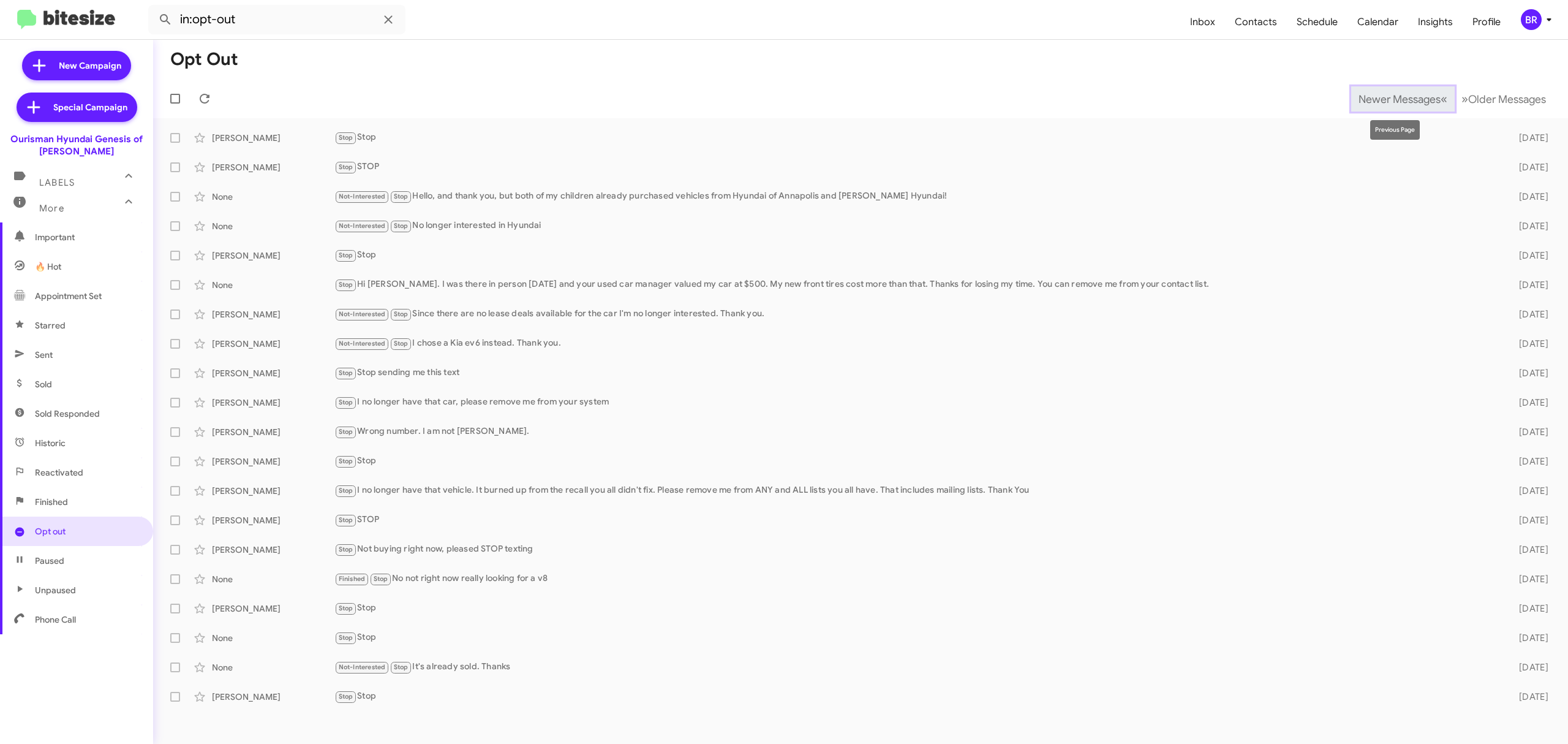
click at [1390, 98] on span "Newer Messages" at bounding box center [1398, 99] width 82 height 13
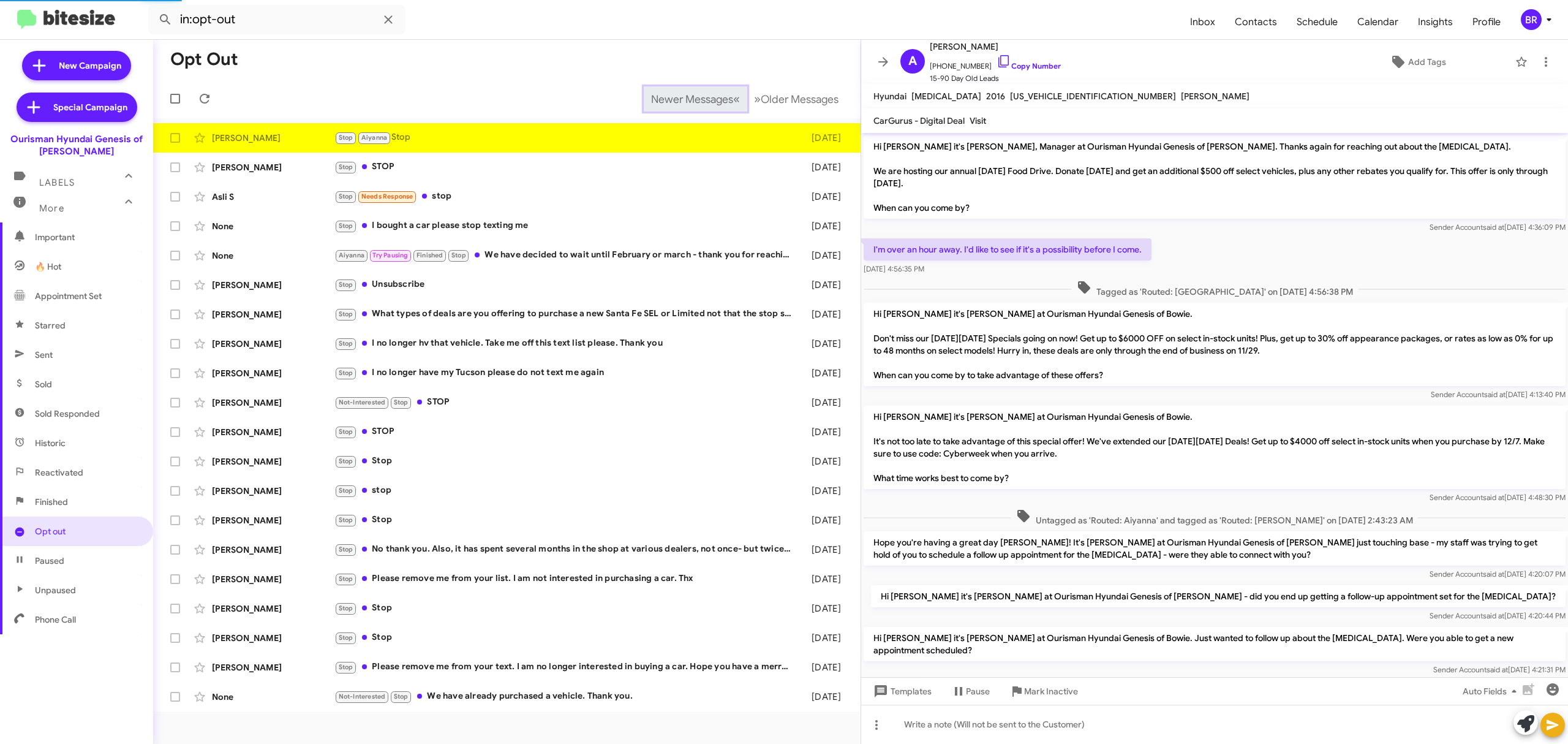
scroll to position [166, 0]
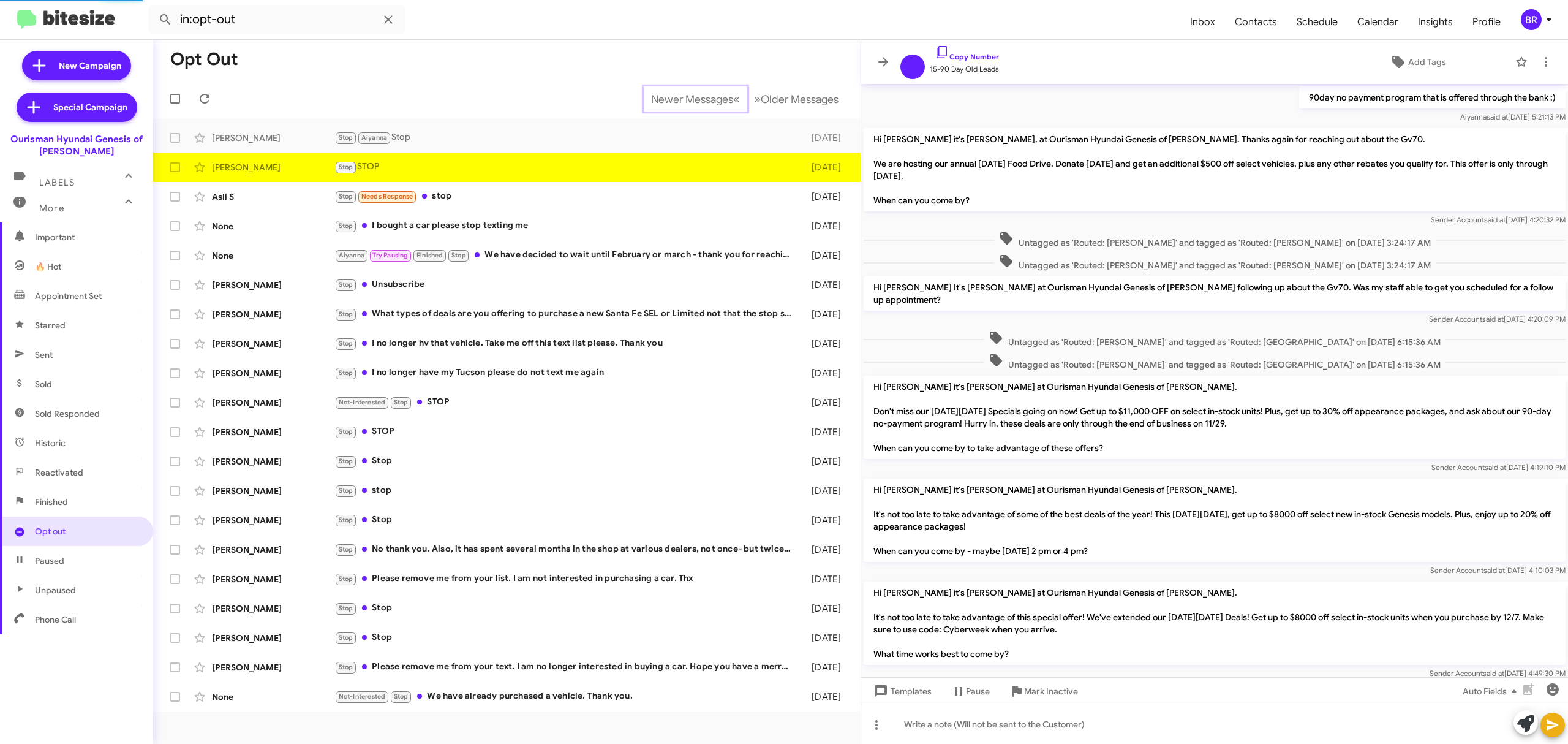
scroll to position [451, 0]
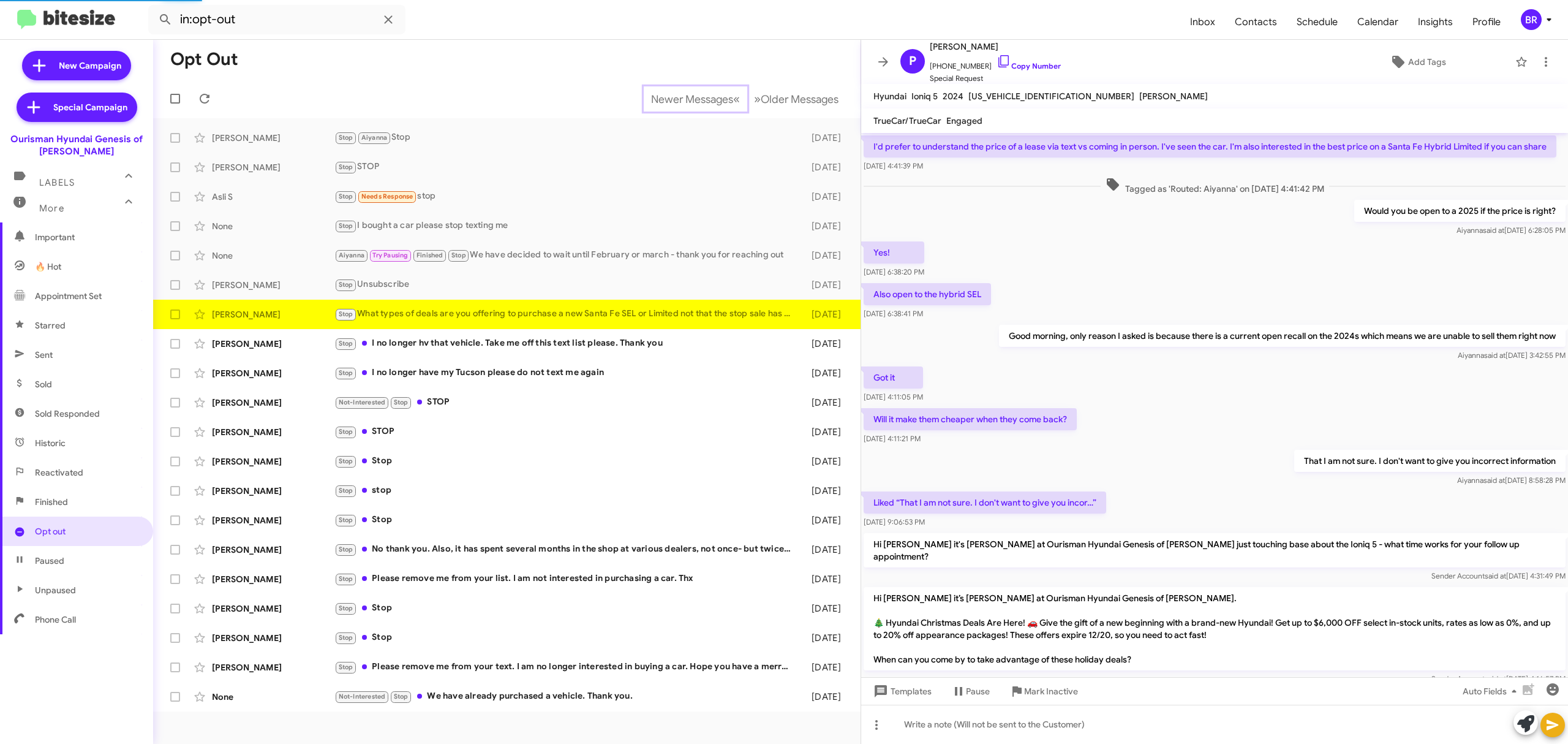
scroll to position [330, 0]
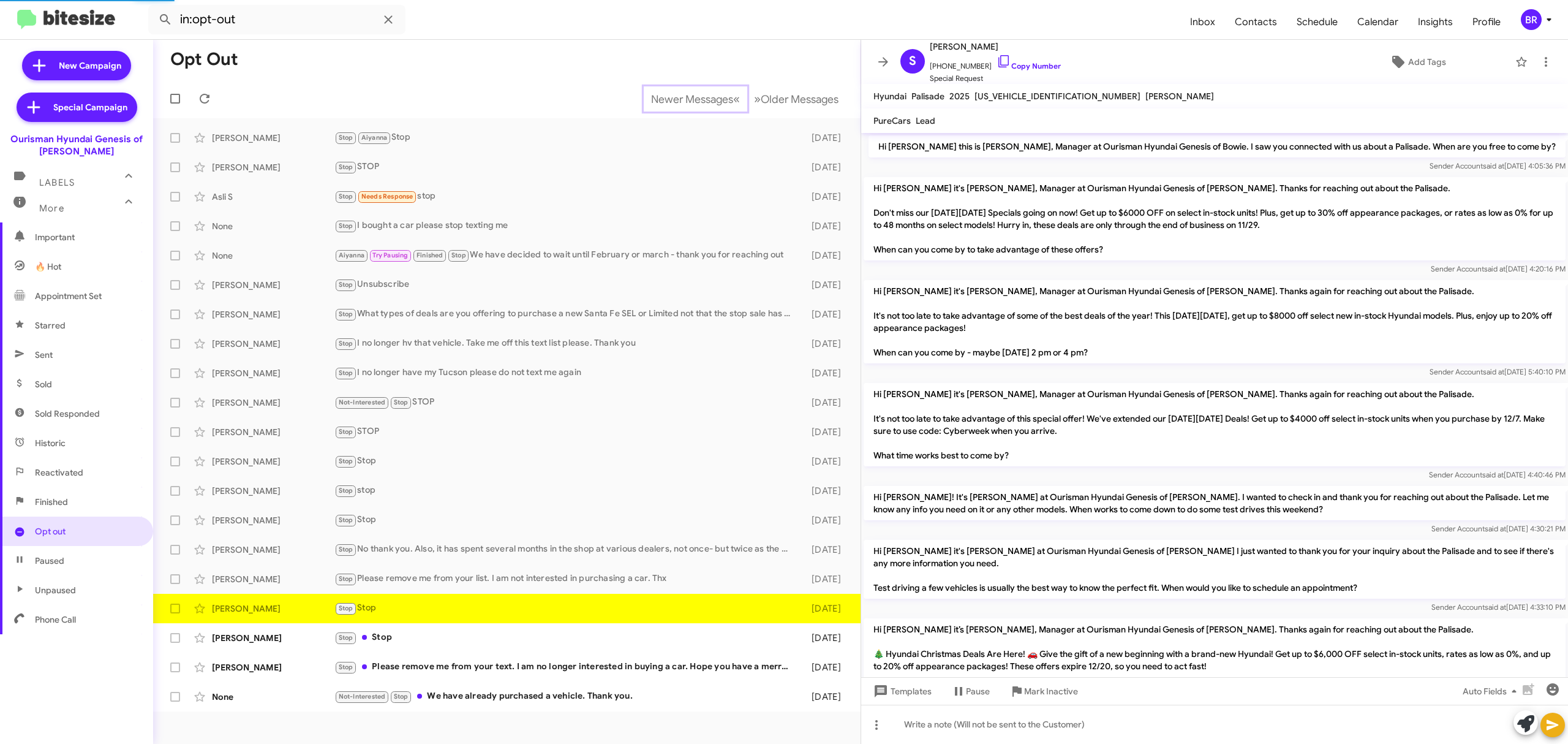
scroll to position [134, 0]
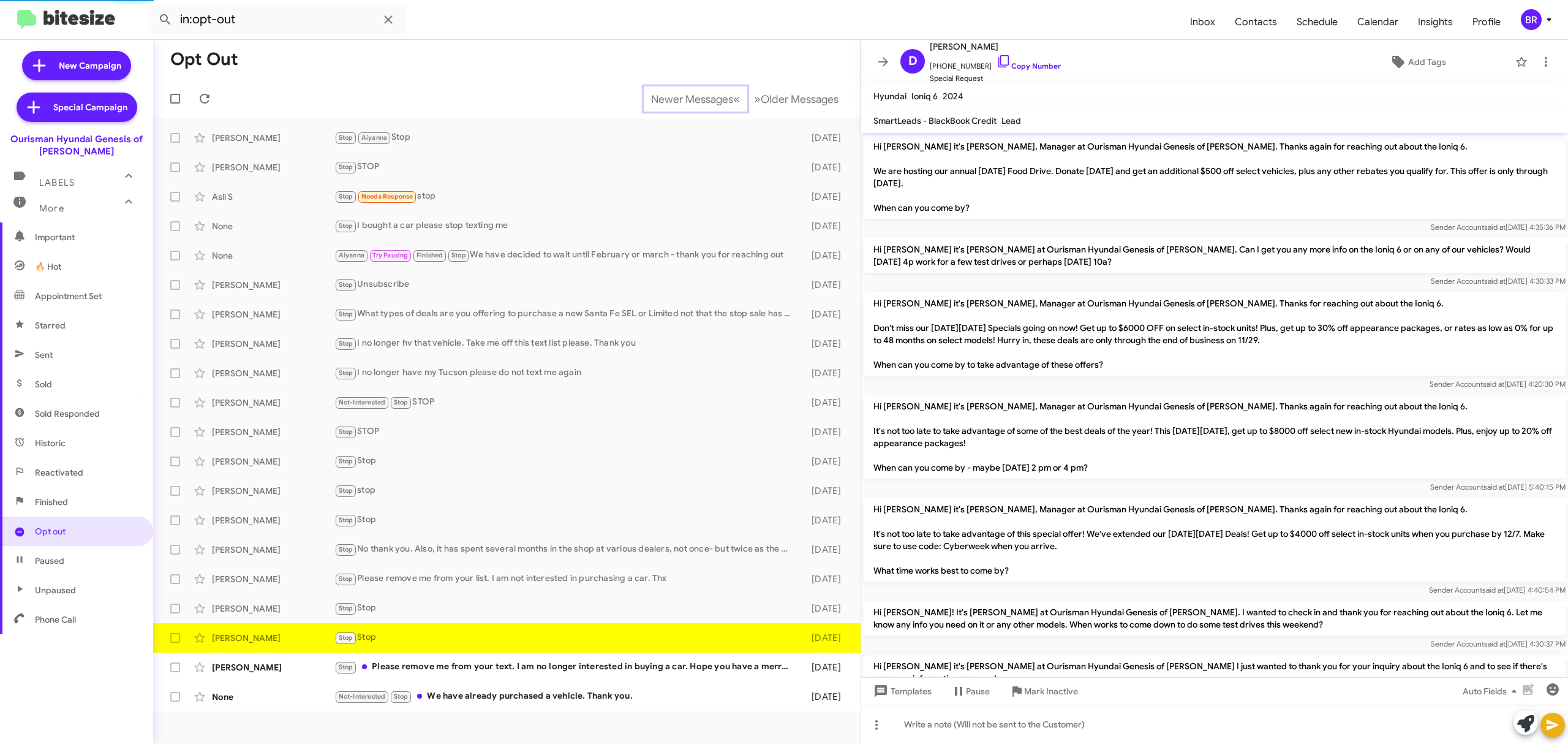
scroll to position [252, 0]
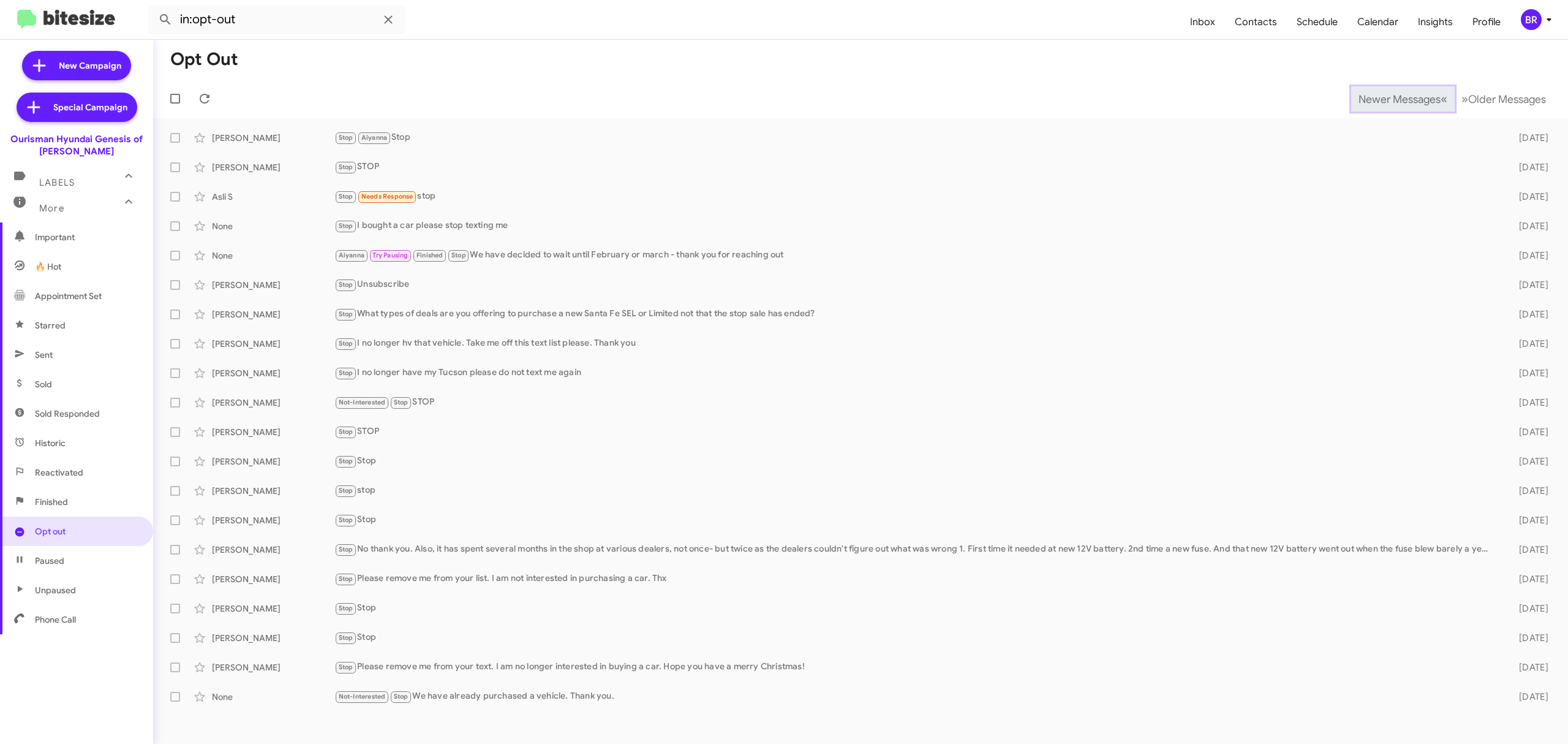
click at [1390, 98] on span "Newer Messages" at bounding box center [1398, 99] width 82 height 13
